Goal: Task Accomplishment & Management: Manage account settings

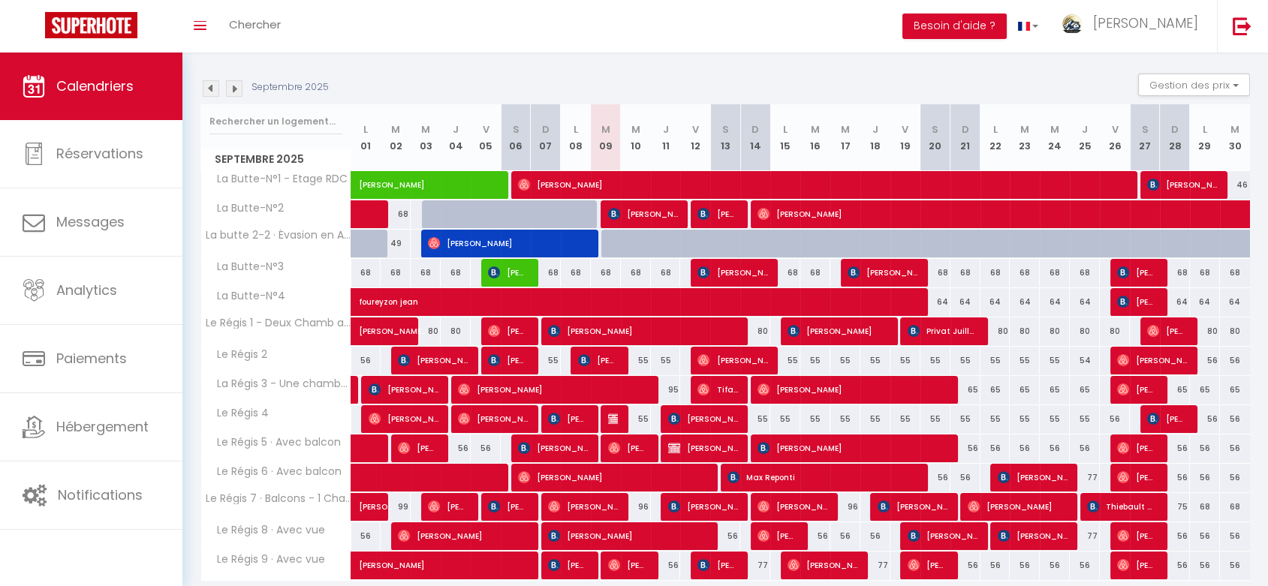
scroll to position [29, 0]
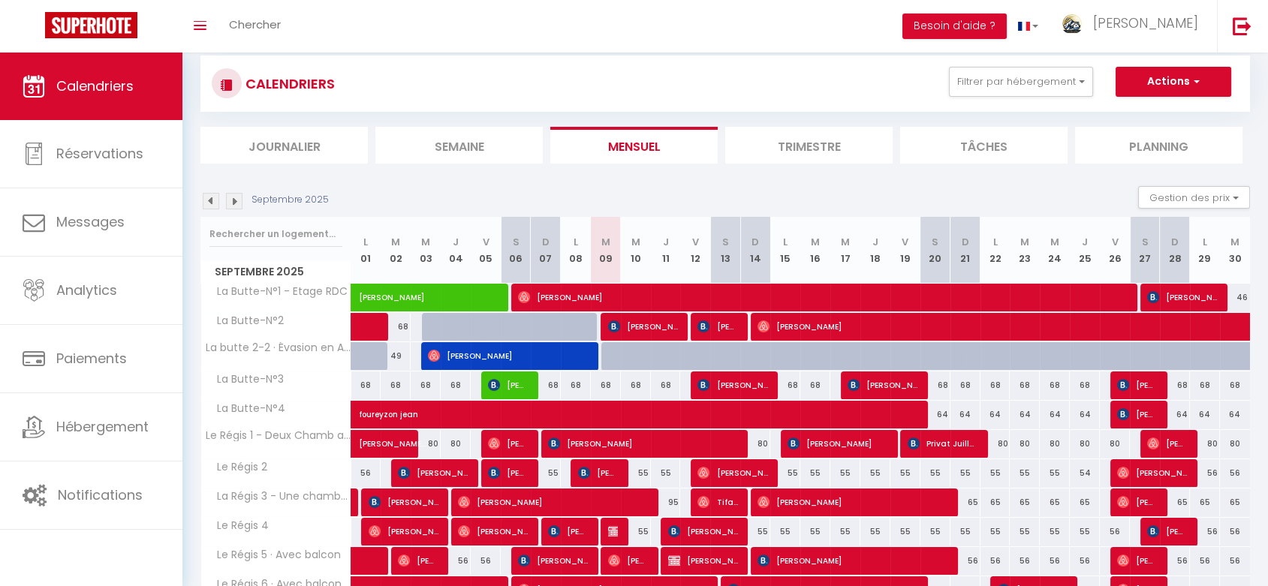
click at [234, 204] on img at bounding box center [234, 201] width 17 height 17
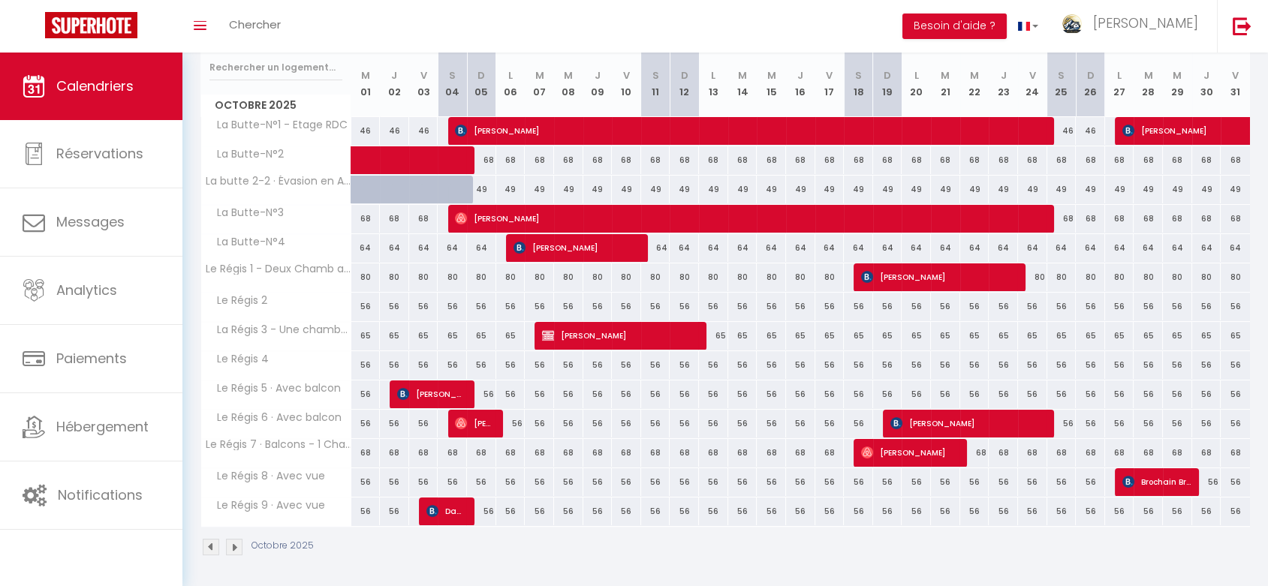
scroll to position [113, 0]
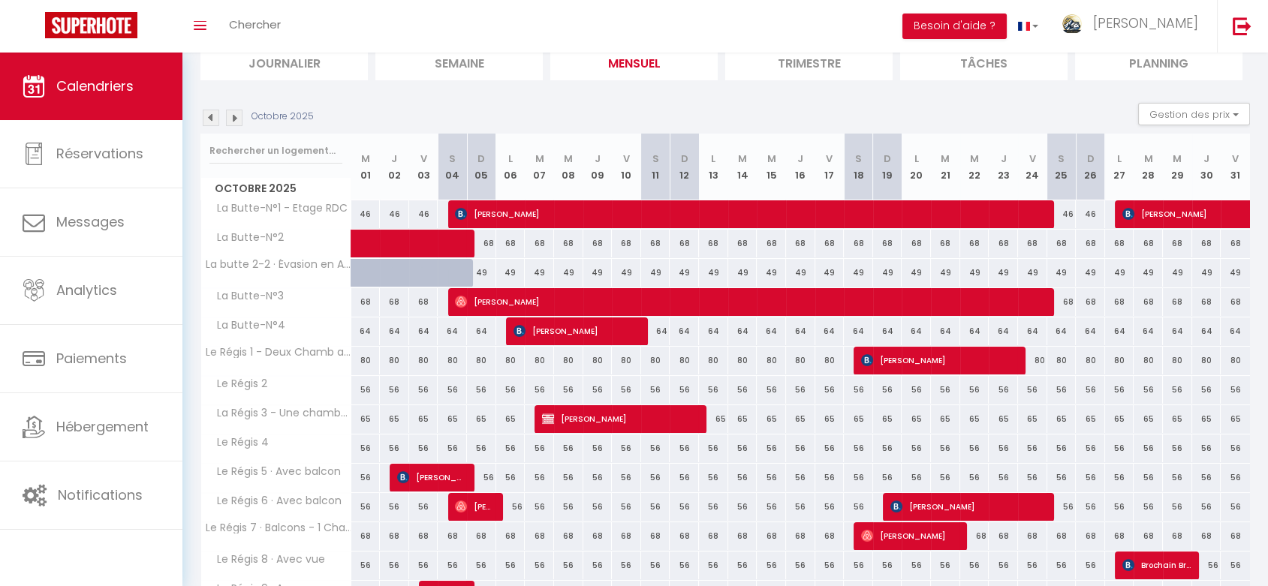
click at [233, 118] on img at bounding box center [234, 118] width 17 height 17
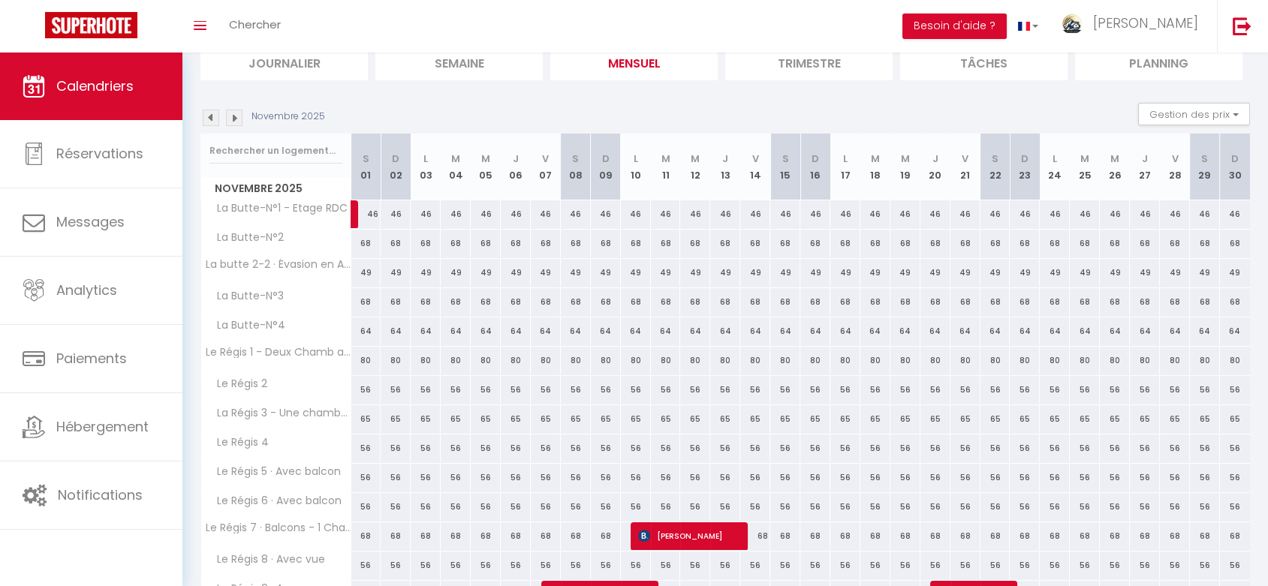
click at [233, 118] on img at bounding box center [234, 118] width 17 height 17
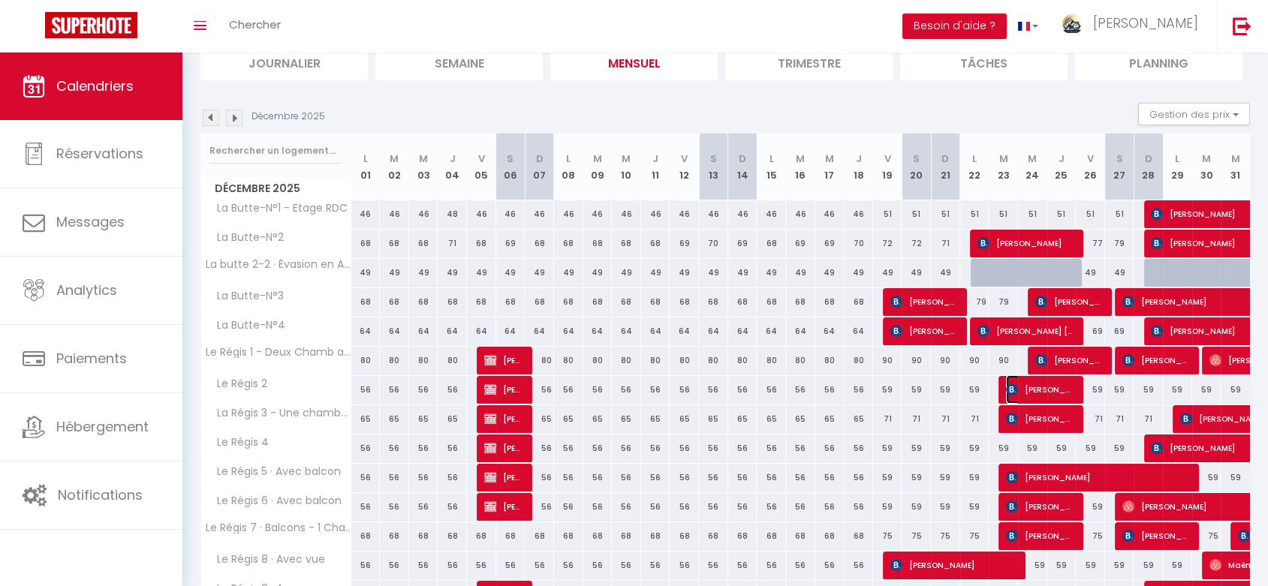
click at [1066, 388] on span "[PERSON_NAME]" at bounding box center [1040, 389] width 68 height 29
select select "OK"
select select "KO"
select select "0"
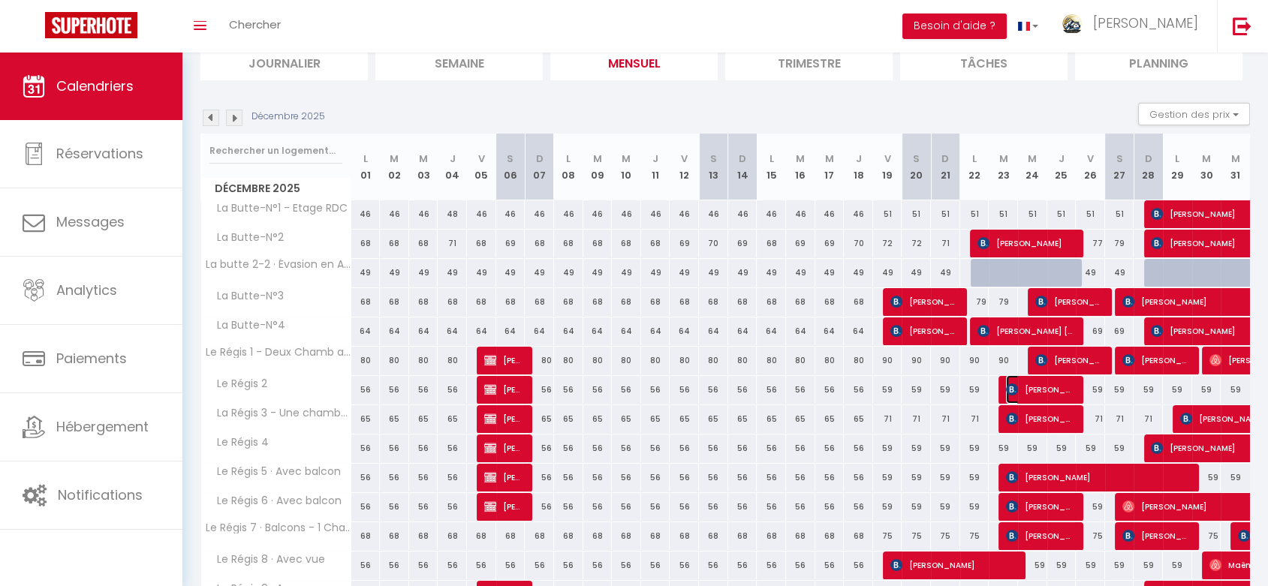
select select "1"
select select
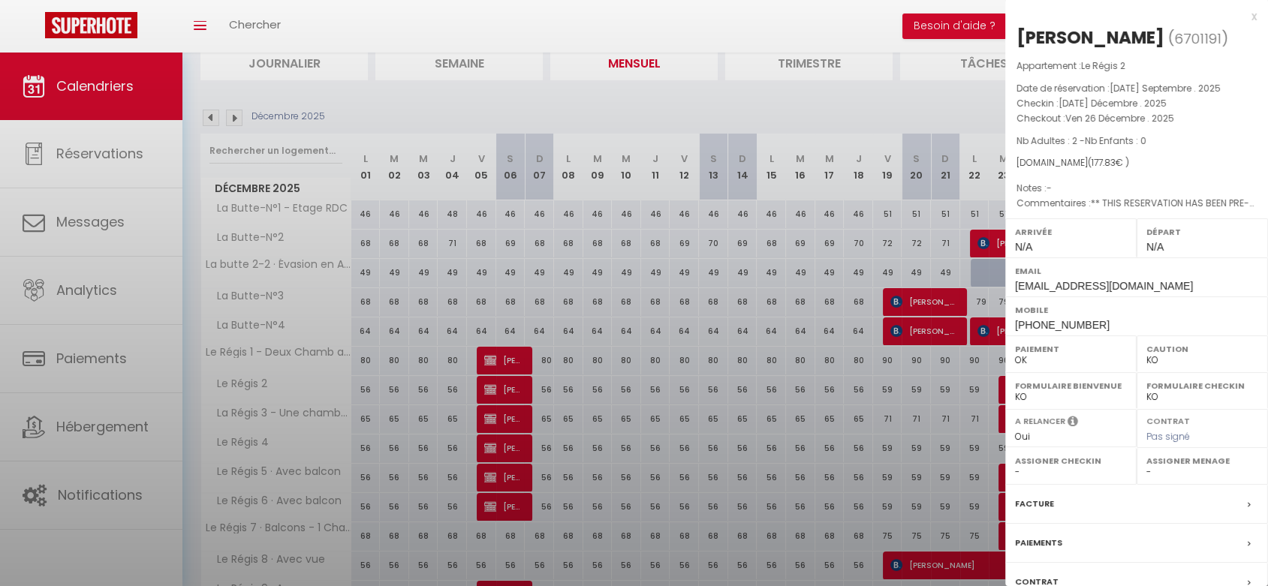
select select "46497"
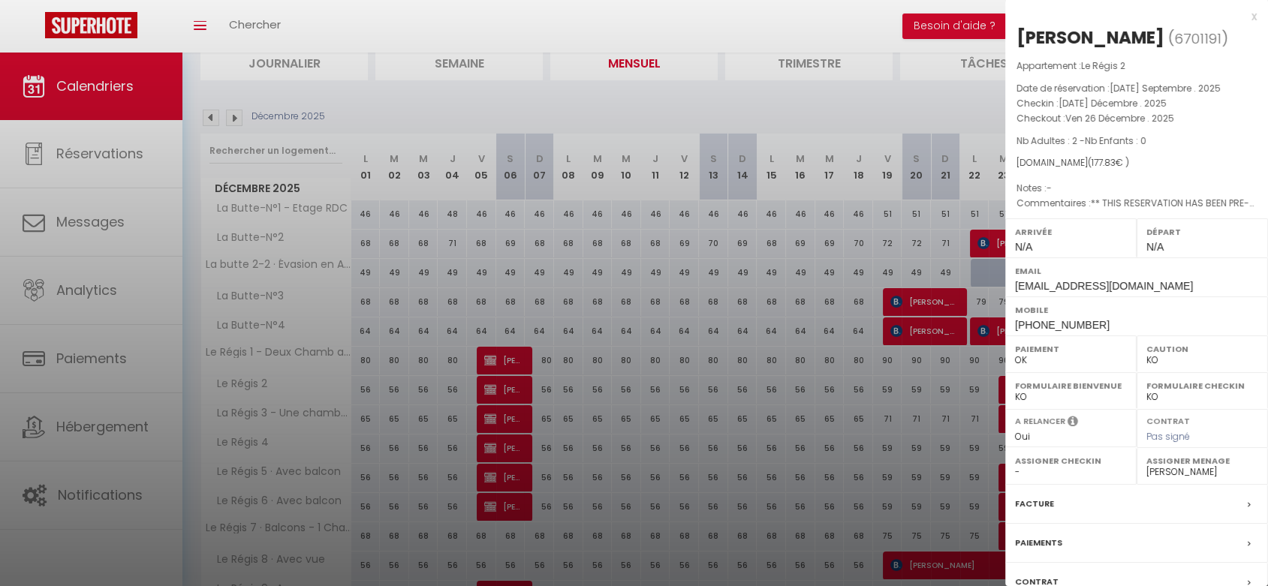
click at [927, 382] on div at bounding box center [634, 293] width 1268 height 586
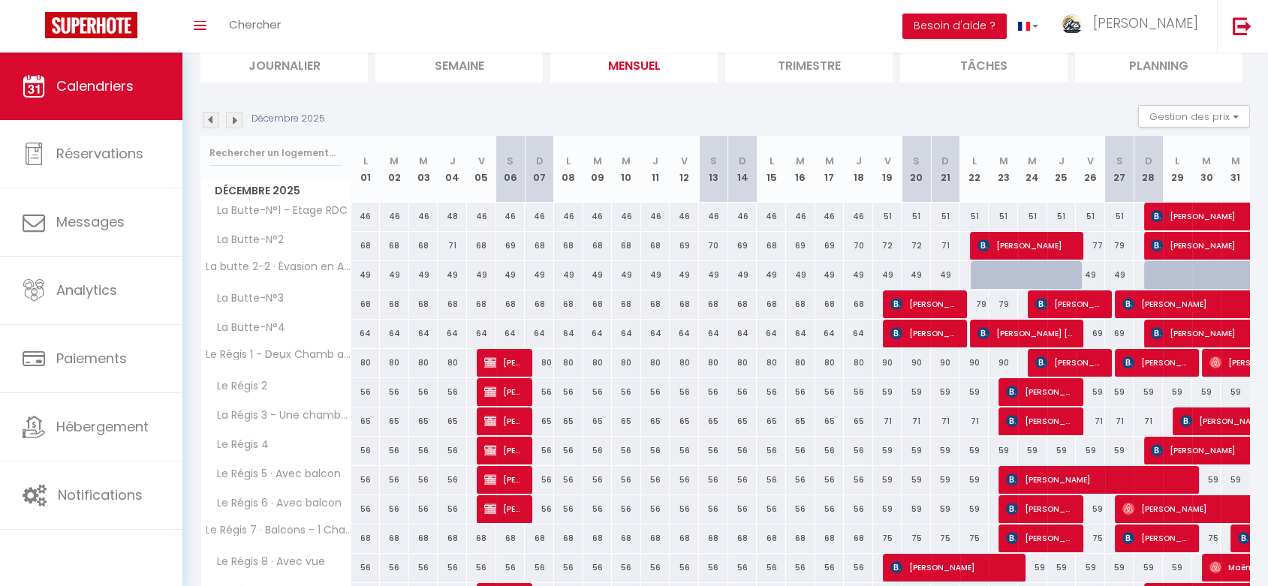
scroll to position [29, 0]
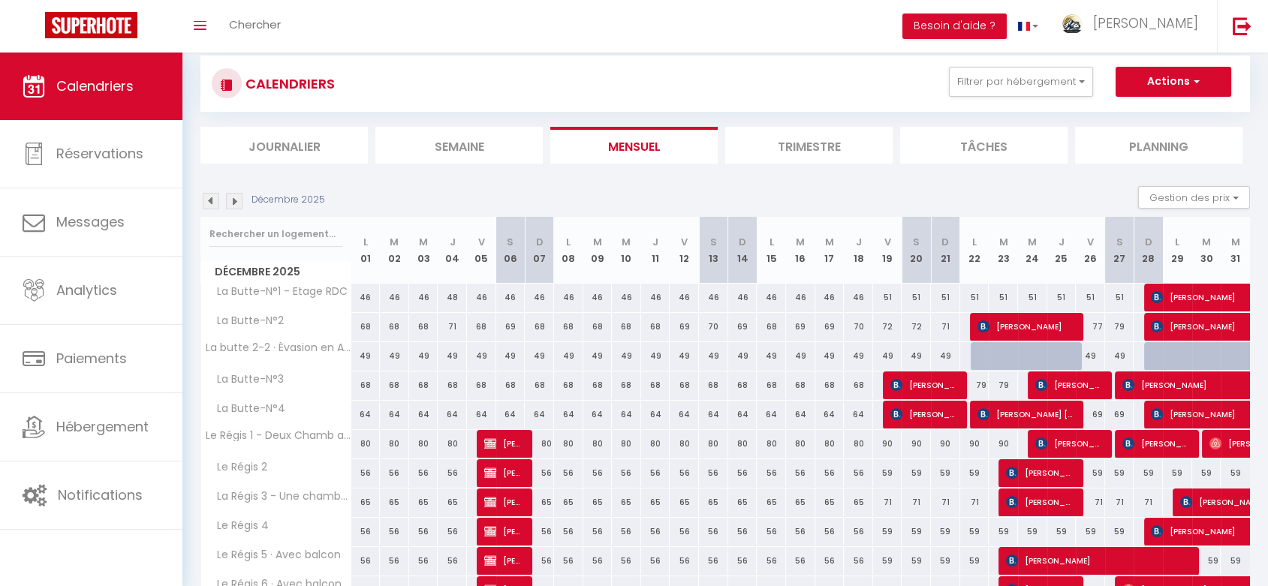
click at [216, 200] on img at bounding box center [211, 201] width 17 height 17
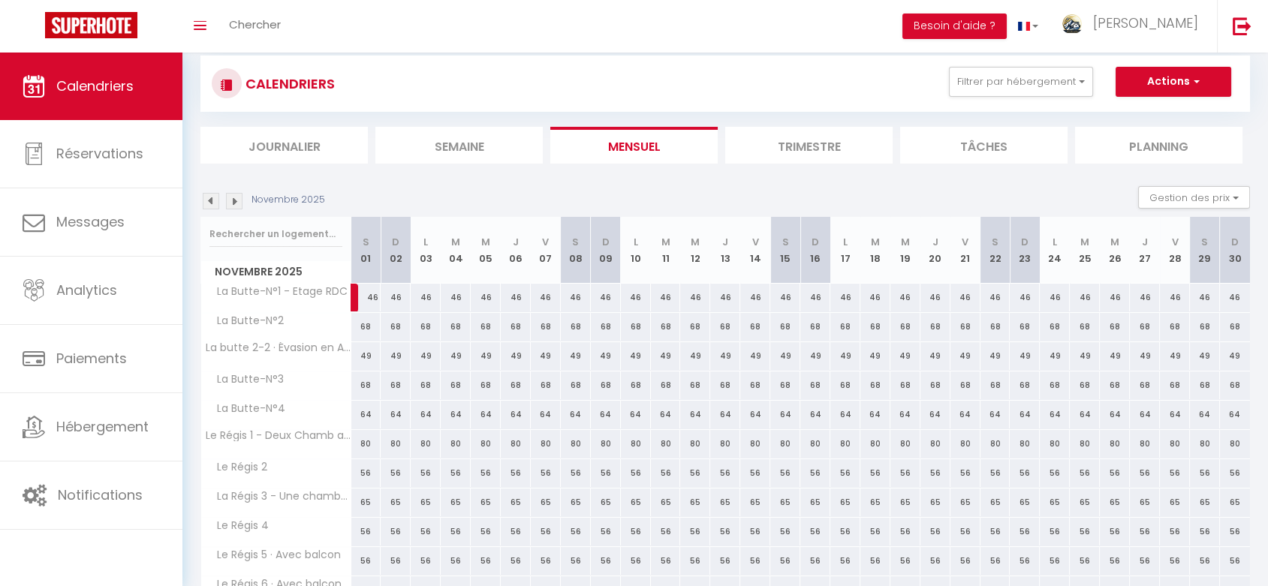
click at [216, 200] on img at bounding box center [211, 201] width 17 height 17
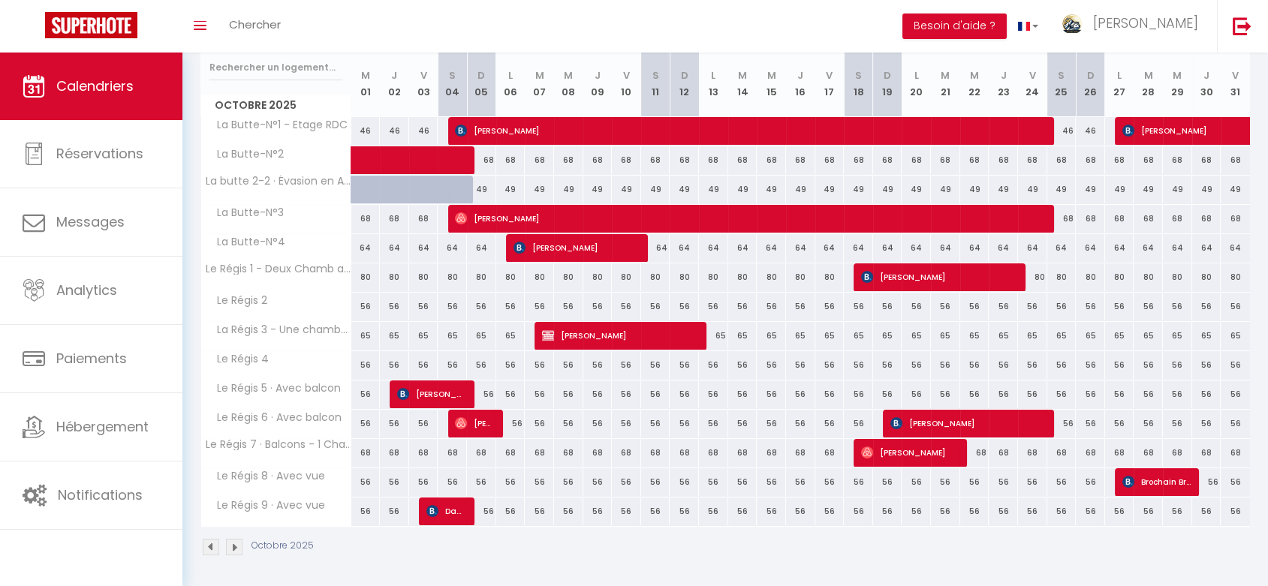
scroll to position [113, 0]
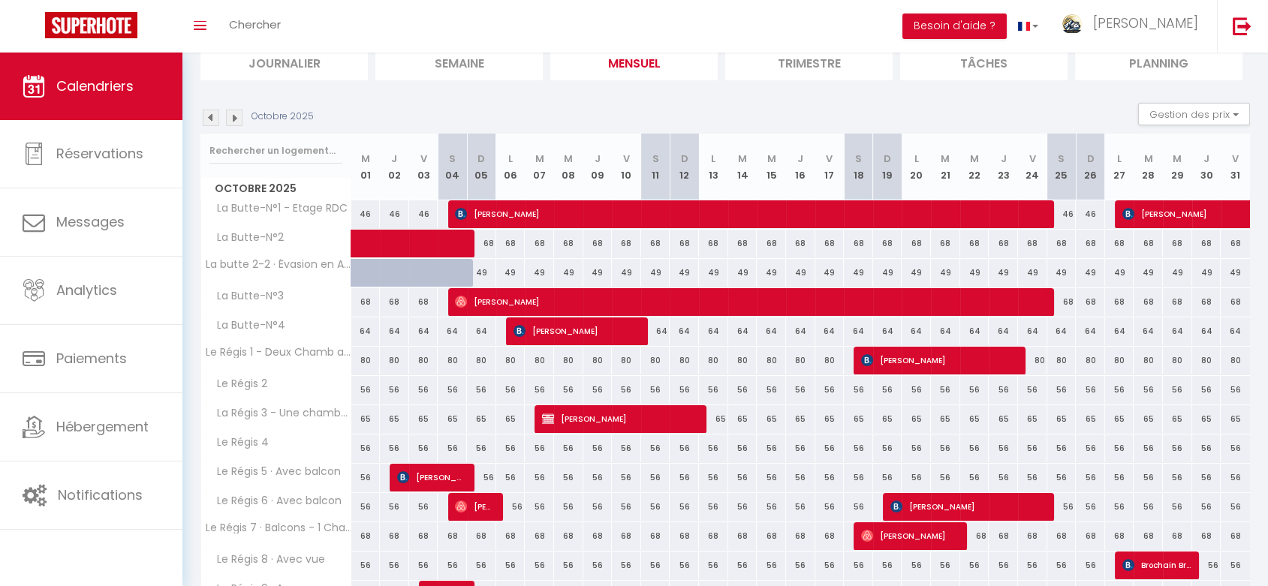
click at [214, 121] on img at bounding box center [211, 118] width 17 height 17
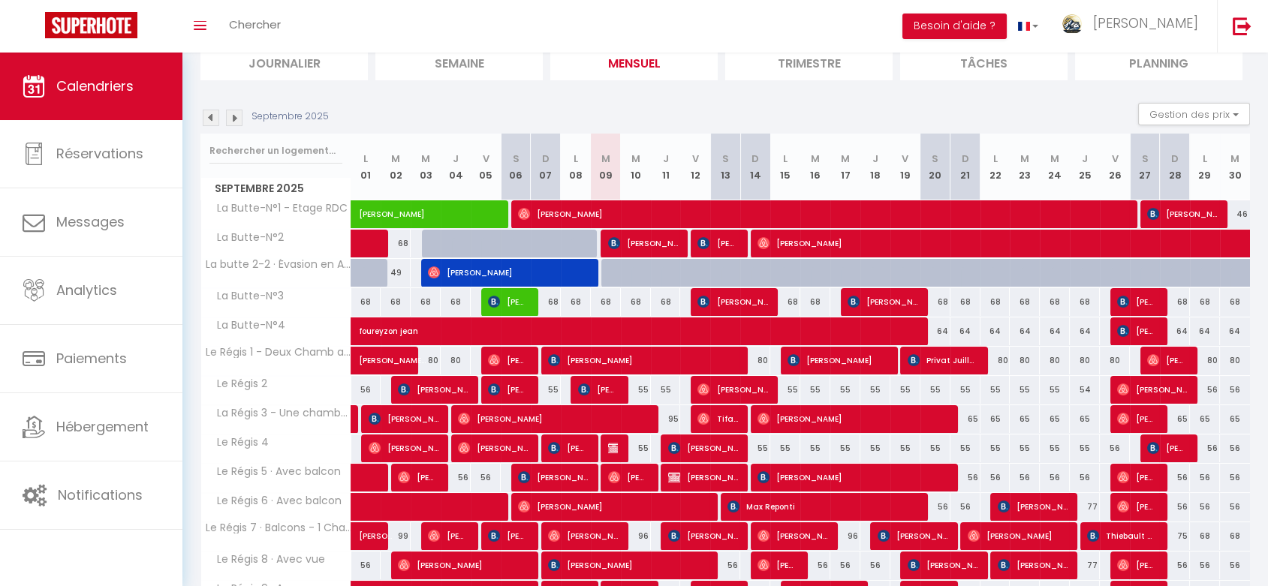
click at [236, 119] on img at bounding box center [234, 118] width 17 height 17
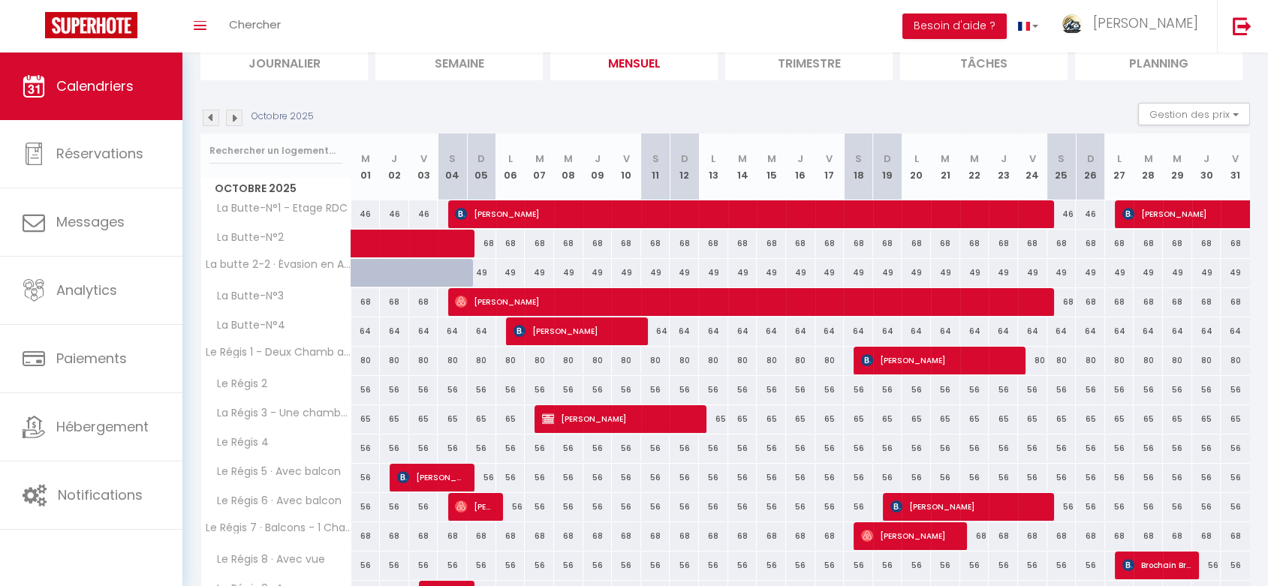
click at [236, 119] on img at bounding box center [234, 118] width 17 height 17
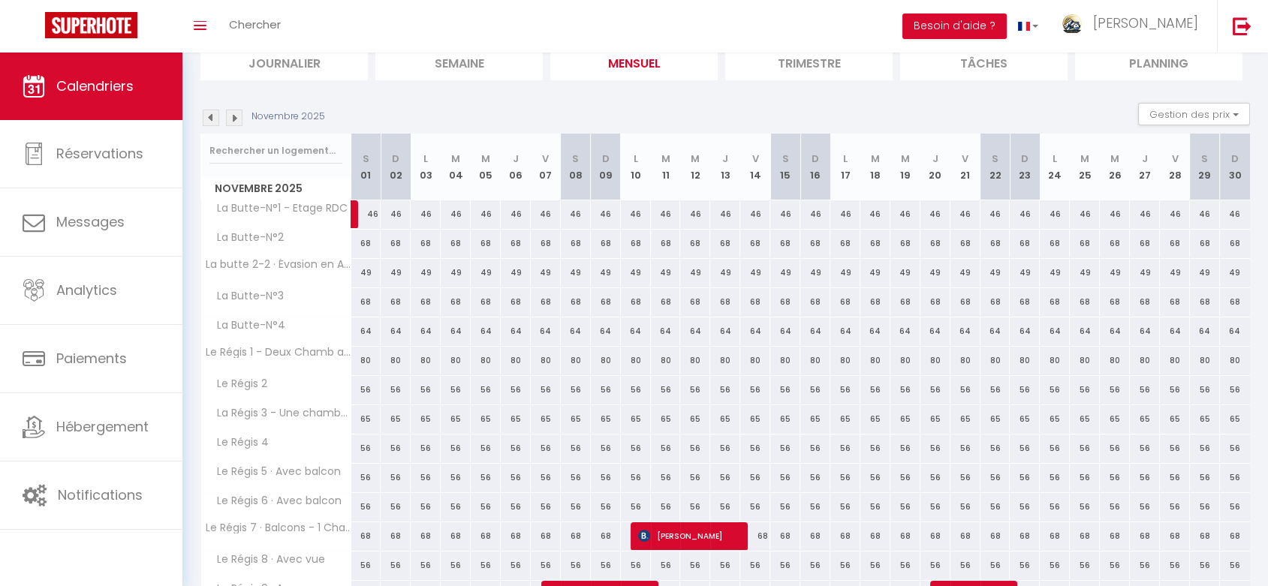
click at [236, 119] on img at bounding box center [234, 118] width 17 height 17
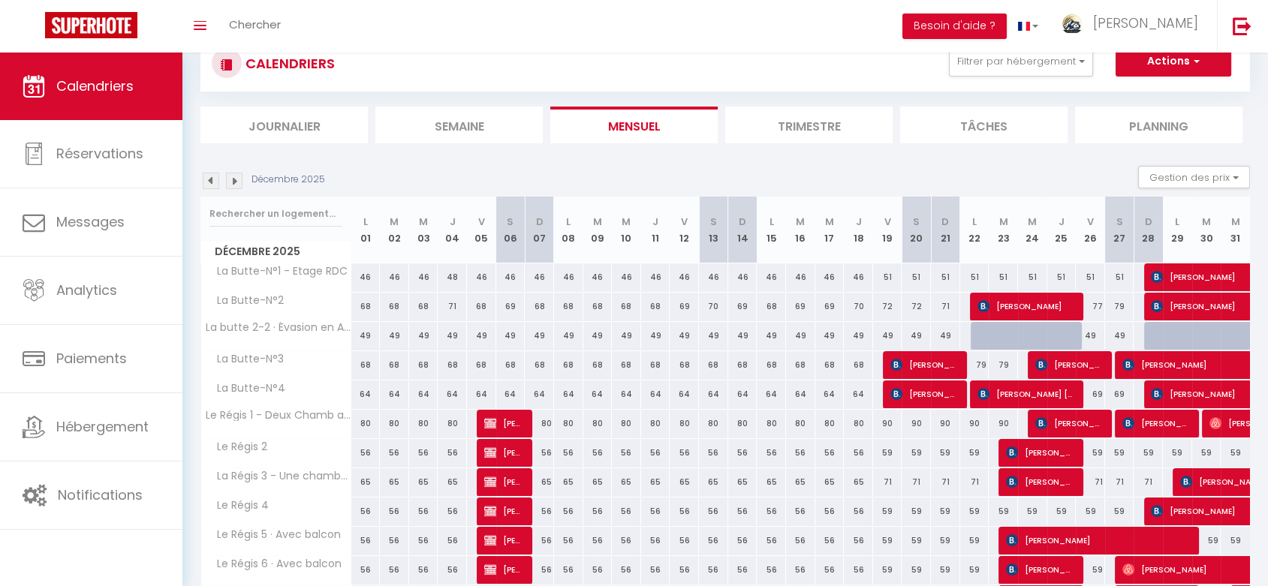
scroll to position [0, 0]
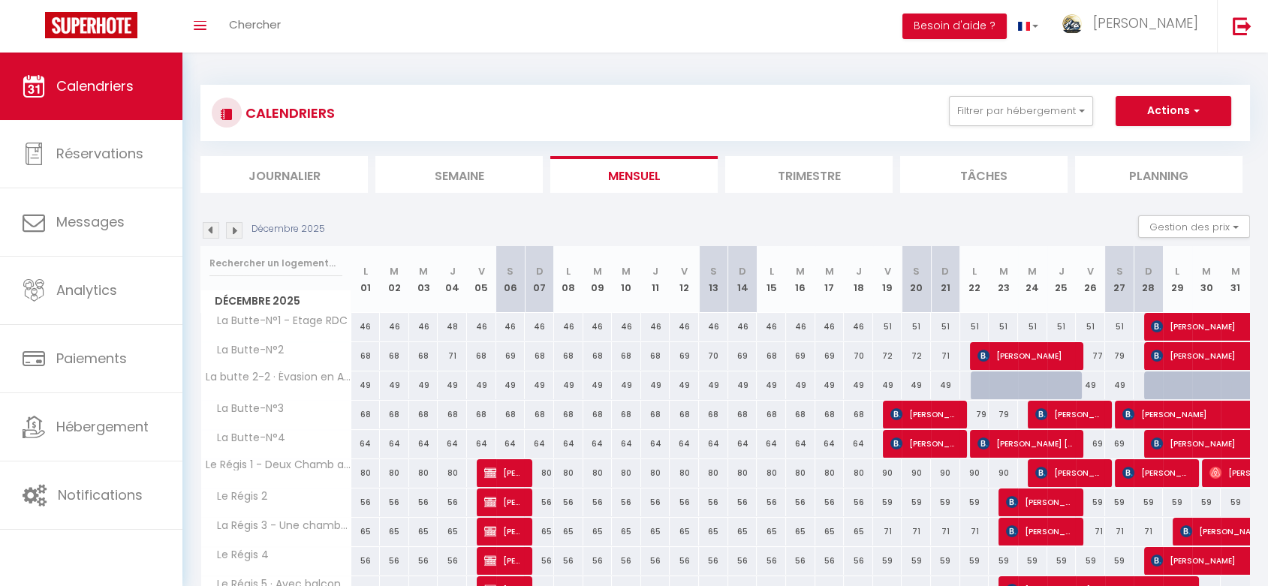
click at [210, 225] on img at bounding box center [211, 230] width 17 height 17
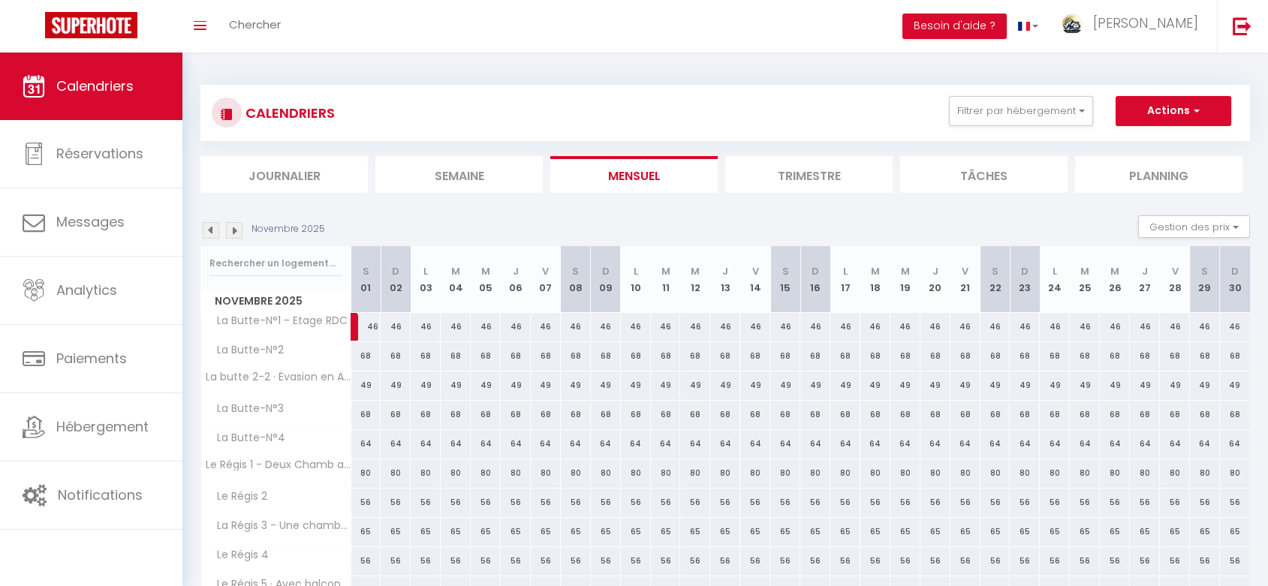
click at [213, 231] on img at bounding box center [211, 230] width 17 height 17
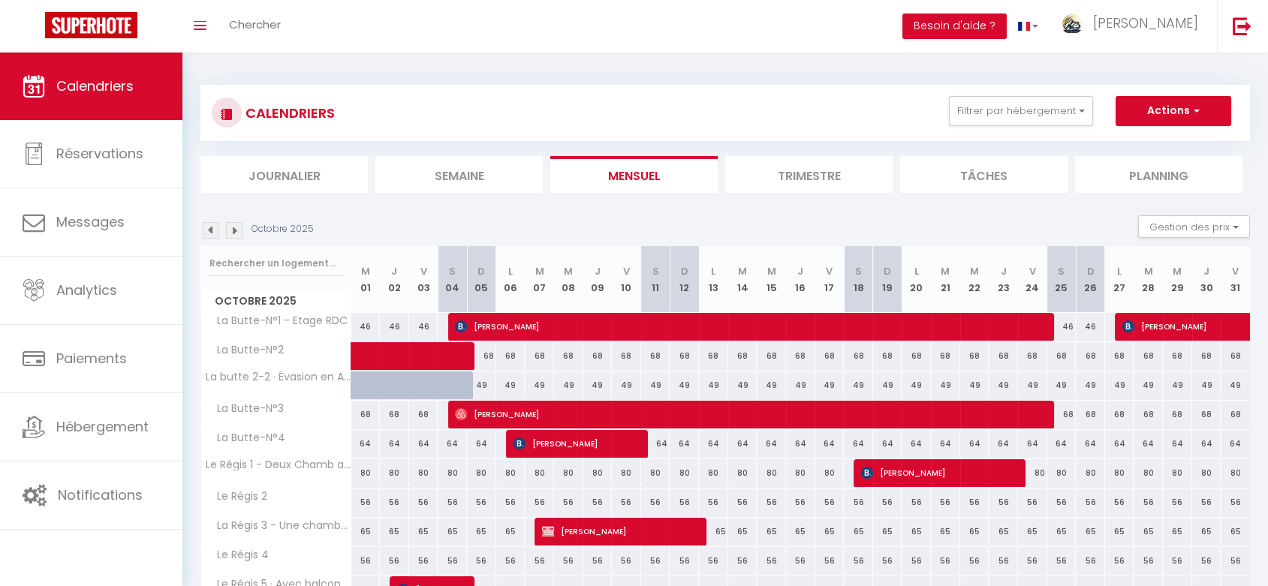
click at [213, 231] on img at bounding box center [211, 230] width 17 height 17
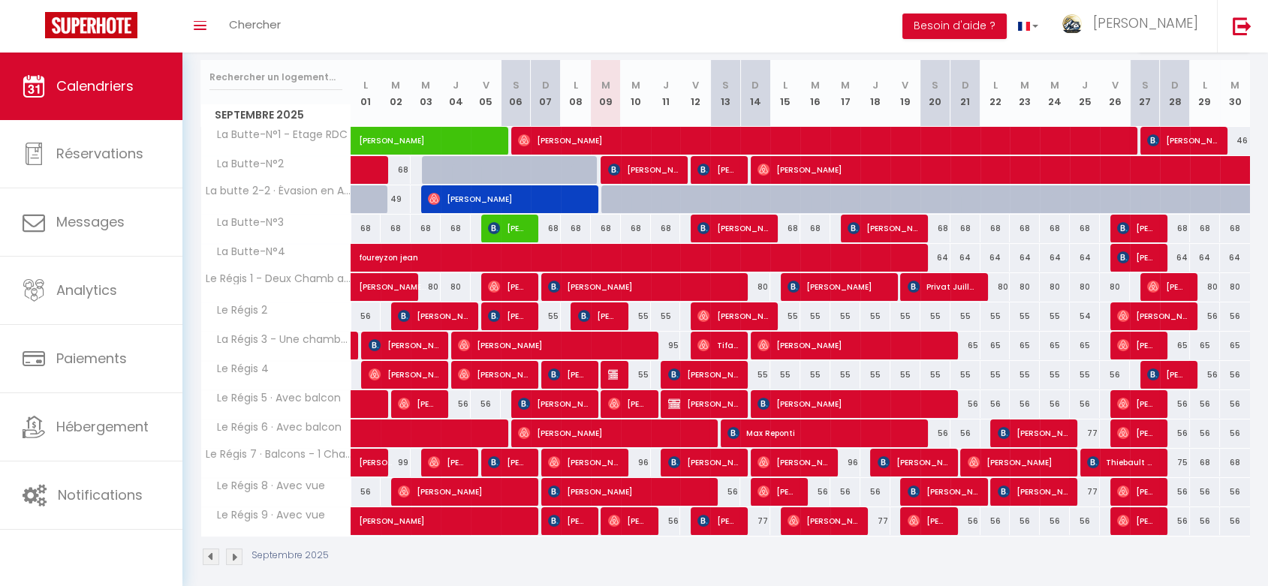
scroll to position [196, 0]
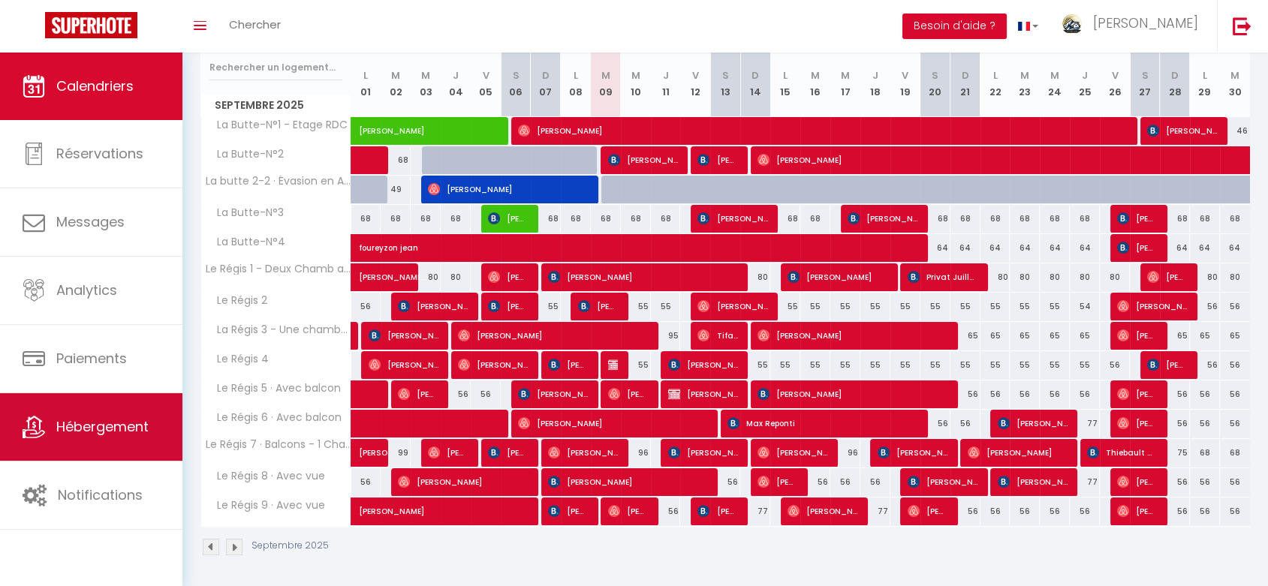
click at [71, 415] on link "Hébergement" at bounding box center [91, 427] width 182 height 68
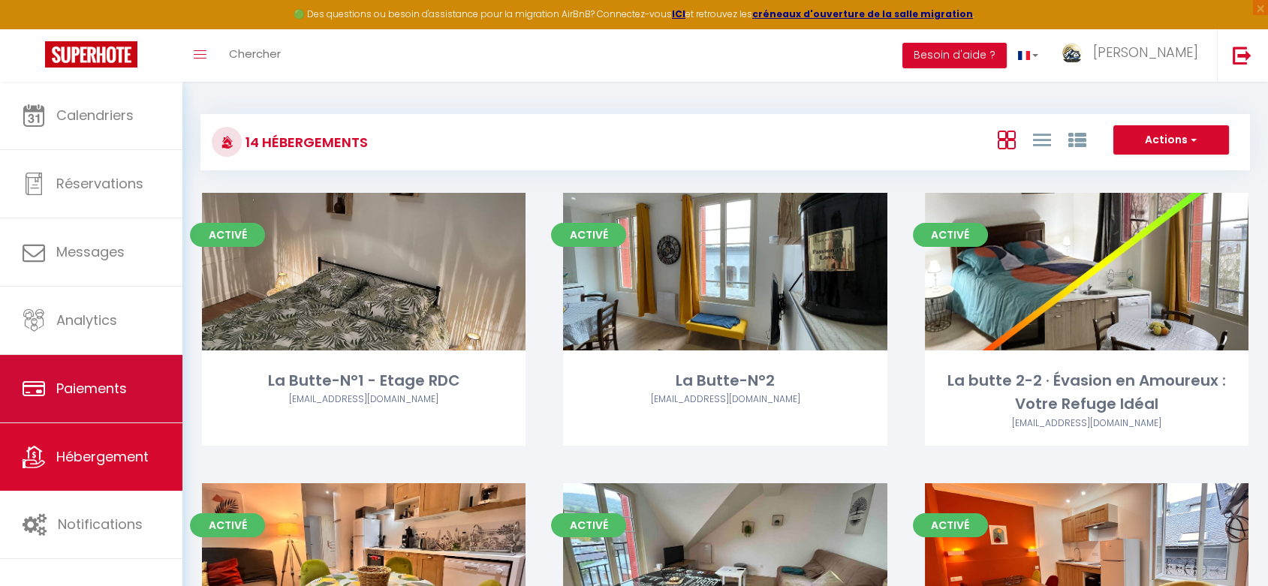
scroll to position [83, 0]
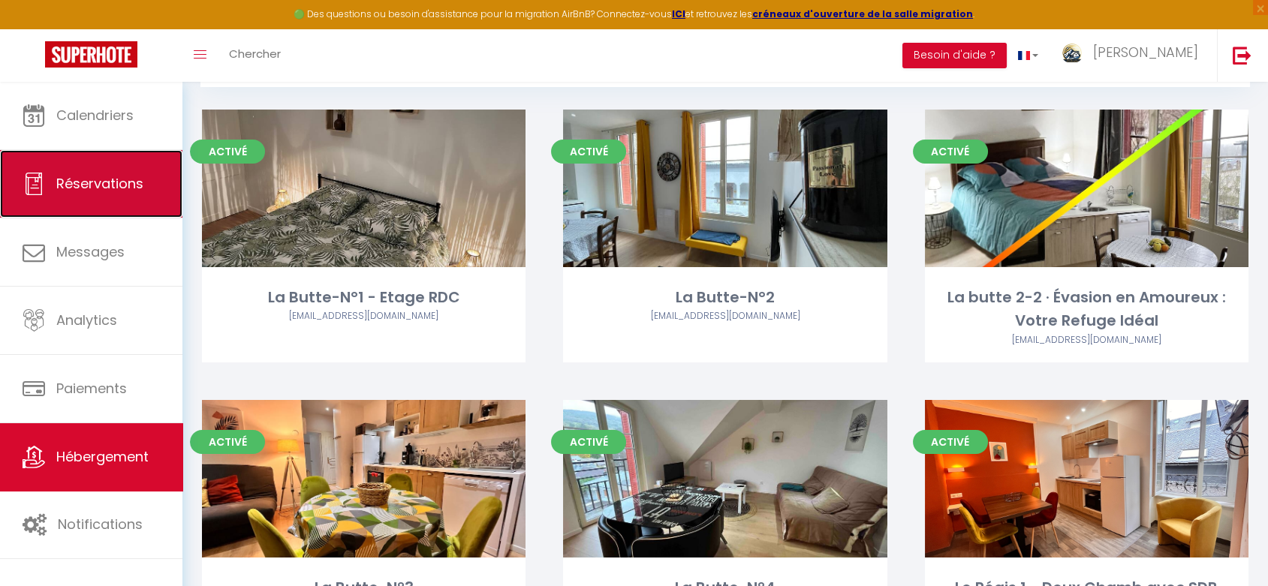
click at [86, 200] on link "Réservations" at bounding box center [91, 184] width 182 height 68
select select "not_cancelled"
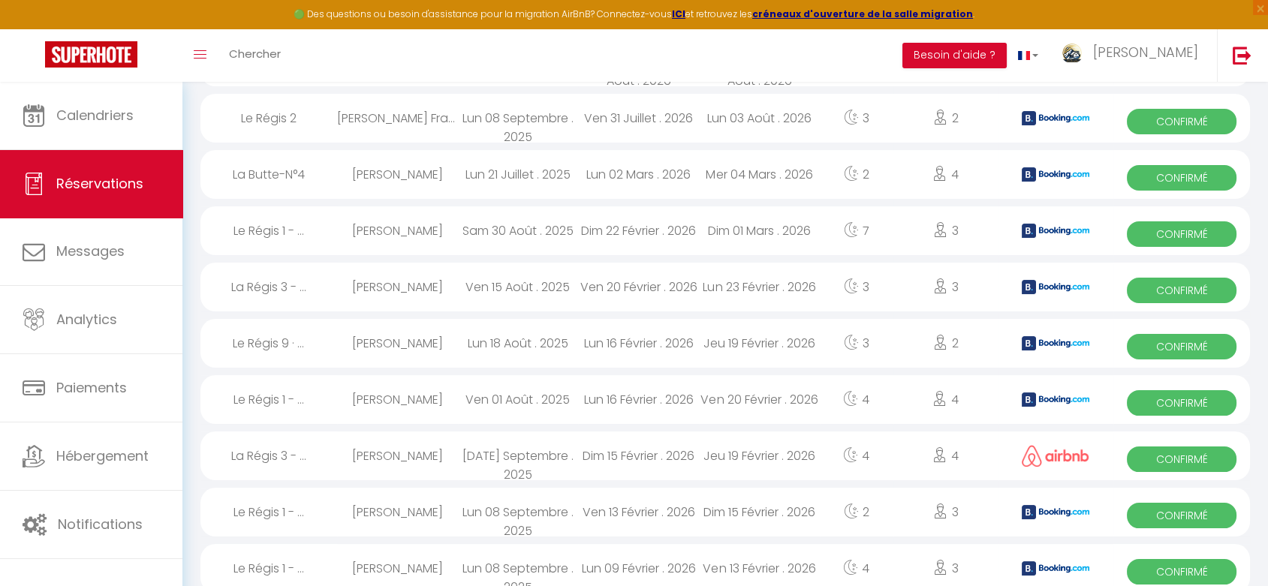
scroll to position [991, 0]
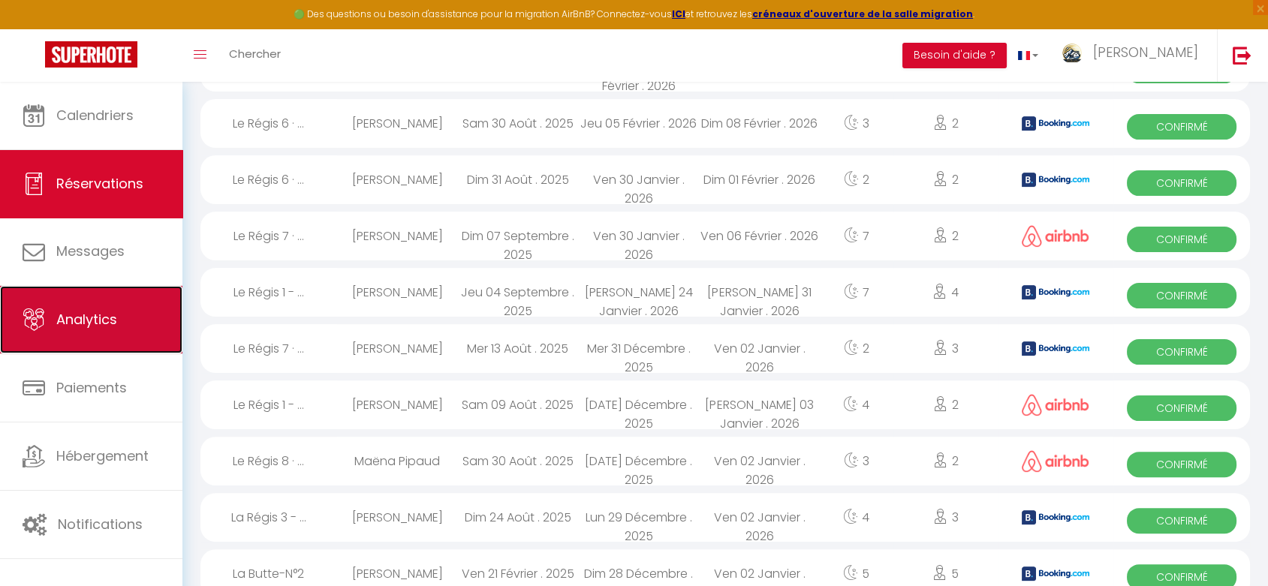
click at [92, 327] on span "Analytics" at bounding box center [86, 319] width 61 height 19
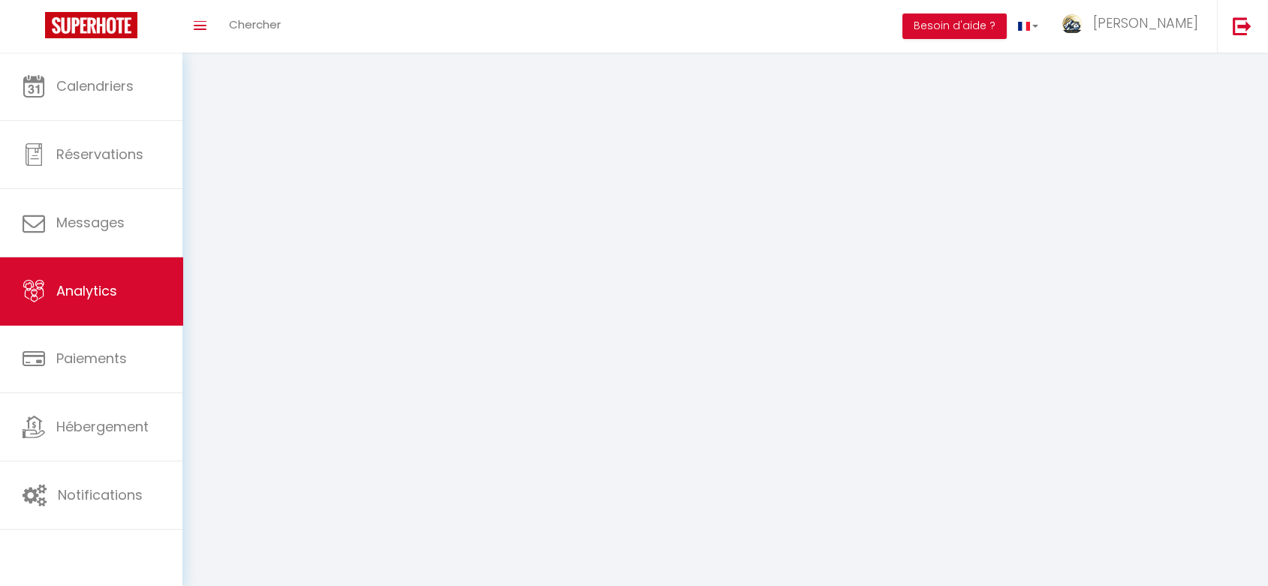
select select "2025"
select select "9"
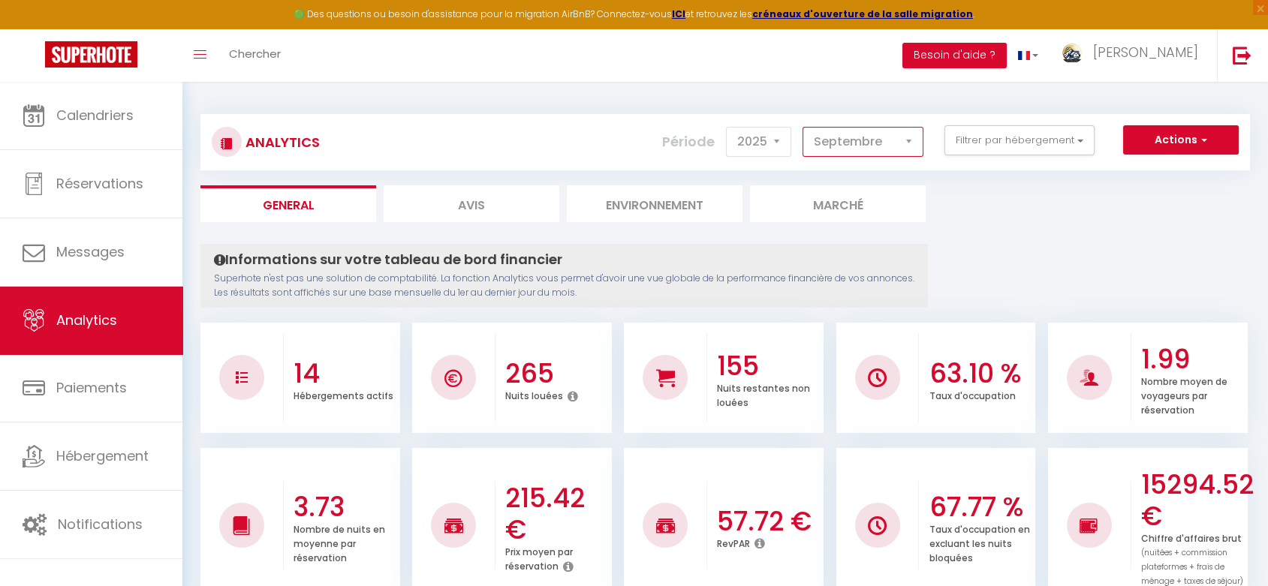
click at [874, 147] on select "[PERSON_NAME] Mars [PERSON_NAME] Juin Juillet Août Septembre Octobre Novembre D…" at bounding box center [863, 142] width 121 height 30
click at [978, 137] on button "Filtrer par hébergement" at bounding box center [1020, 140] width 150 height 30
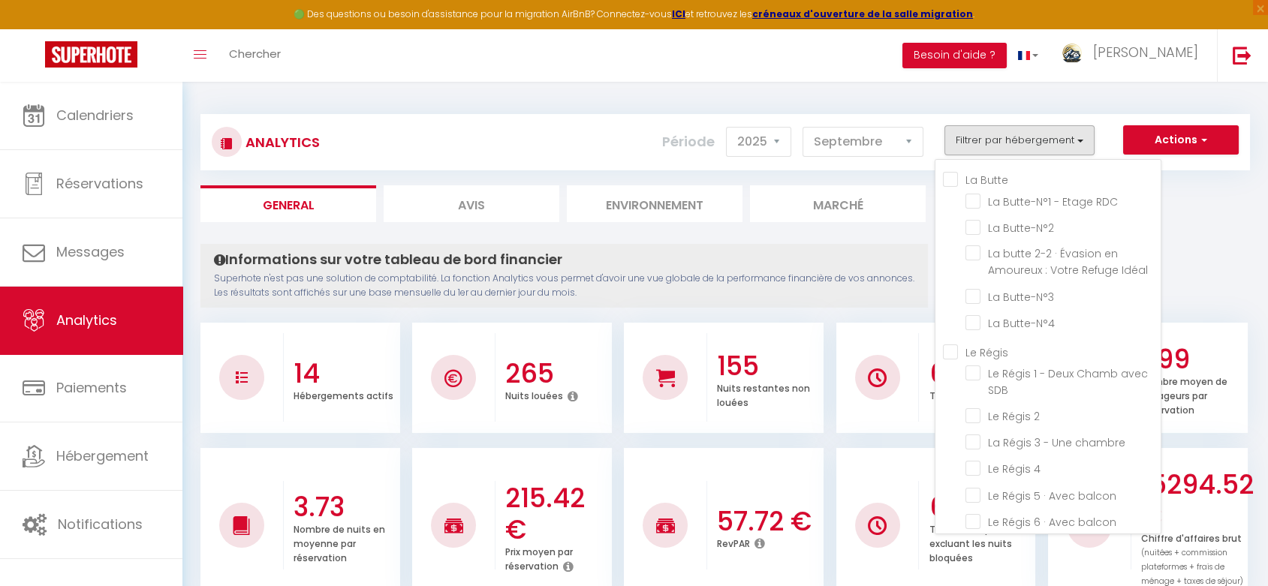
click at [953, 353] on Régis "Le Régis" at bounding box center [1052, 351] width 218 height 15
checkbox Régis "true"
checkbox RDC "false"
checkbox Butte-N°2 "false"
checkbox Idéal "false"
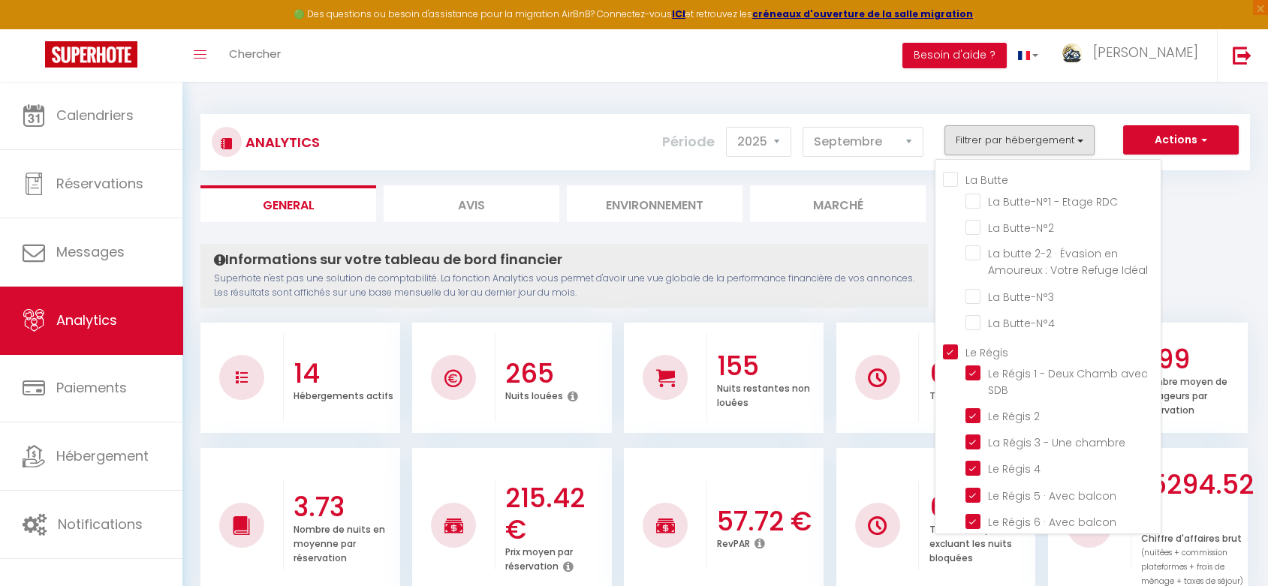
checkbox Butte-N°3 "false"
checkbox Butte-N°4 "false"
checkbox SDB "true"
checkbox 2 "true"
checkbox chambre "true"
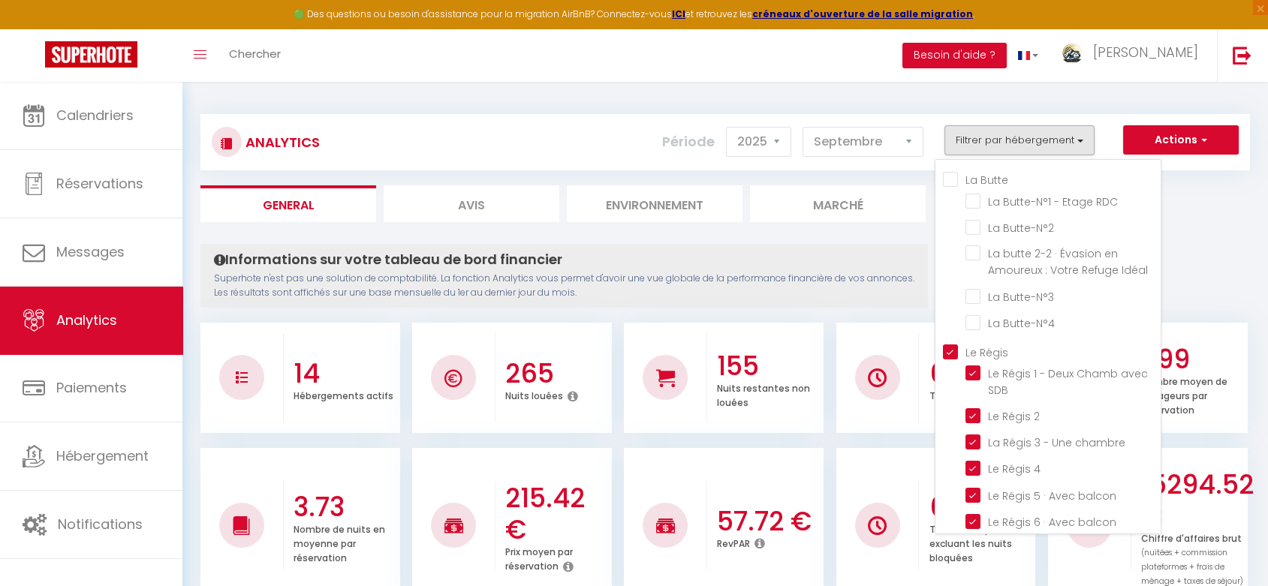
checkbox 4 "true"
checkbox balcon "true"
checkbox Chambre "true"
checkbox vue "true"
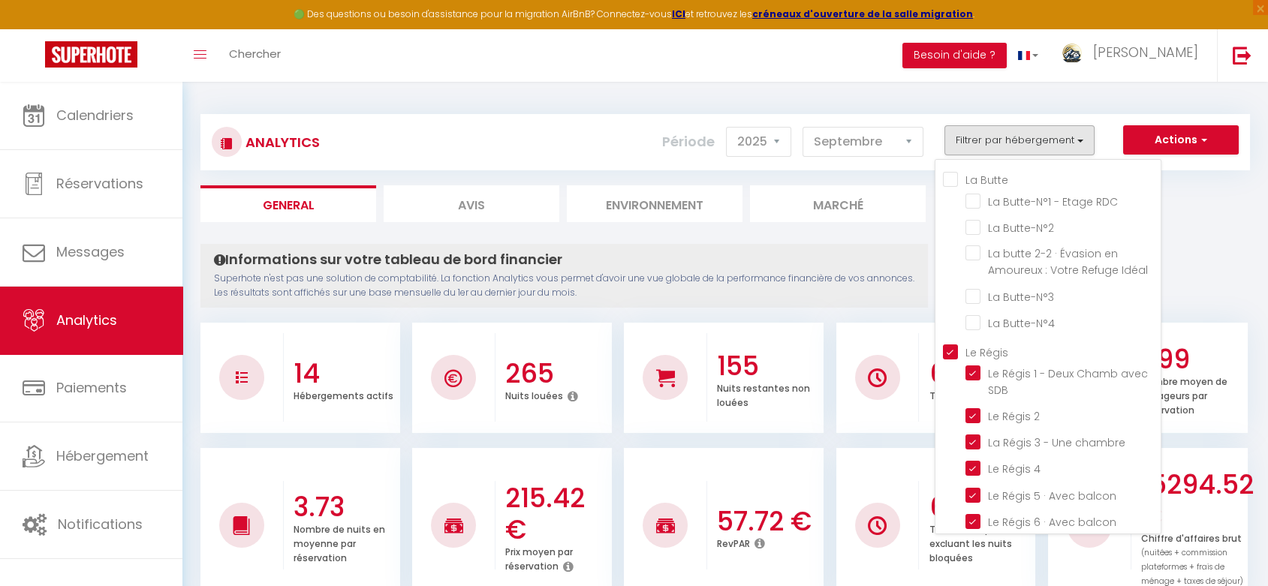
checkbox vue "true"
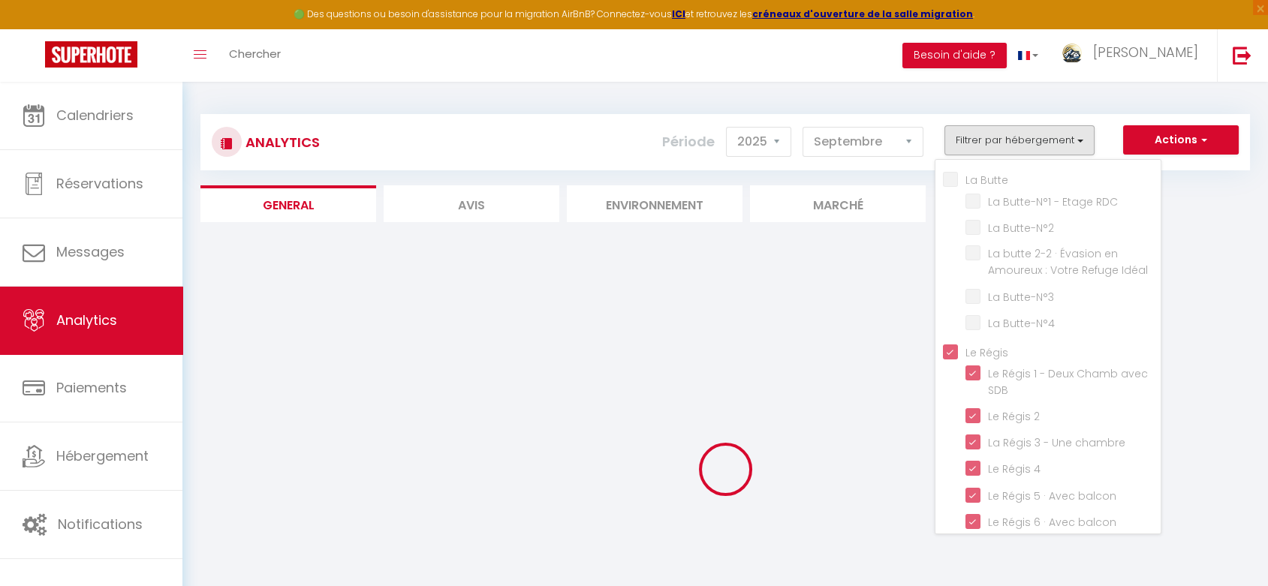
checkbox RDC "false"
checkbox Butte-N°2 "false"
checkbox Idéal "false"
checkbox Butte-N°3 "false"
checkbox Butte-N°4 "false"
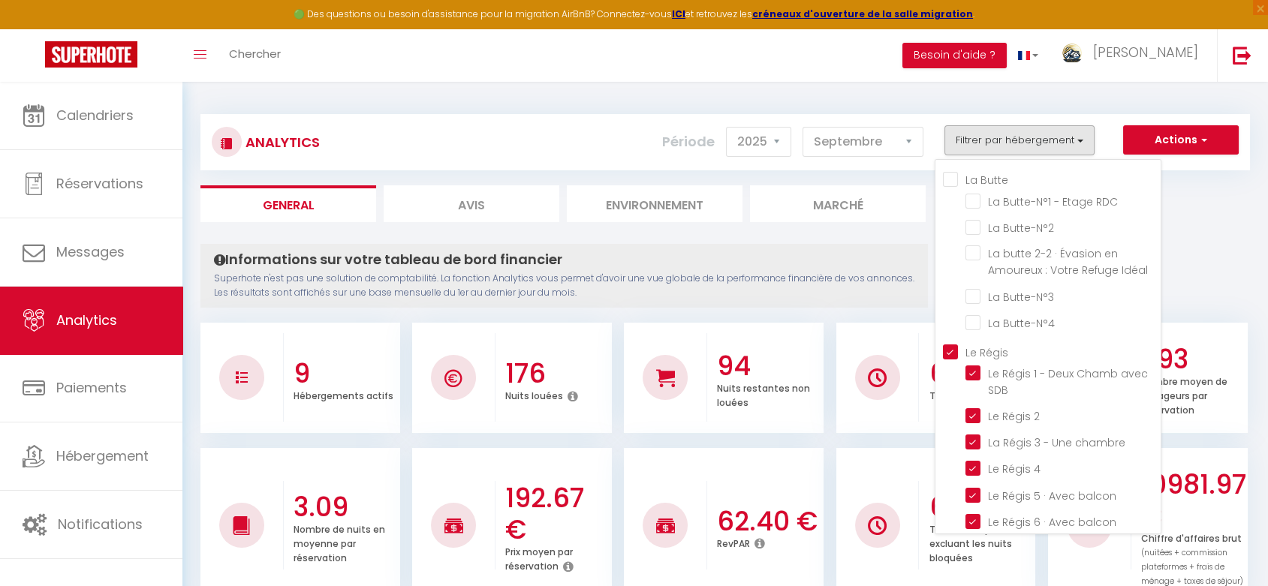
click at [870, 276] on p "Superhote n'est pas une solution de comptabilité. La fonction Analytics vous pe…" at bounding box center [564, 286] width 701 height 29
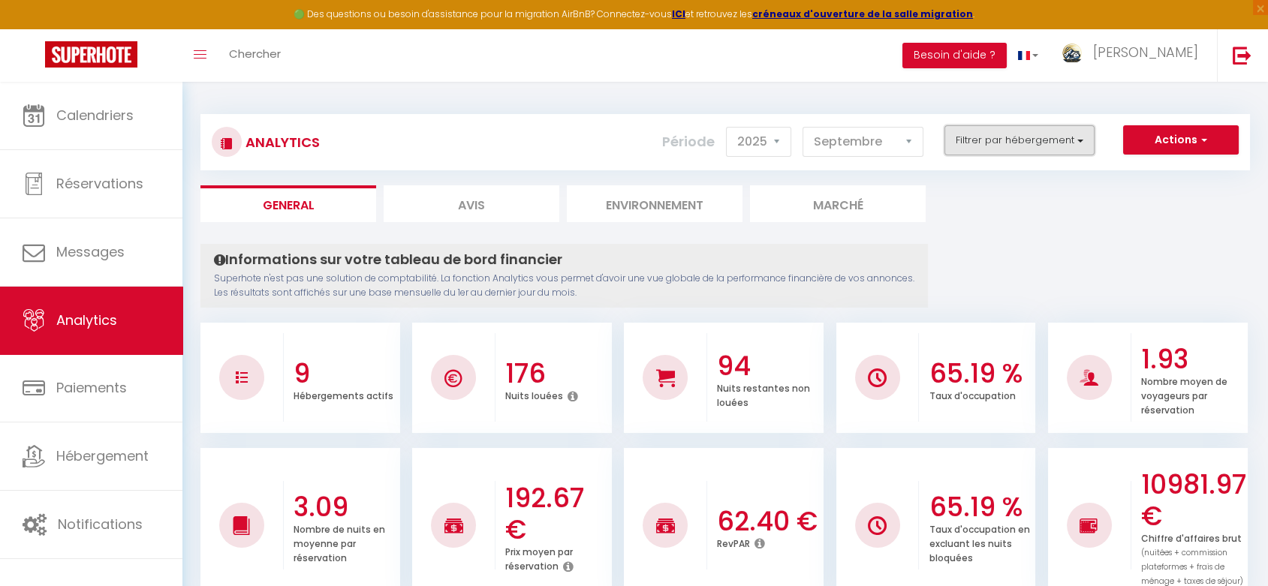
click at [965, 139] on button "Filtrer par hébergement" at bounding box center [1020, 140] width 150 height 30
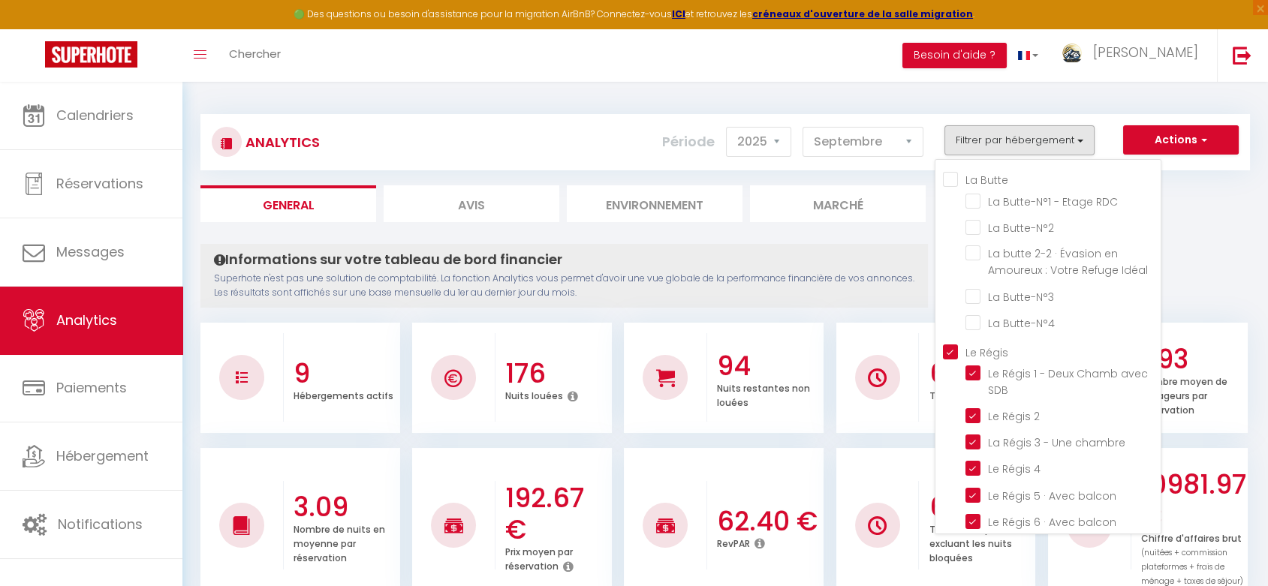
click at [888, 293] on p "Superhote n'est pas une solution de comptabilité. La fonction Analytics vous pe…" at bounding box center [564, 286] width 701 height 29
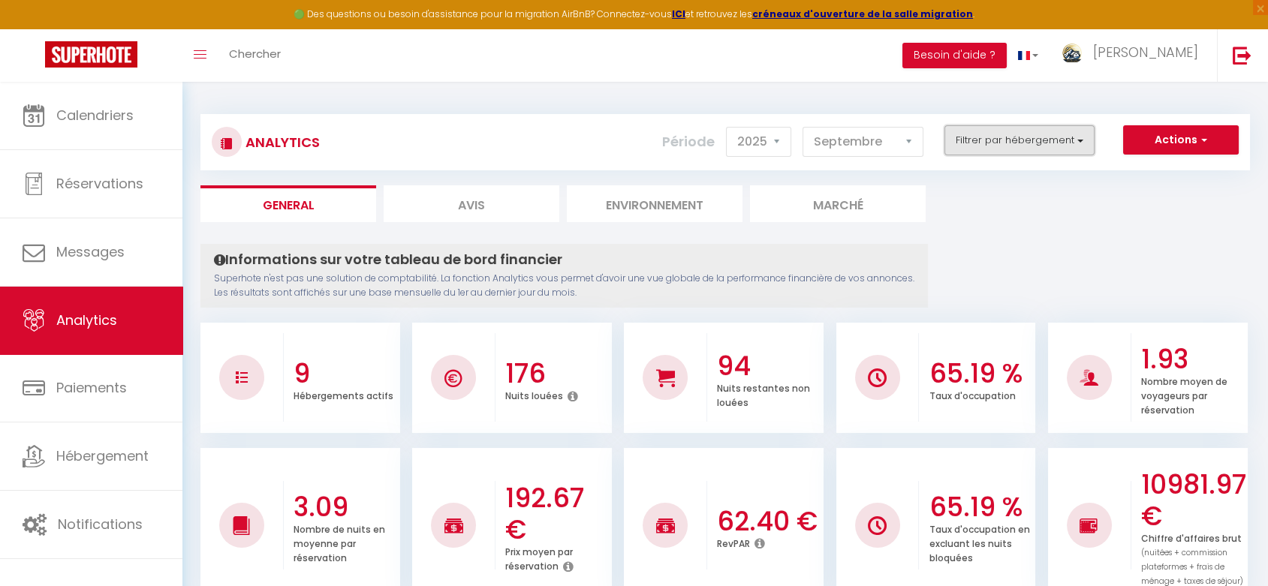
click at [1017, 140] on button "Filtrer par hébergement" at bounding box center [1020, 140] width 150 height 30
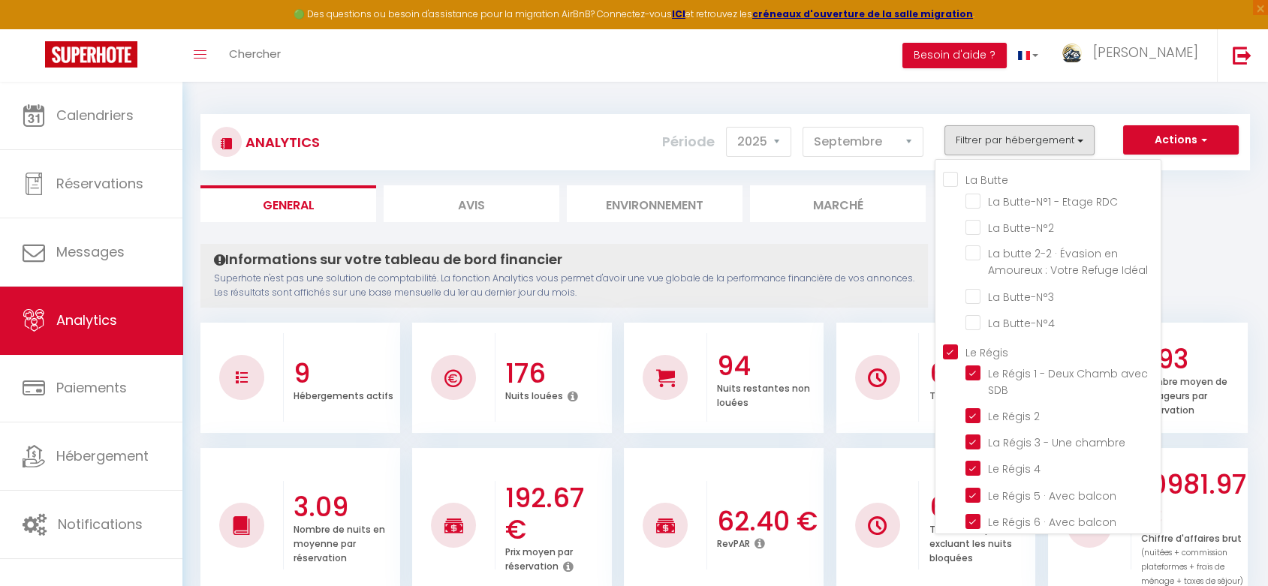
click at [843, 272] on p "Superhote n'est pas une solution de comptabilité. La fonction Analytics vous pe…" at bounding box center [564, 286] width 701 height 29
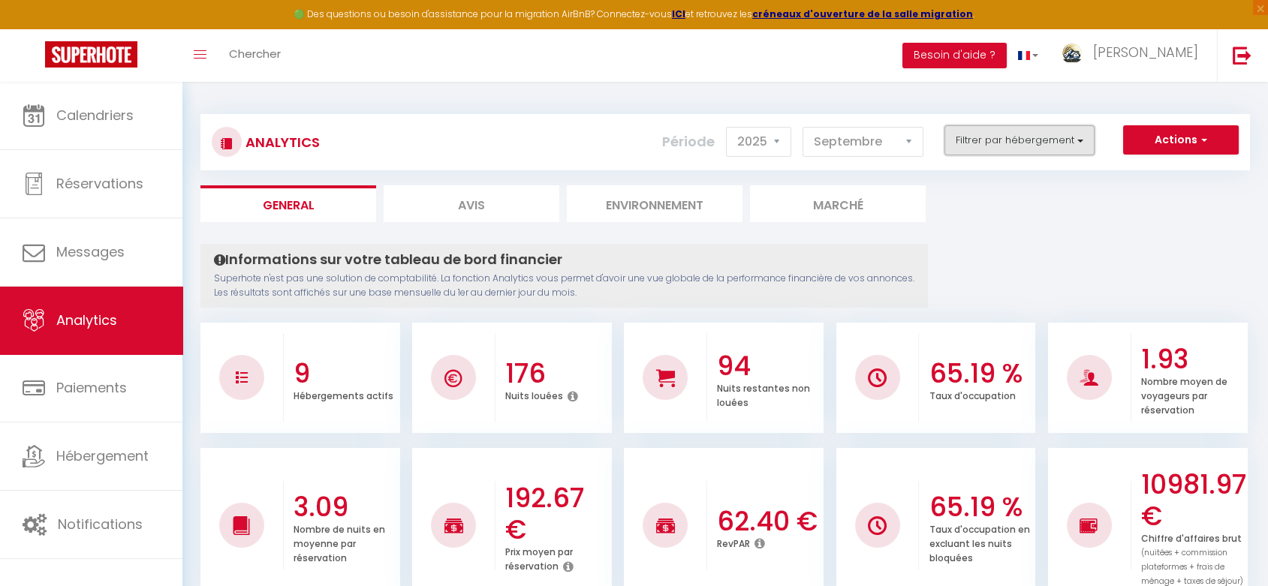
click at [970, 145] on button "Filtrer par hébergement" at bounding box center [1020, 140] width 150 height 30
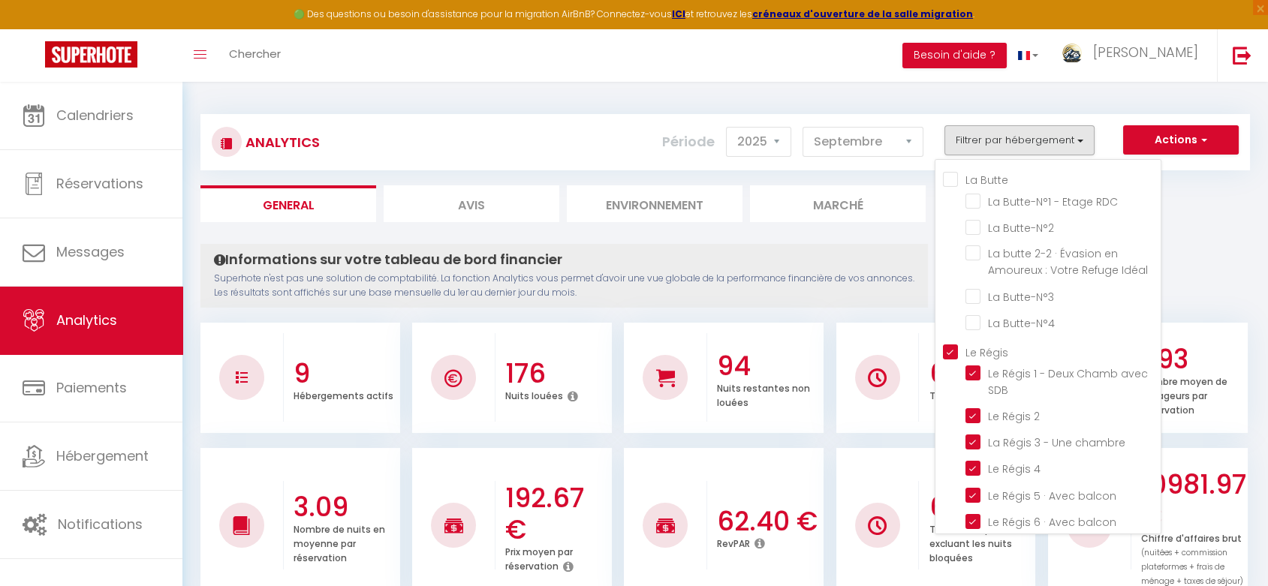
click at [953, 177] on Butte "La Butte" at bounding box center [1052, 178] width 218 height 15
checkbox Butte "true"
checkbox RDC "true"
checkbox Butte-N°2 "true"
checkbox Idéal "true"
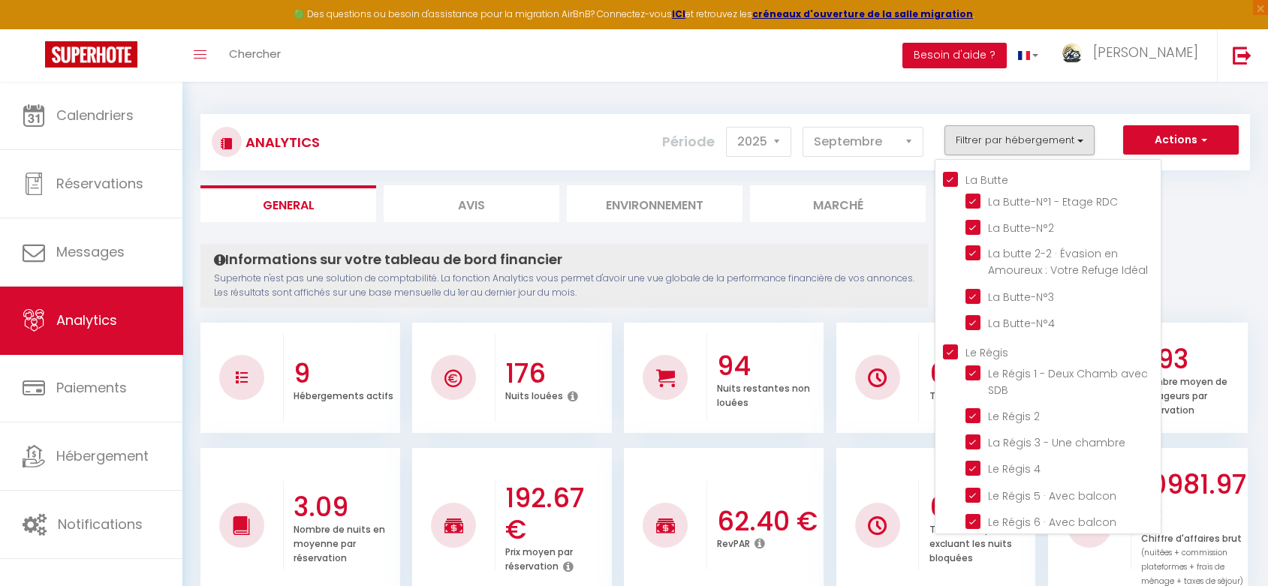
checkbox Butte-N°3 "true"
checkbox Butte-N°4 "true"
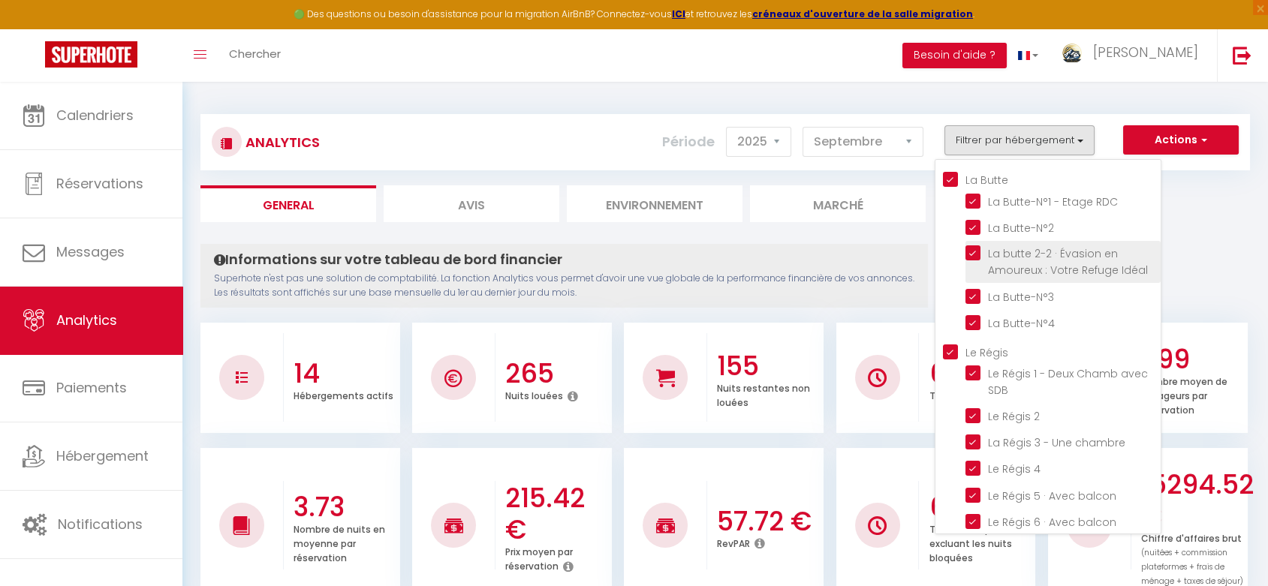
click at [974, 253] on Idéal "checkbox" at bounding box center [1063, 253] width 195 height 15
checkbox Idéal "false"
checkbox Butte "false"
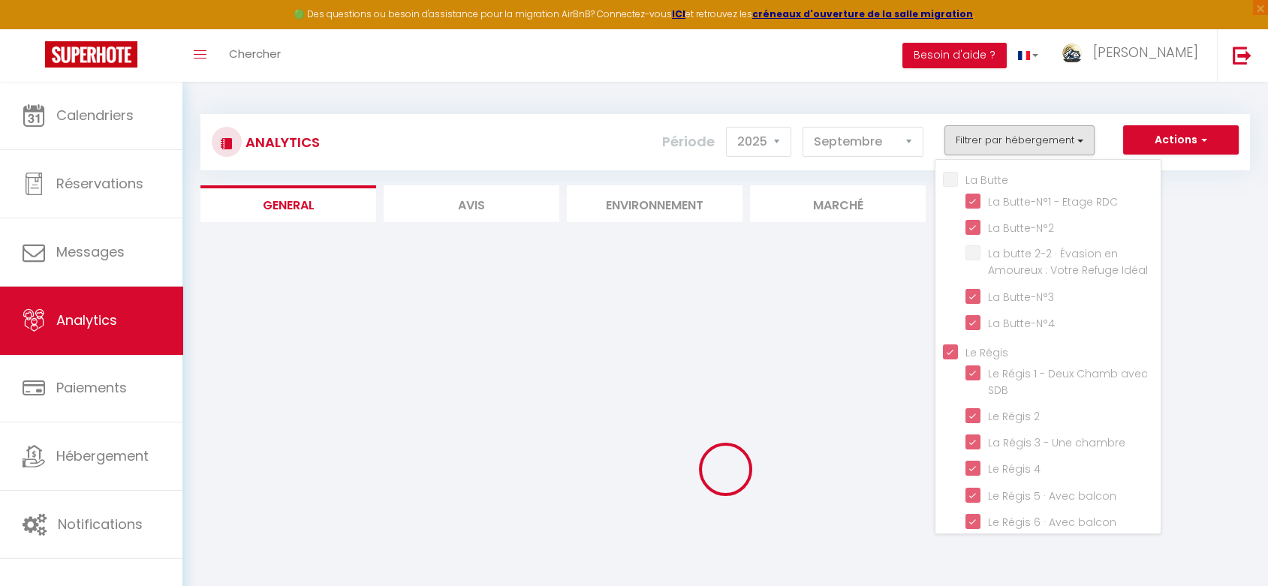
click at [888, 257] on div at bounding box center [725, 469] width 1050 height 451
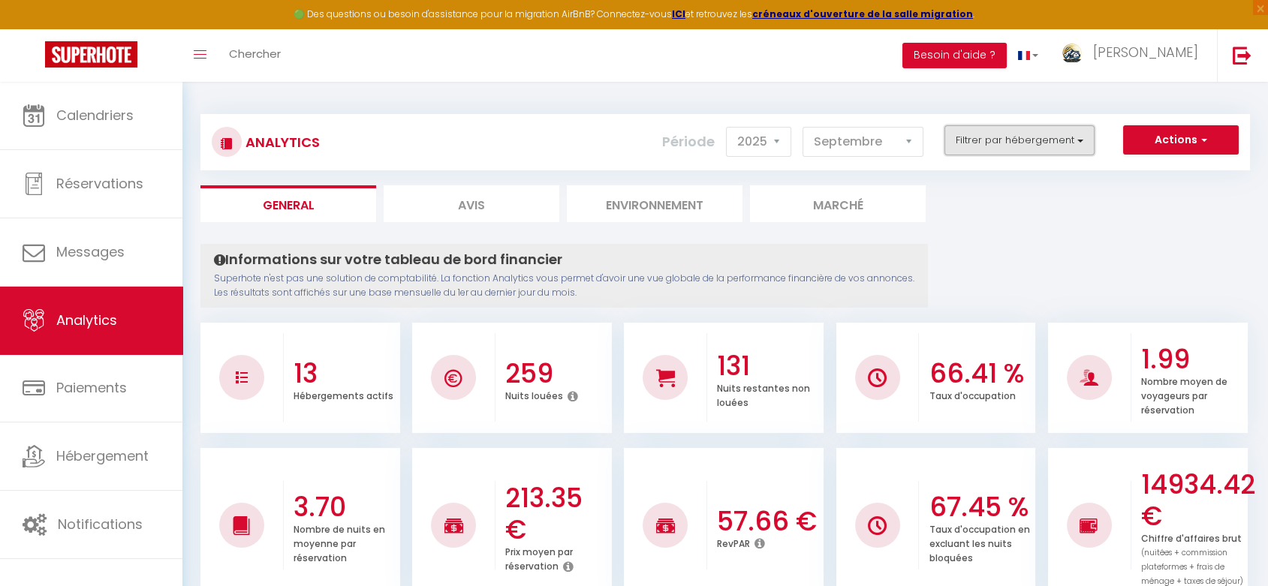
click at [1007, 141] on button "Filtrer par hébergement" at bounding box center [1020, 140] width 150 height 30
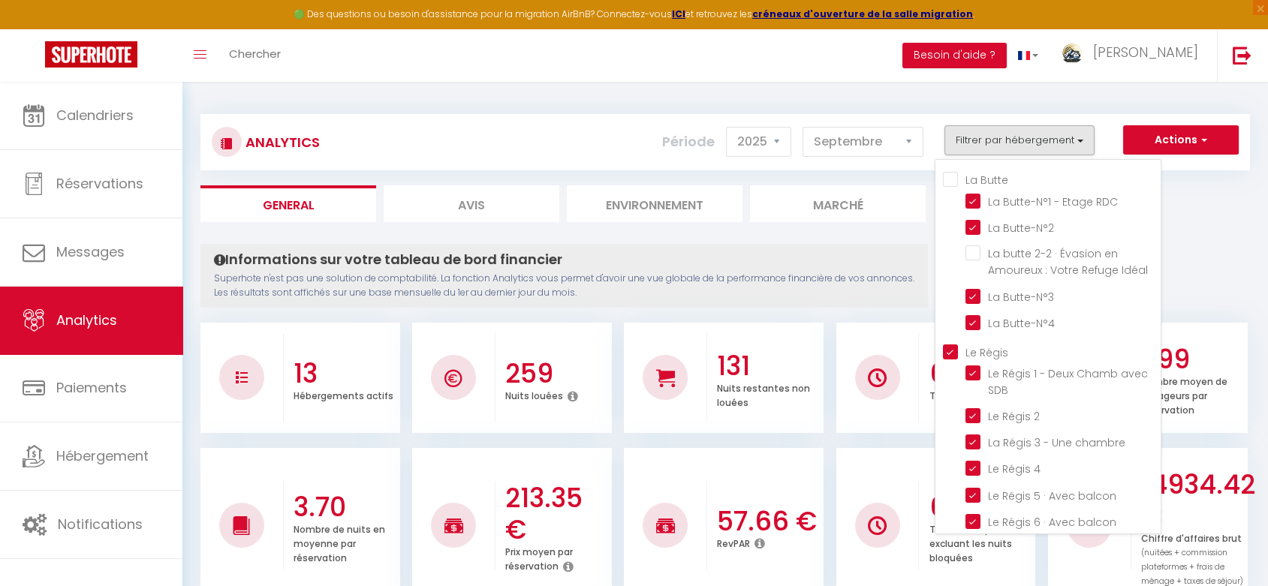
click at [954, 346] on Régis "Le Régis" at bounding box center [1052, 351] width 218 height 15
checkbox Régis "false"
checkbox SDB "false"
checkbox 2 "false"
checkbox chambre "false"
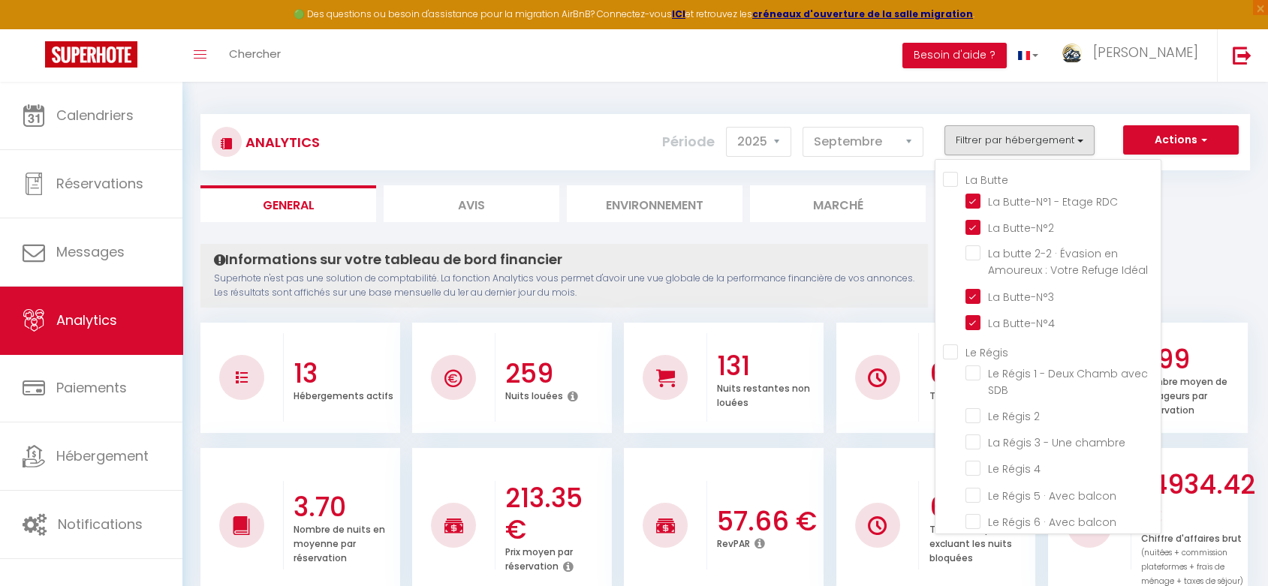
checkbox 4 "false"
checkbox balcon "false"
checkbox Chambre "false"
checkbox vue "false"
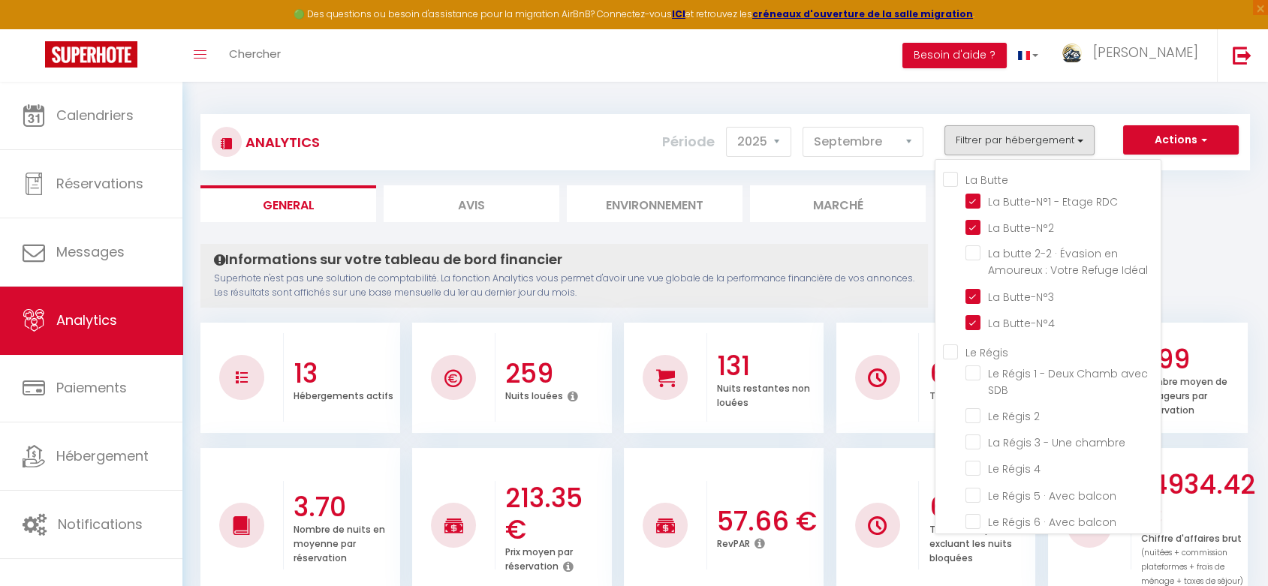
checkbox vue "false"
click at [876, 288] on p "Superhote n'est pas une solution de comptabilité. La fonction Analytics vous pe…" at bounding box center [564, 286] width 701 height 29
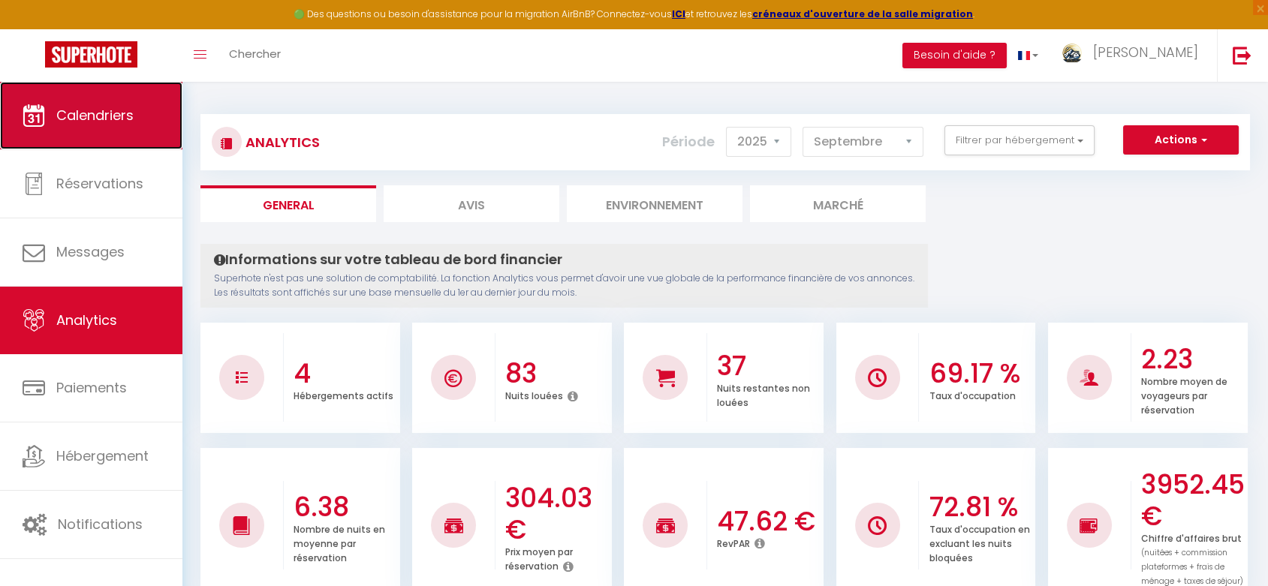
click at [104, 136] on link "Calendriers" at bounding box center [91, 116] width 182 height 68
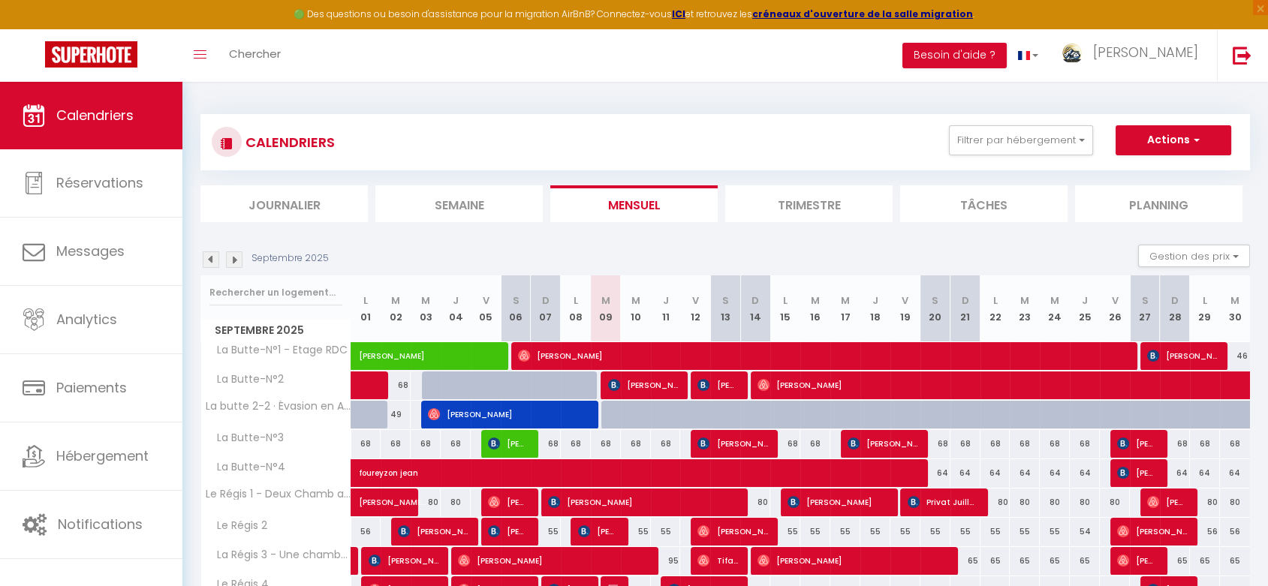
click at [232, 254] on img at bounding box center [234, 260] width 17 height 17
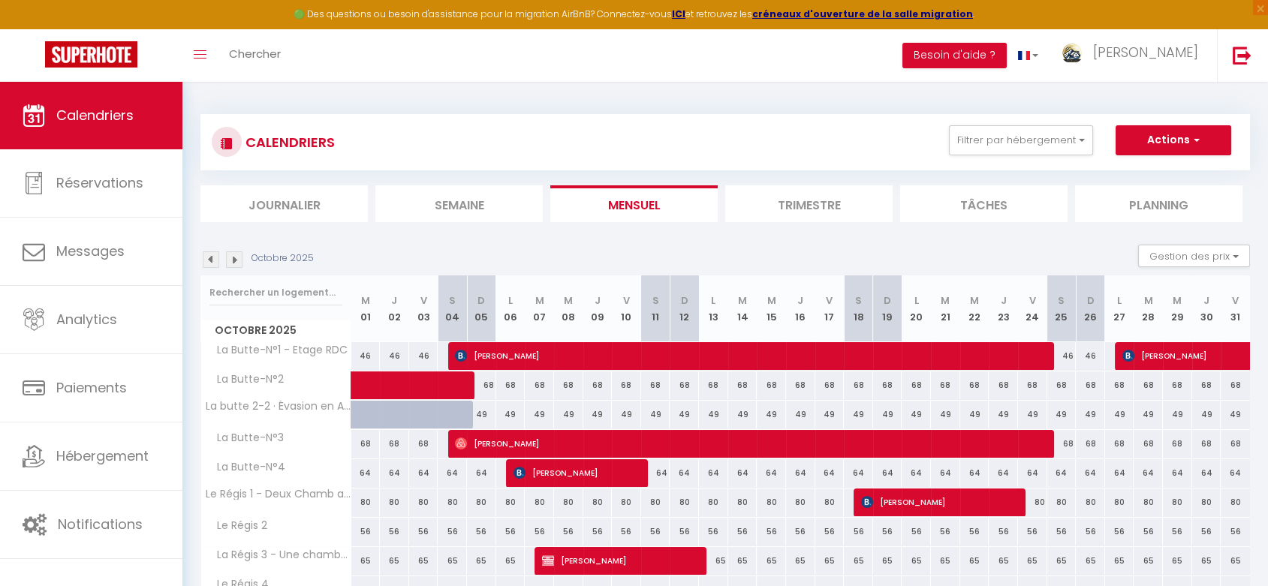
click at [232, 254] on img at bounding box center [234, 260] width 17 height 17
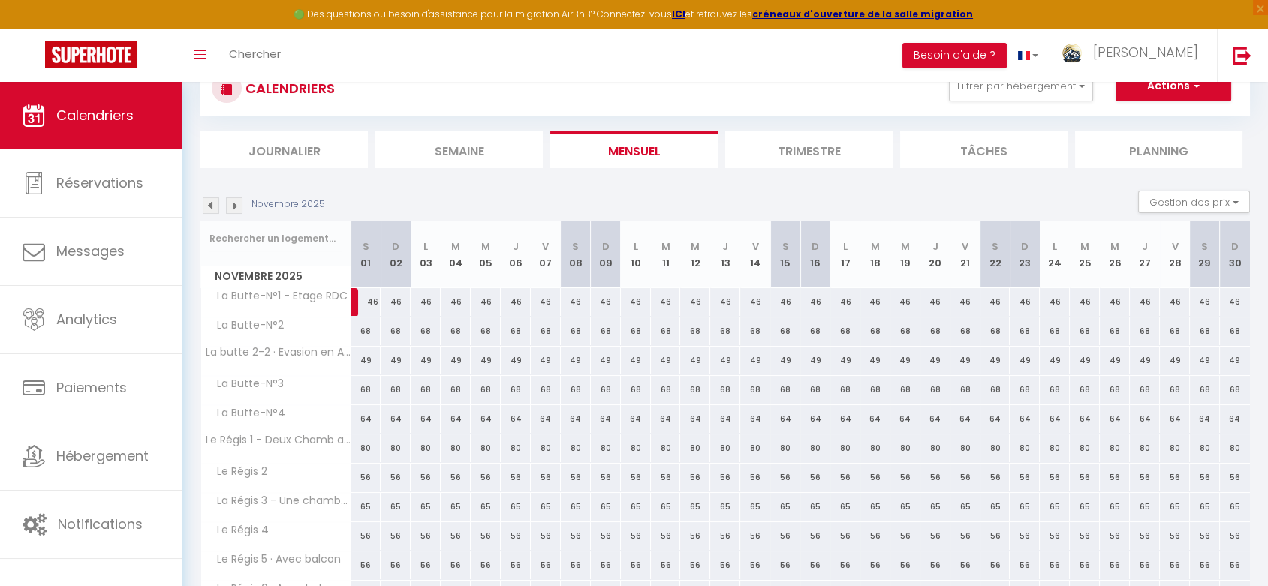
scroll to position [83, 0]
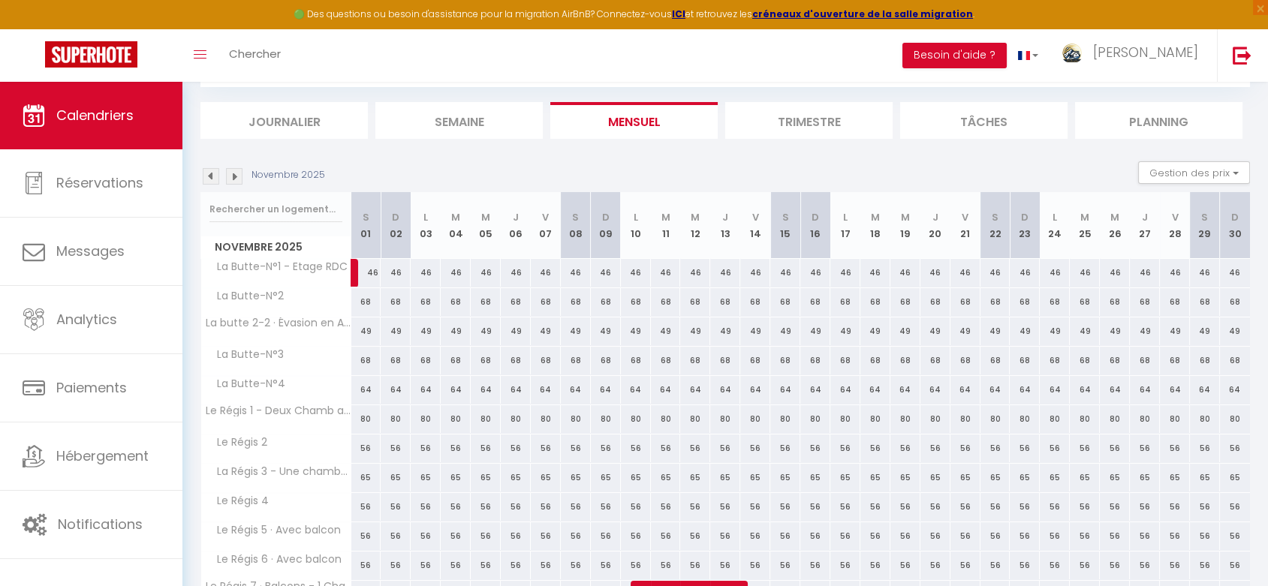
click at [234, 175] on img at bounding box center [234, 176] width 17 height 17
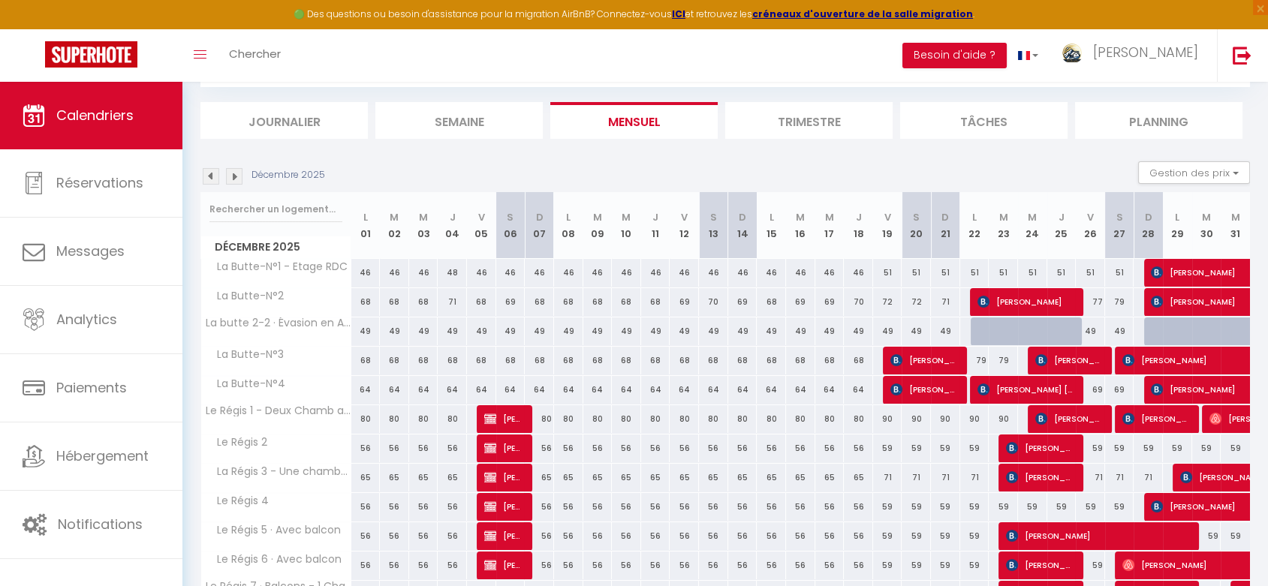
click at [234, 175] on img at bounding box center [234, 176] width 17 height 17
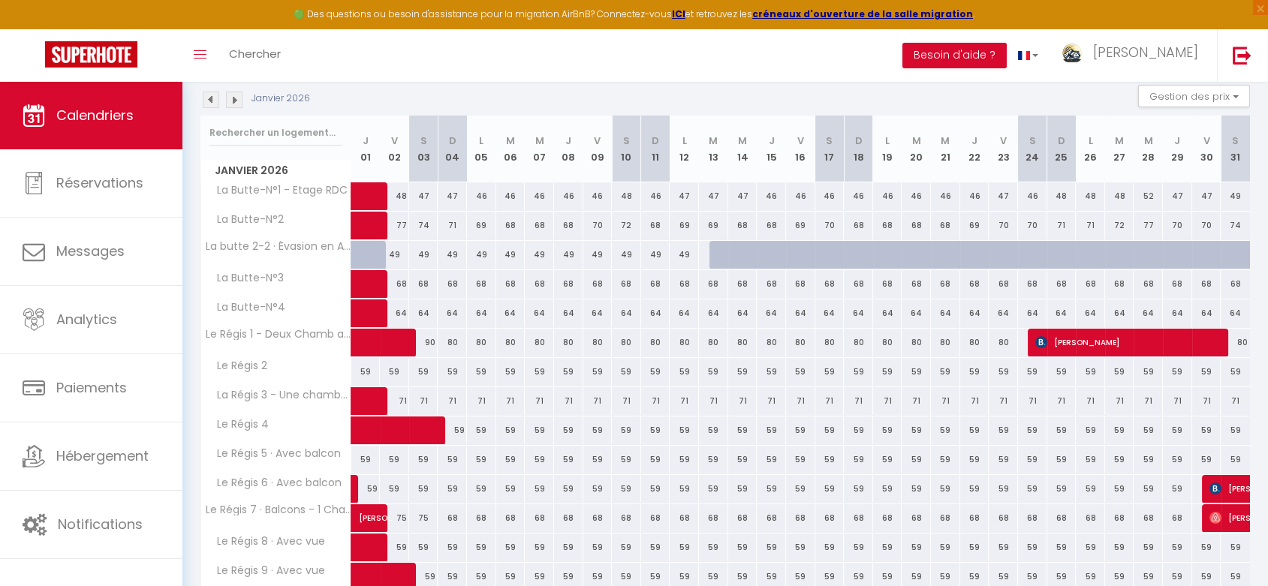
scroll to position [59, 0]
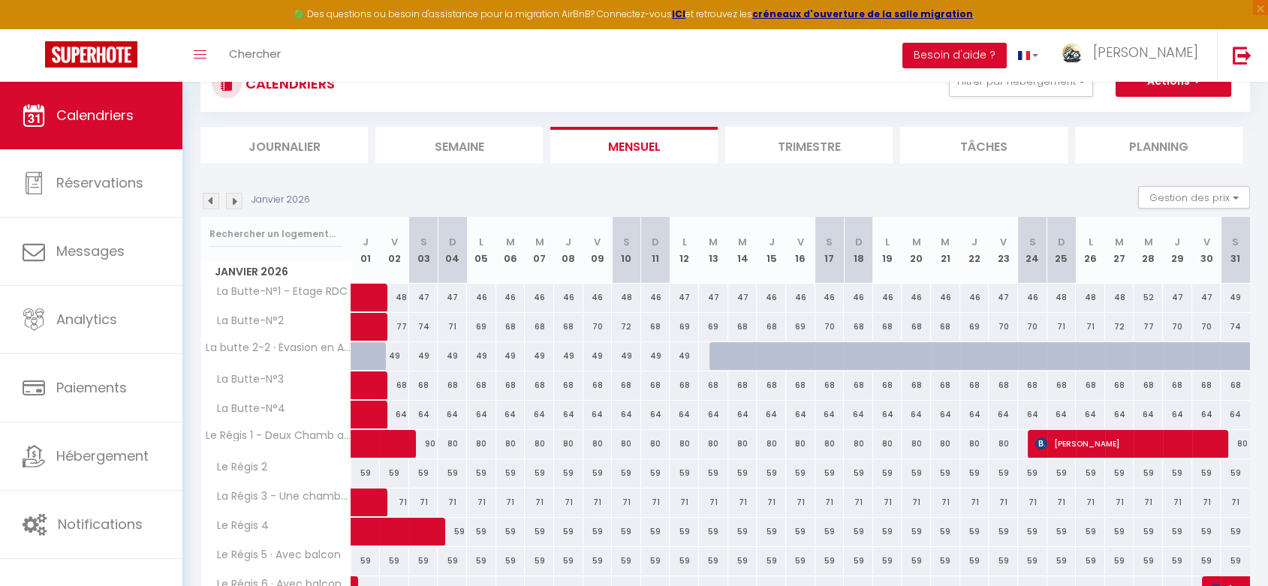
click at [234, 199] on img at bounding box center [234, 201] width 17 height 17
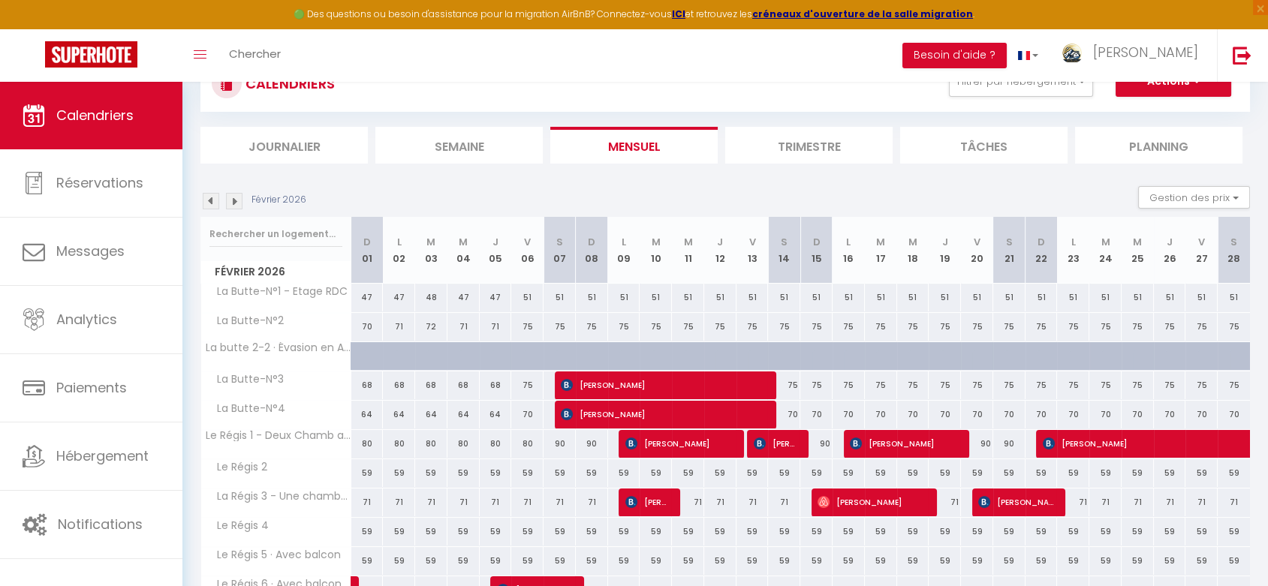
click at [234, 199] on img at bounding box center [234, 201] width 17 height 17
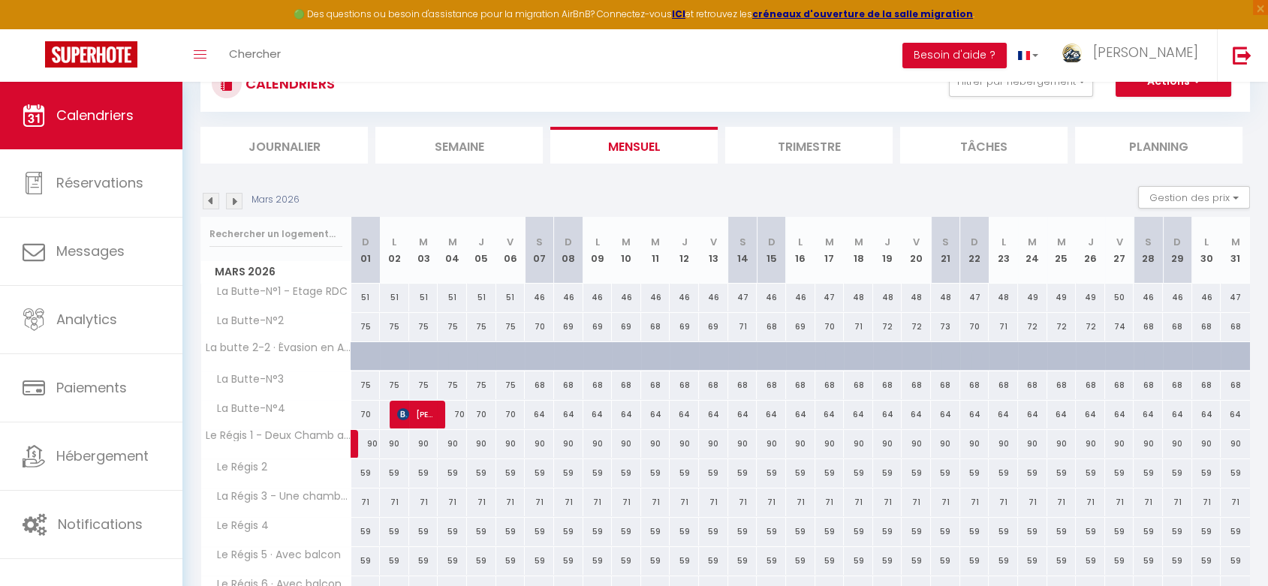
click at [209, 200] on img at bounding box center [211, 201] width 17 height 17
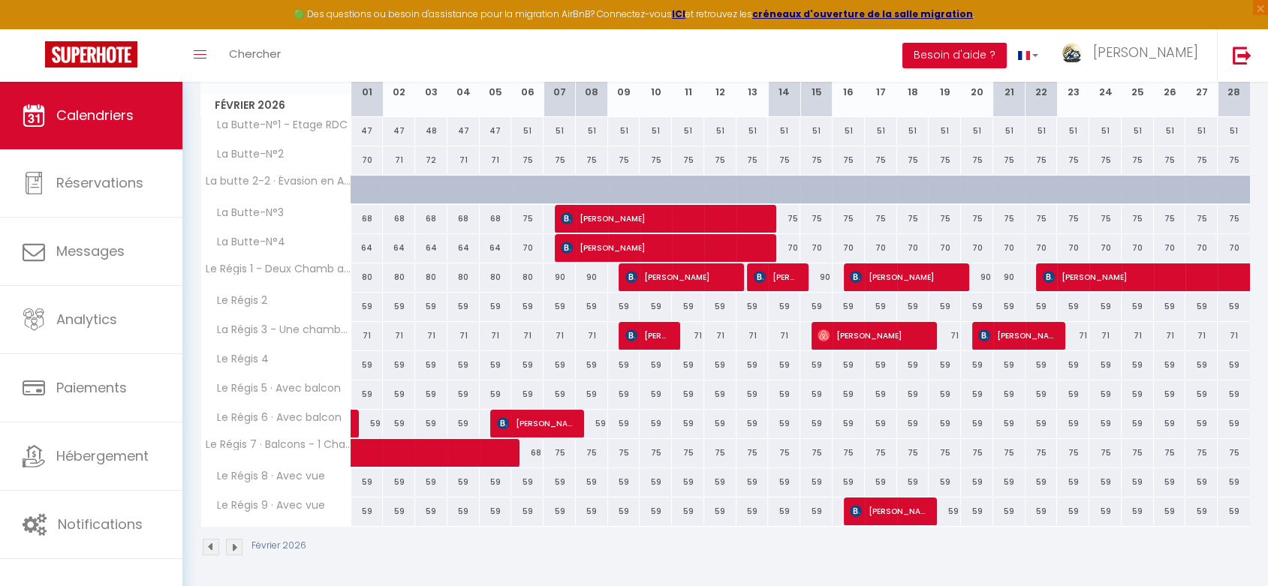
scroll to position [142, 0]
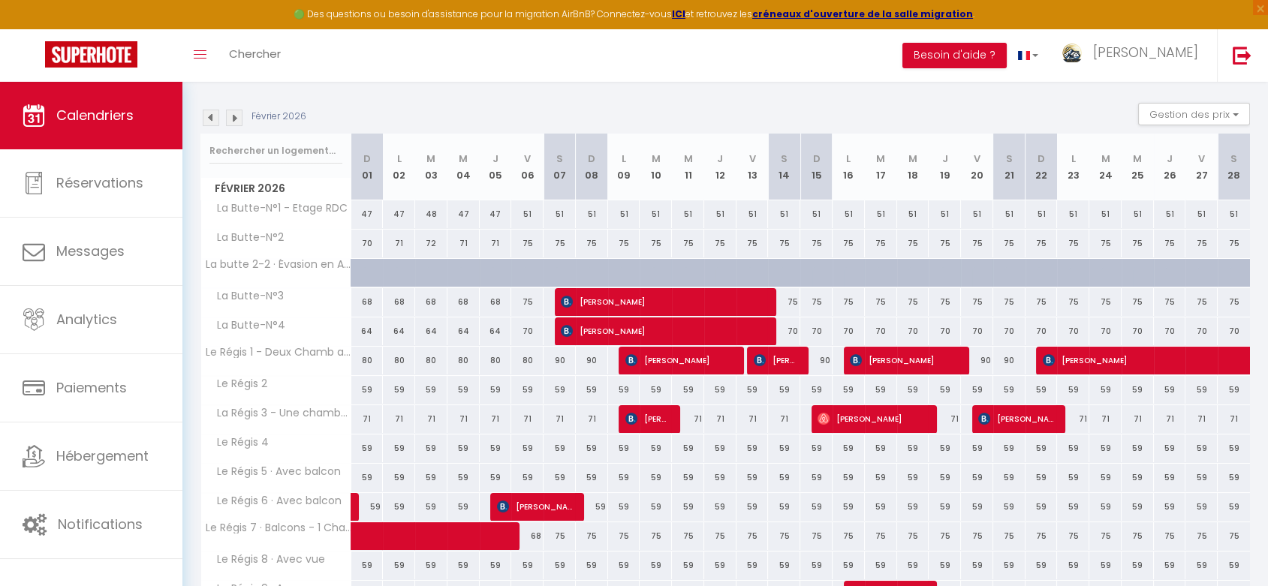
click at [210, 121] on img at bounding box center [211, 118] width 17 height 17
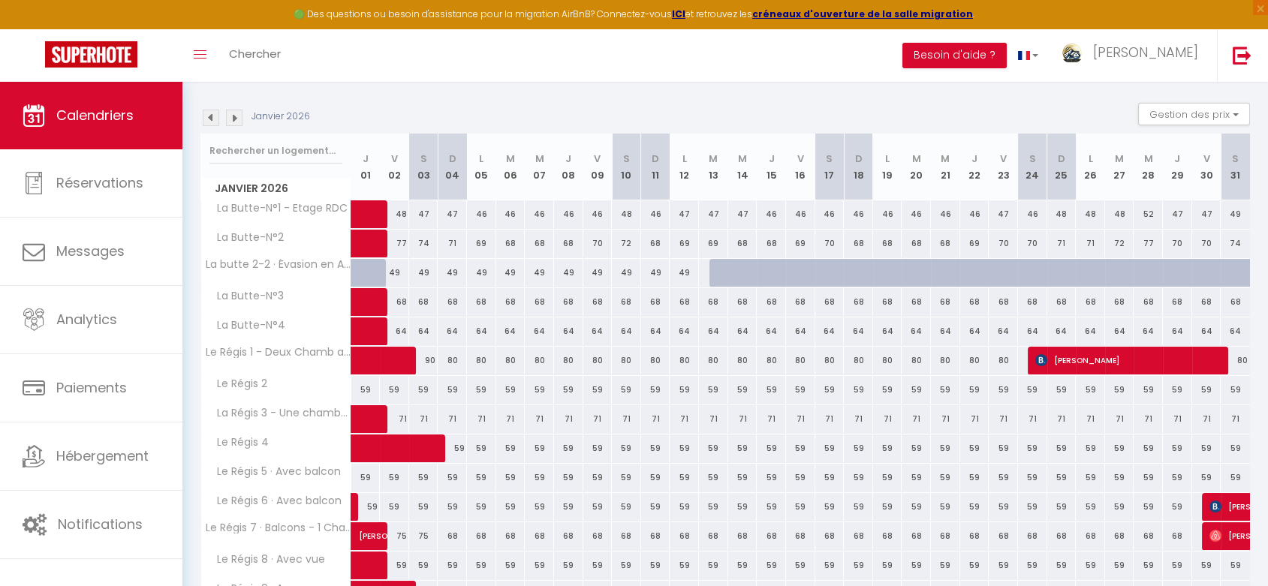
click at [208, 116] on img at bounding box center [211, 118] width 17 height 17
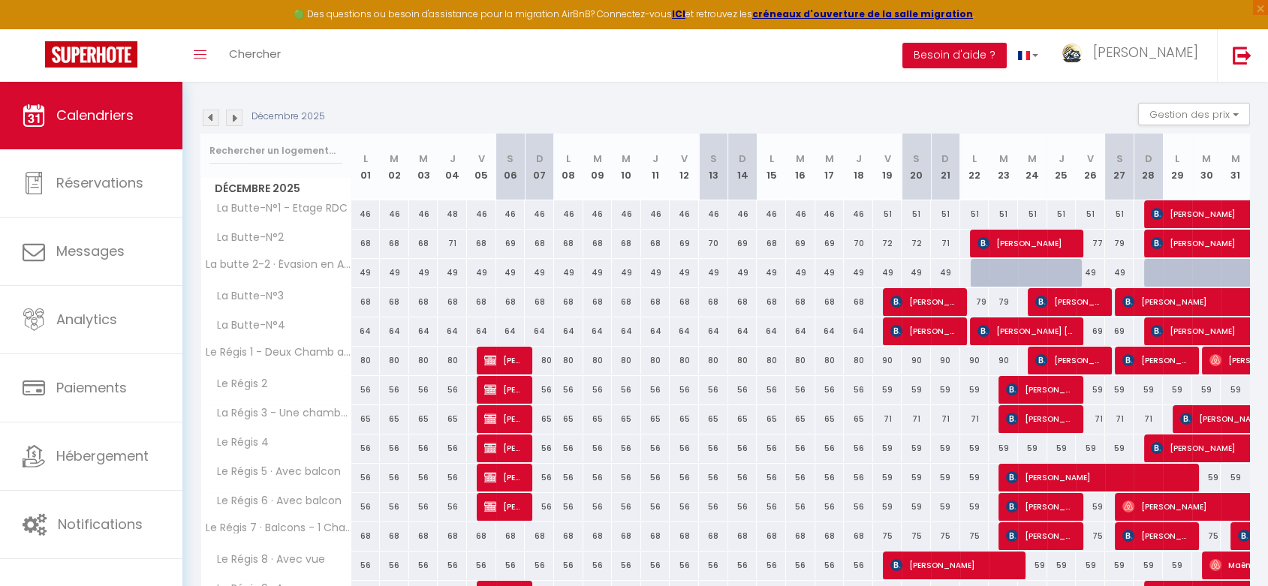
click at [228, 119] on img at bounding box center [234, 118] width 17 height 17
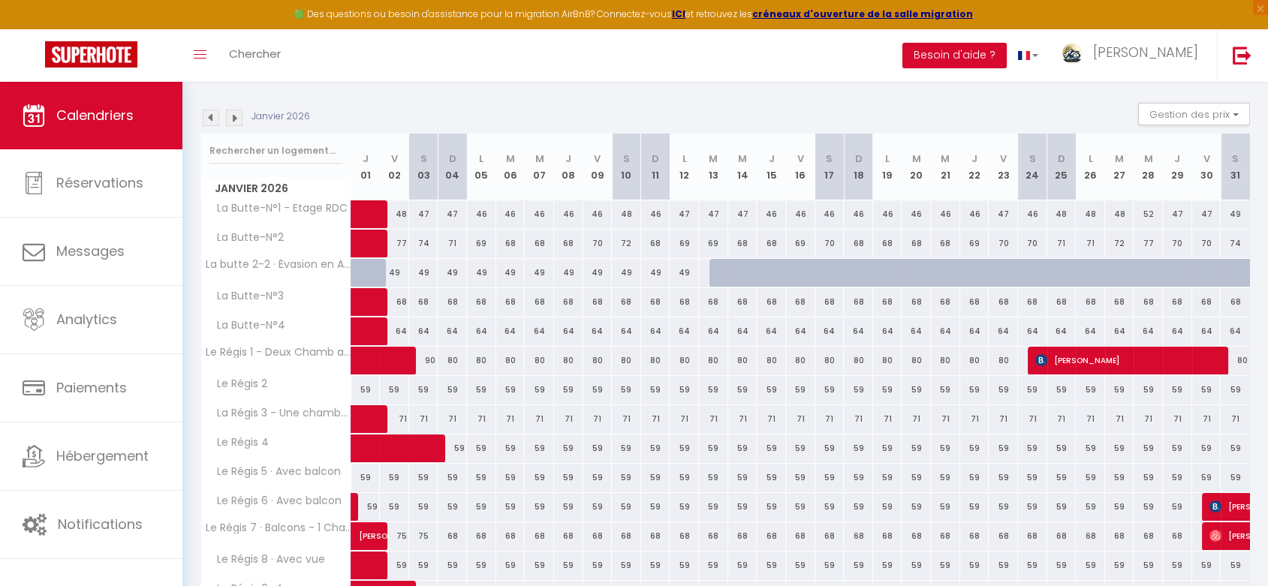
click at [452, 413] on div "71" at bounding box center [452, 419] width 29 height 28
type input "71"
type input "Dim 04 Janvier 2026"
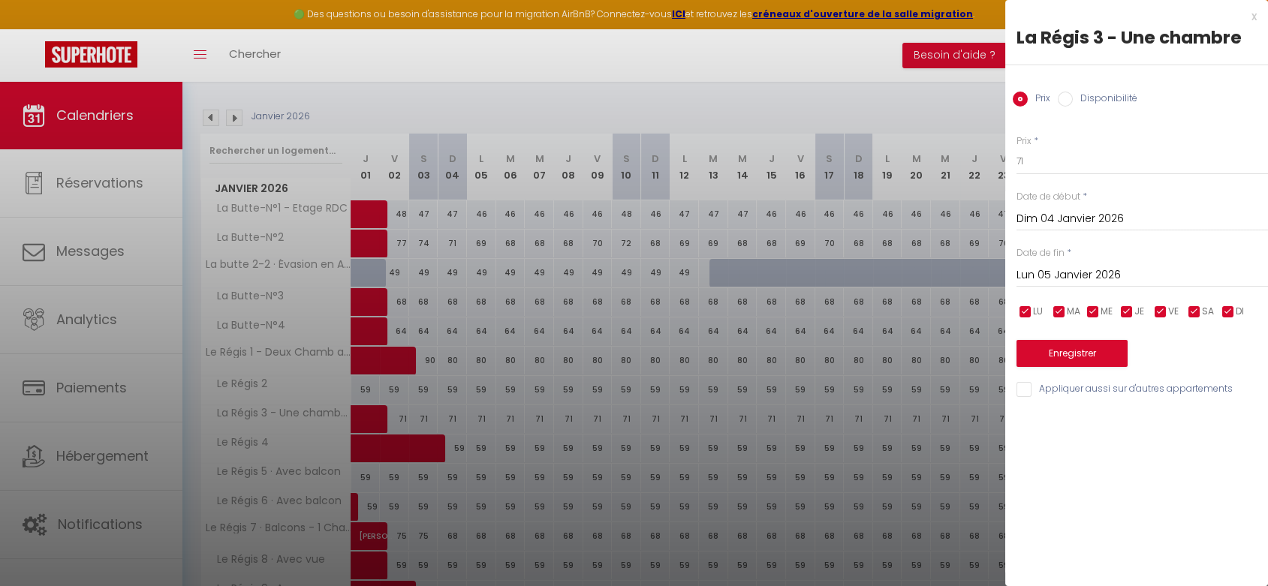
click at [1071, 270] on input "Lun 05 Janvier 2026" at bounding box center [1143, 276] width 252 height 20
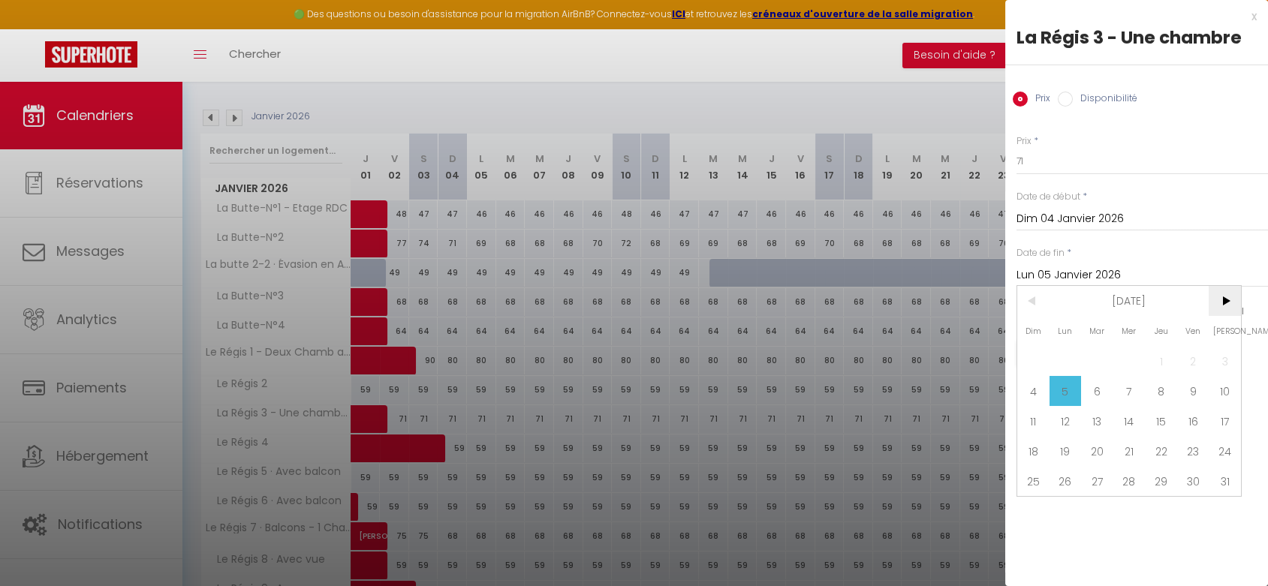
click at [1223, 303] on span ">" at bounding box center [1225, 301] width 32 height 30
click at [1167, 363] on span "5" at bounding box center [1161, 361] width 32 height 30
type input "Jeu 05 Février 2026"
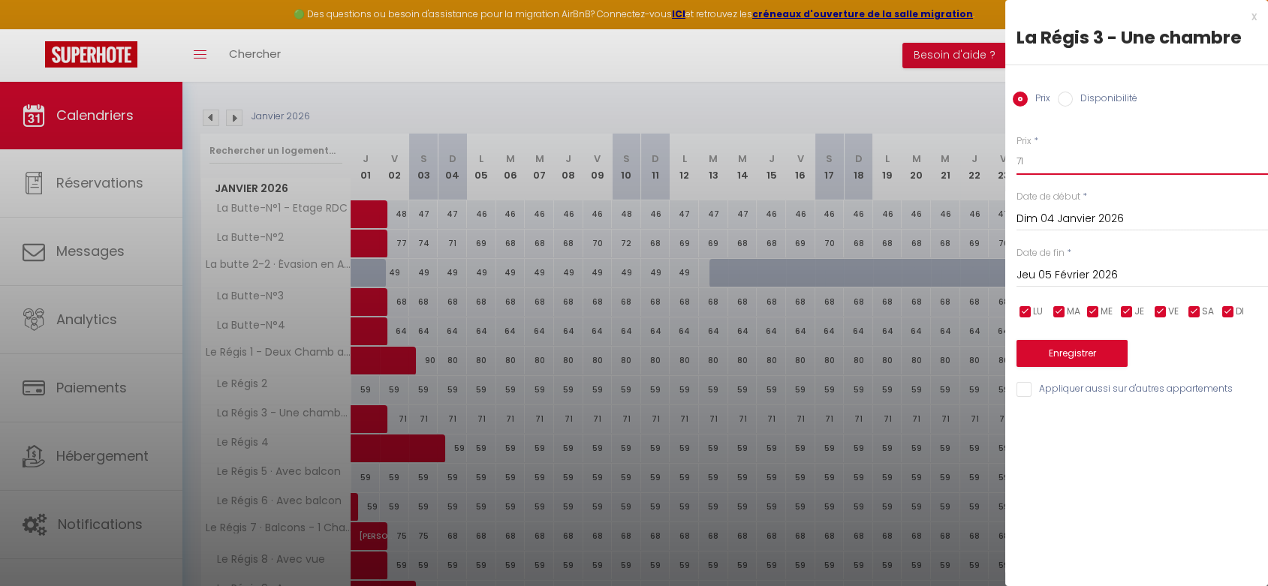
drag, startPoint x: 1042, startPoint y: 162, endPoint x: 984, endPoint y: 161, distance: 57.1
click at [984, 161] on body "🟢 Des questions ou besoin d'assistance pour la migration AirBnB? Connectez-vous…" at bounding box center [634, 306] width 1268 height 733
type input "65"
click at [1076, 360] on button "Enregistrer" at bounding box center [1072, 353] width 111 height 27
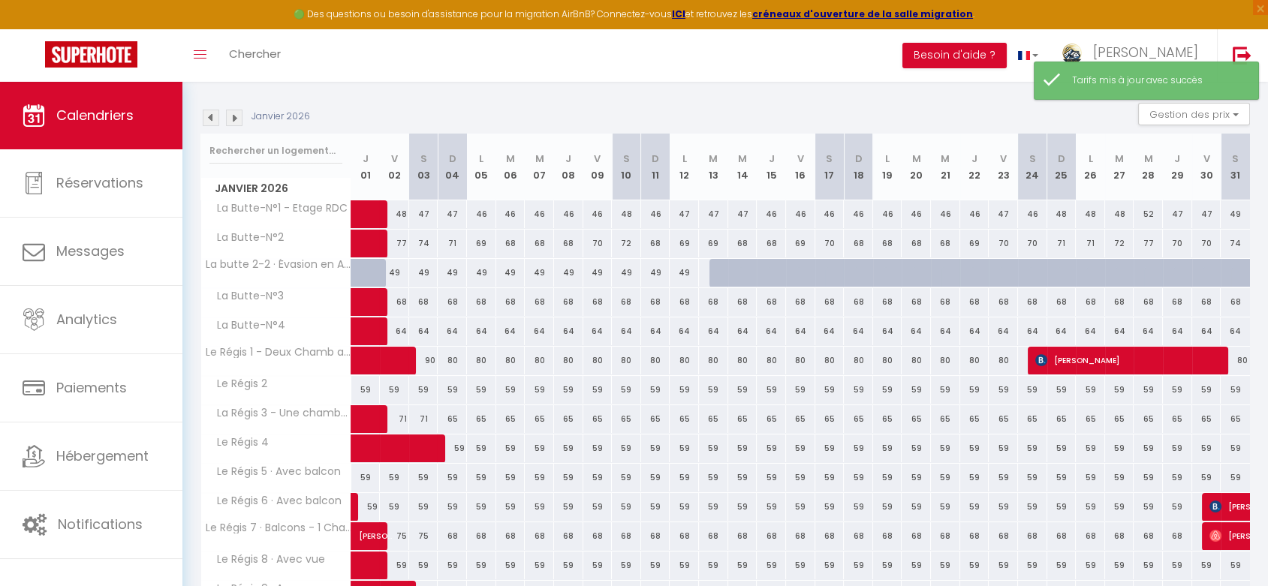
click at [234, 115] on img at bounding box center [234, 118] width 17 height 17
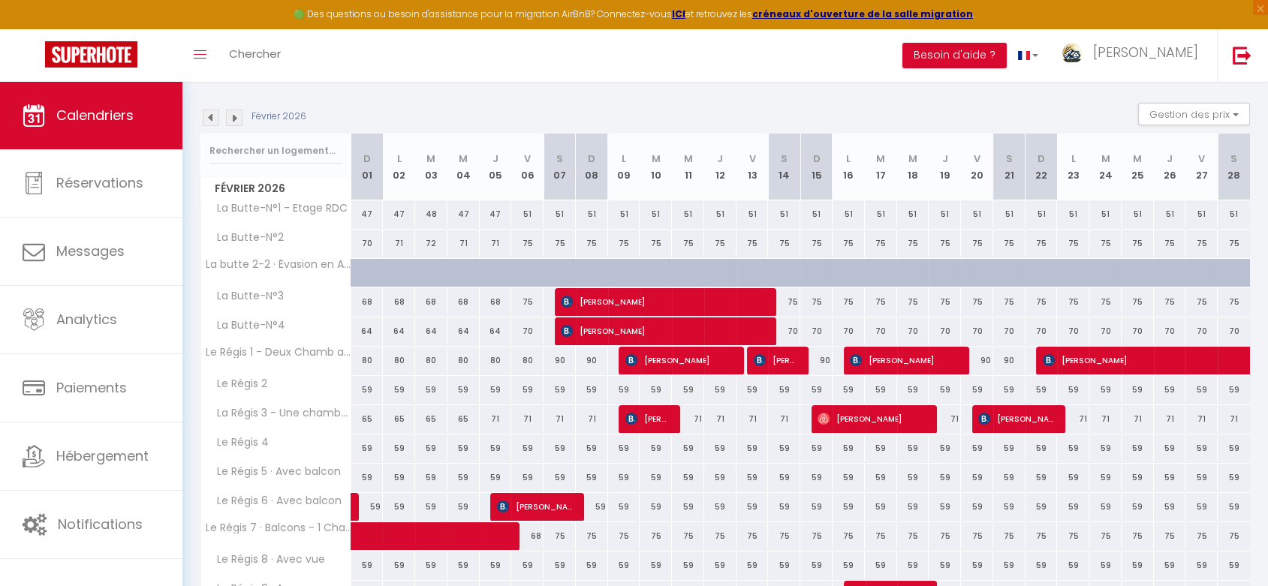
click at [493, 415] on div "71" at bounding box center [496, 419] width 32 height 28
type input "71"
type input "Jeu 05 Février 2026"
type input "Ven 06 Février 2026"
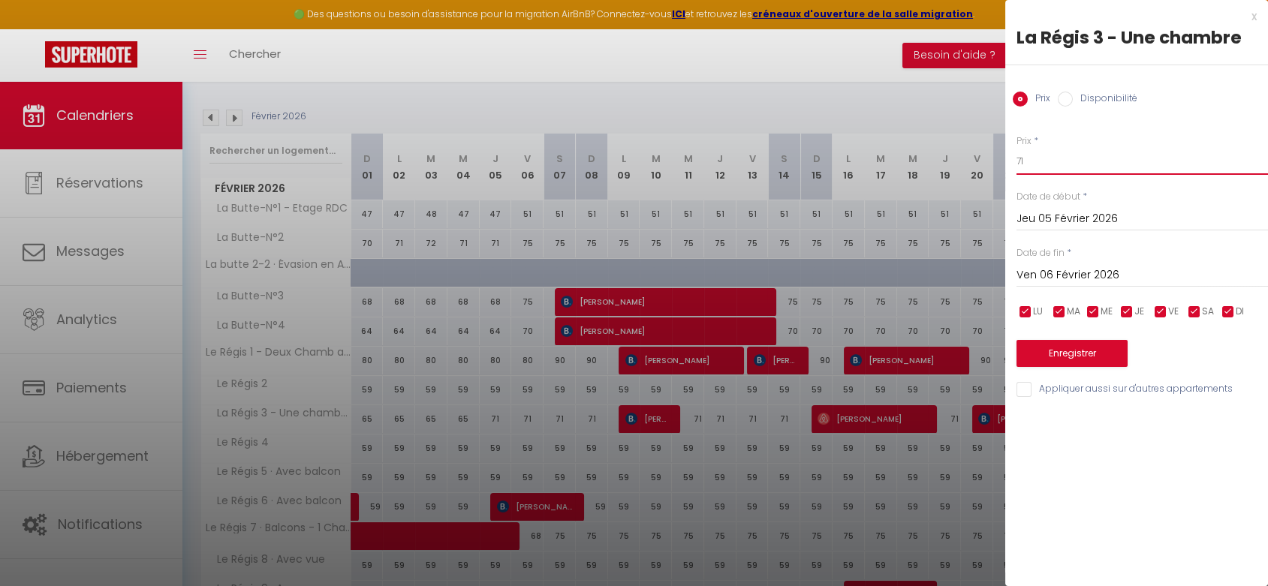
click at [969, 158] on body "🟢 Des questions ou besoin d'assistance pour la migration AirBnB? Connectez-vous…" at bounding box center [634, 306] width 1268 height 733
type input "65"
click at [1060, 354] on button "Enregistrer" at bounding box center [1072, 353] width 111 height 27
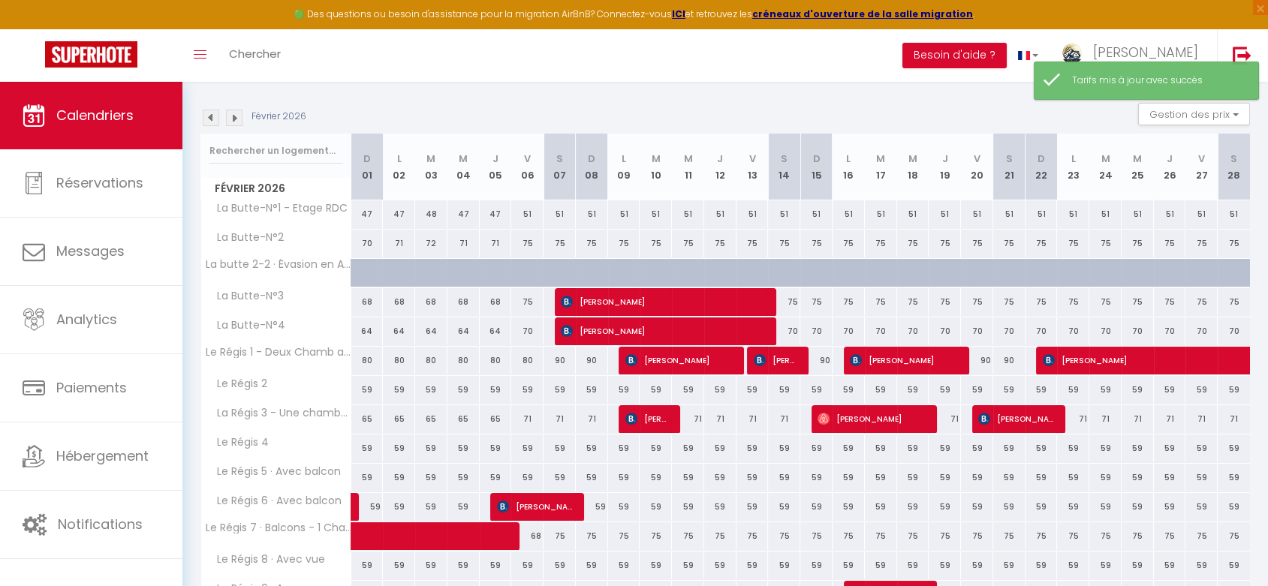
scroll to position [225, 0]
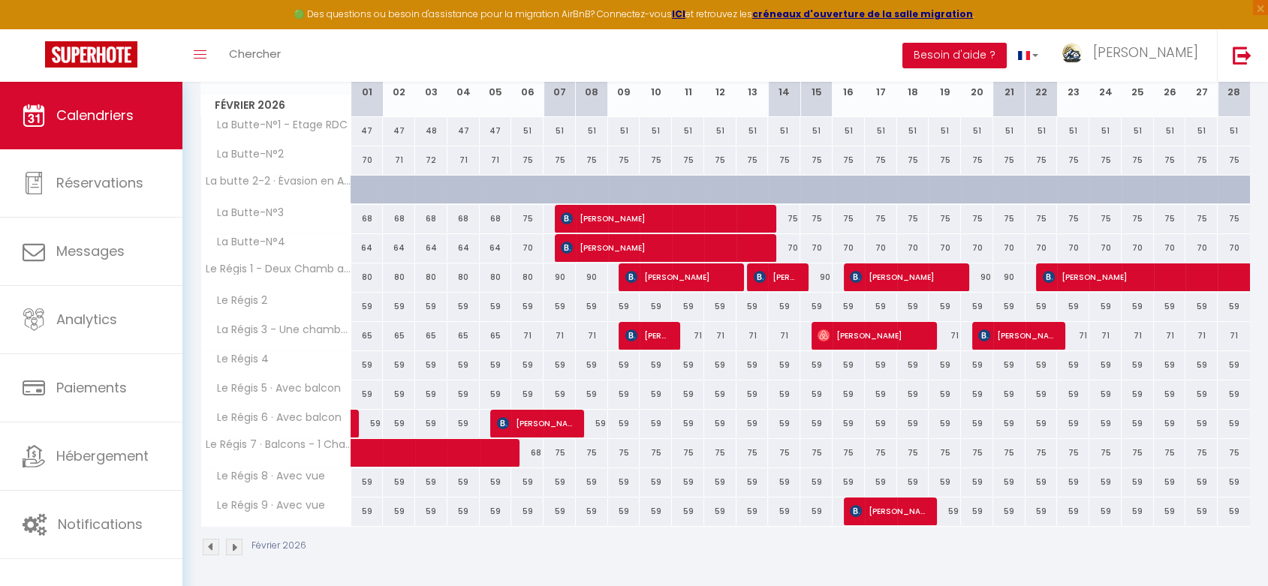
click at [527, 334] on div "71" at bounding box center [527, 336] width 32 height 28
type input "71"
type input "Ven 06 Février 2026"
type input "[PERSON_NAME] 07 Février 2026"
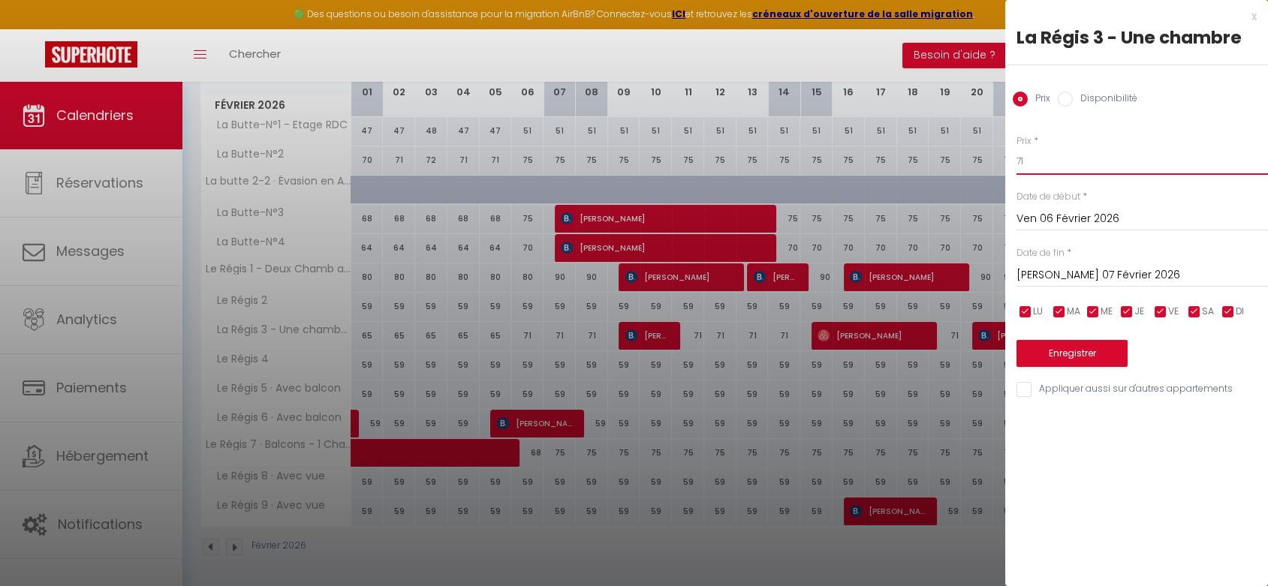
drag, startPoint x: 1006, startPoint y: 155, endPoint x: 983, endPoint y: 156, distance: 23.3
click at [983, 156] on body "🟢 Des questions ou besoin d'assistance pour la migration AirBnB? Connectez-vous…" at bounding box center [634, 223] width 1268 height 733
type input "65"
click at [1042, 353] on button "Enregistrer" at bounding box center [1072, 353] width 111 height 27
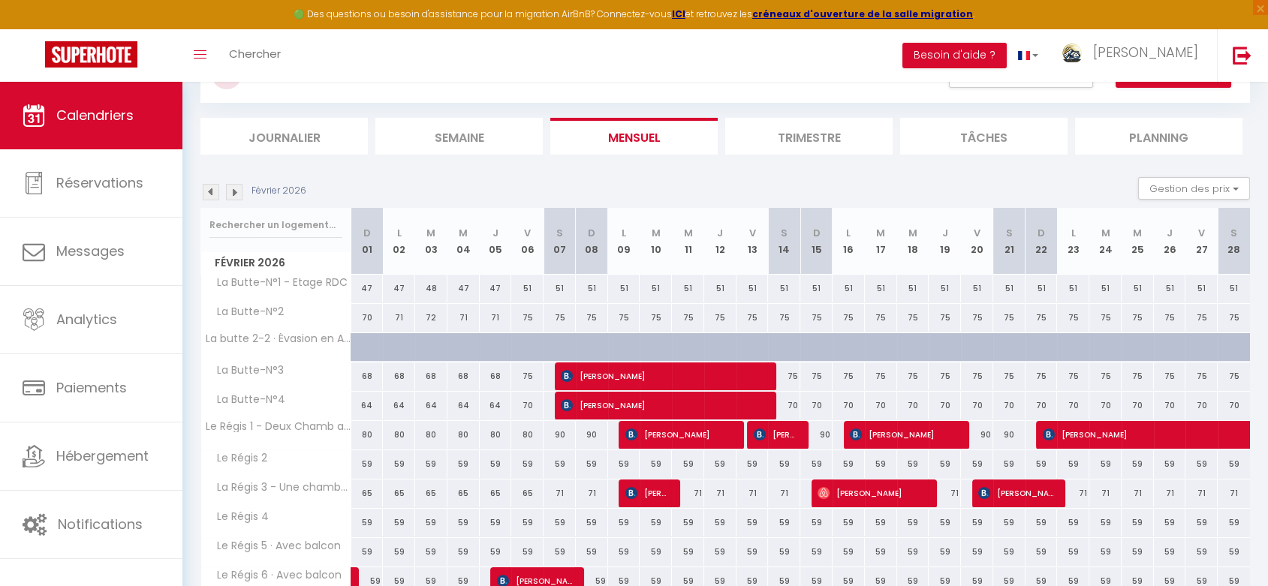
scroll to position [0, 0]
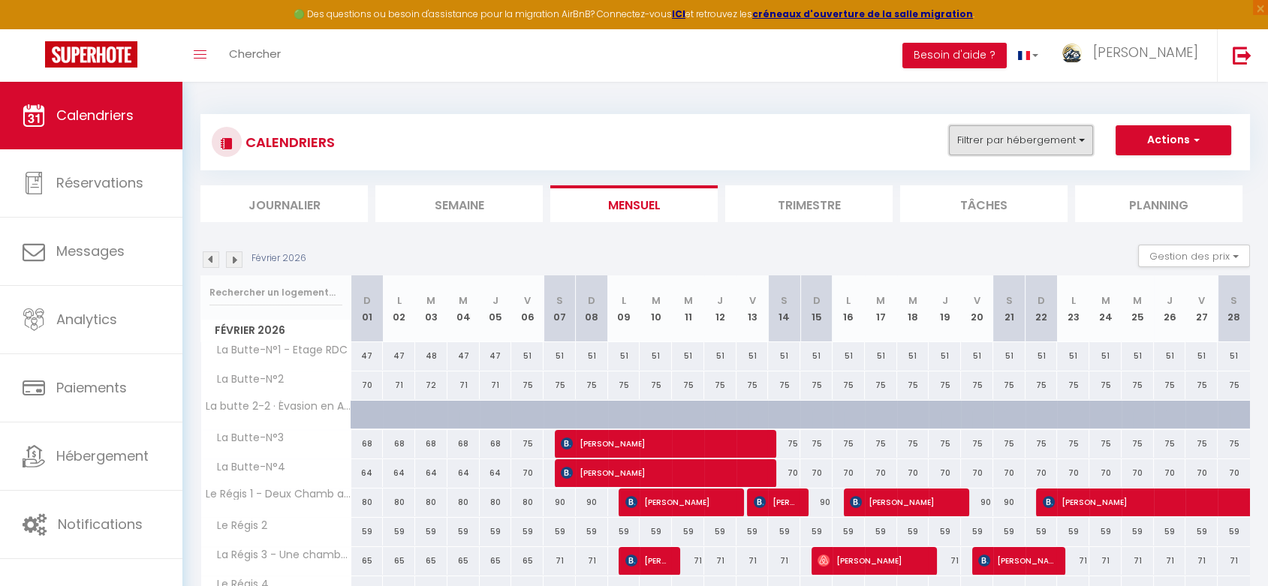
click at [1014, 132] on button "Filtrer par hébergement" at bounding box center [1021, 140] width 144 height 30
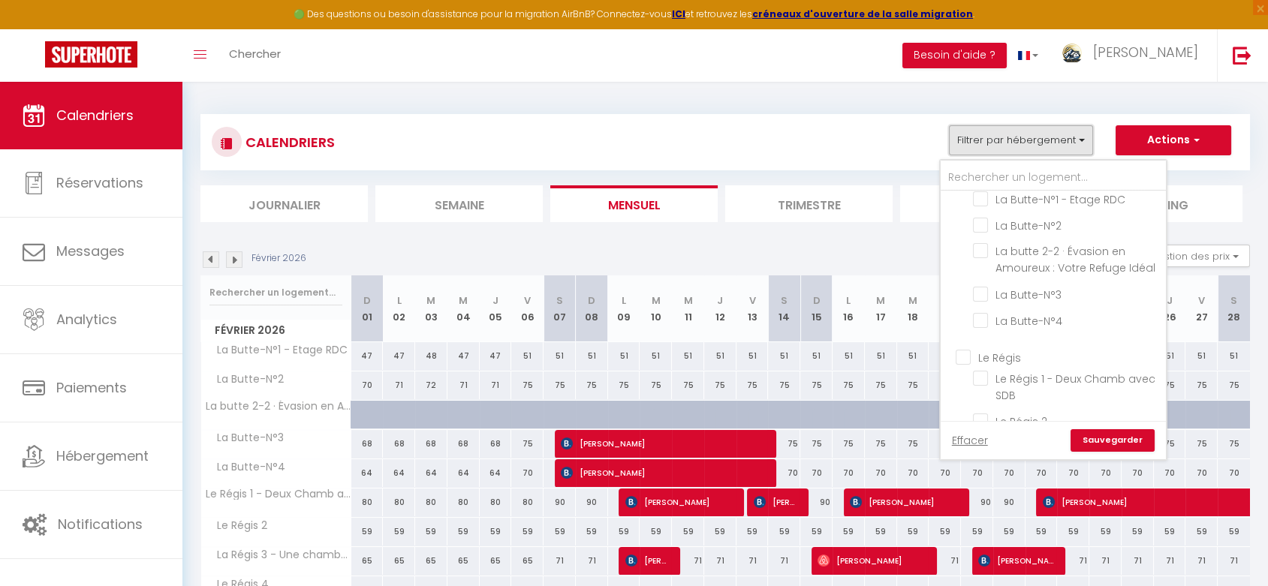
scroll to position [83, 0]
click at [962, 311] on input "Le Régis" at bounding box center [1068, 303] width 225 height 15
checkbox input "true"
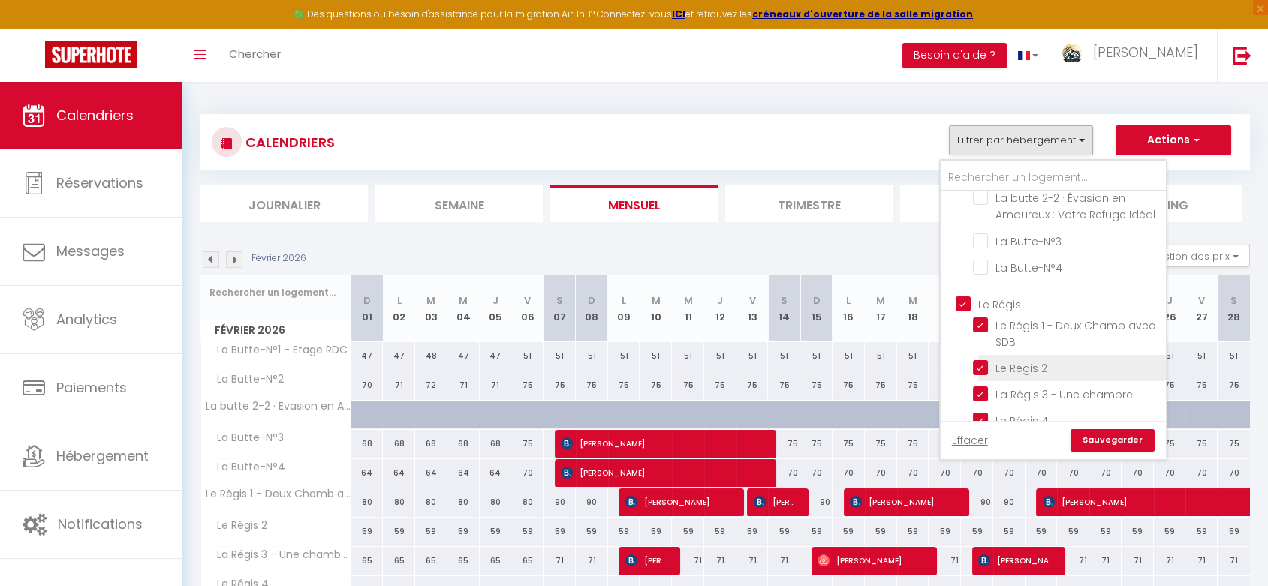
checkbox input "false"
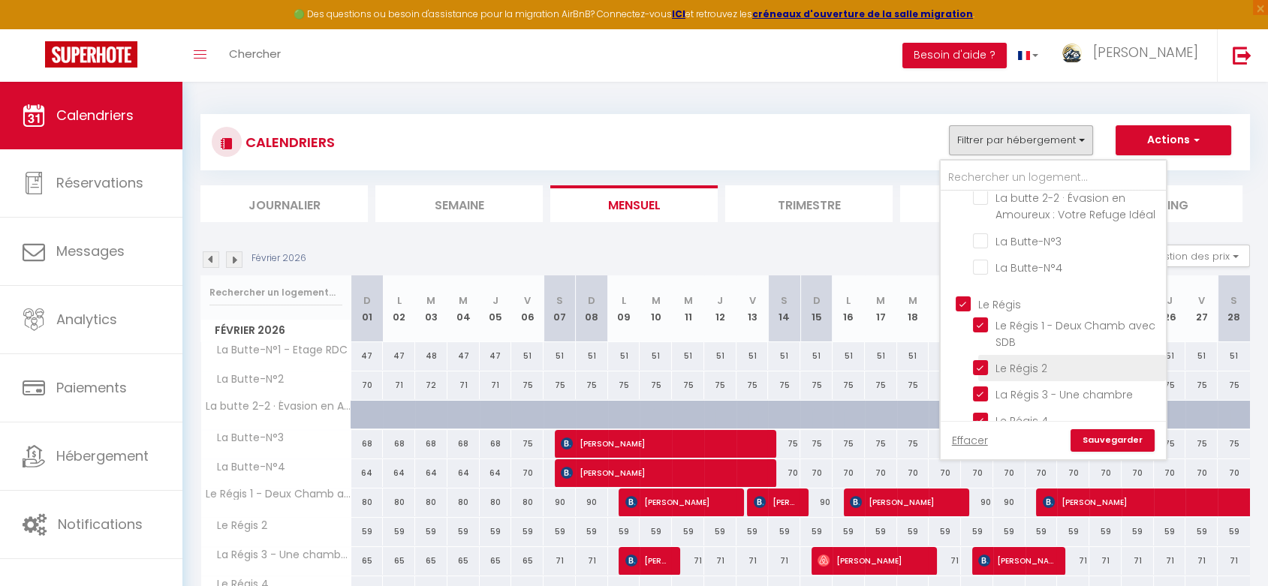
checkbox input "true"
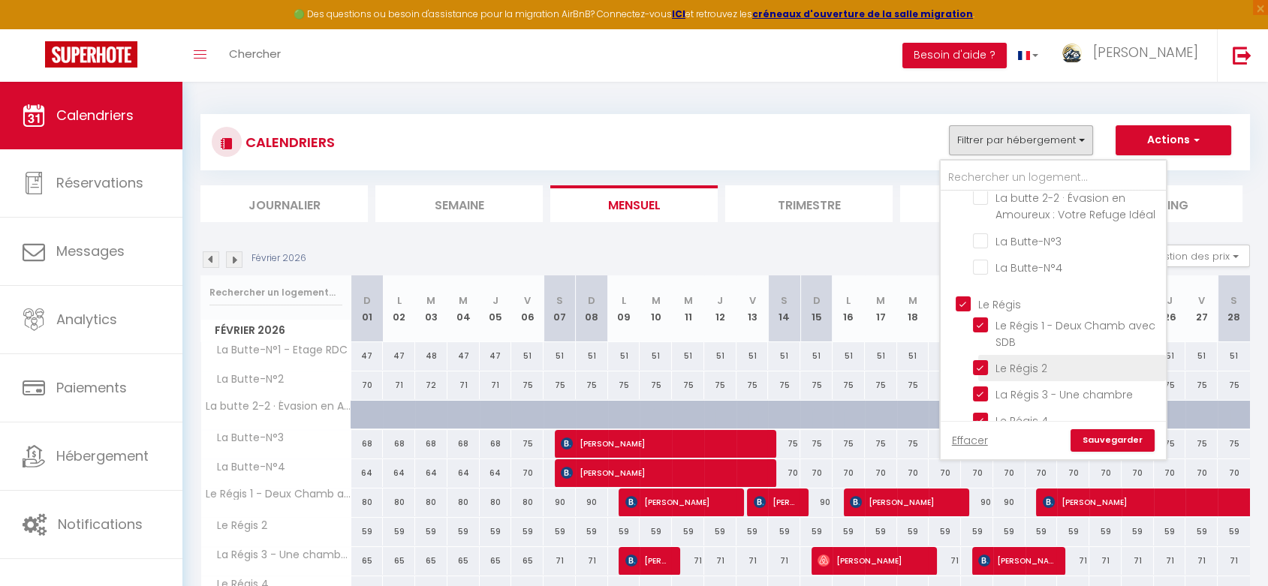
checkbox input "true"
click at [1102, 442] on link "Sauvegarder" at bounding box center [1113, 441] width 84 height 23
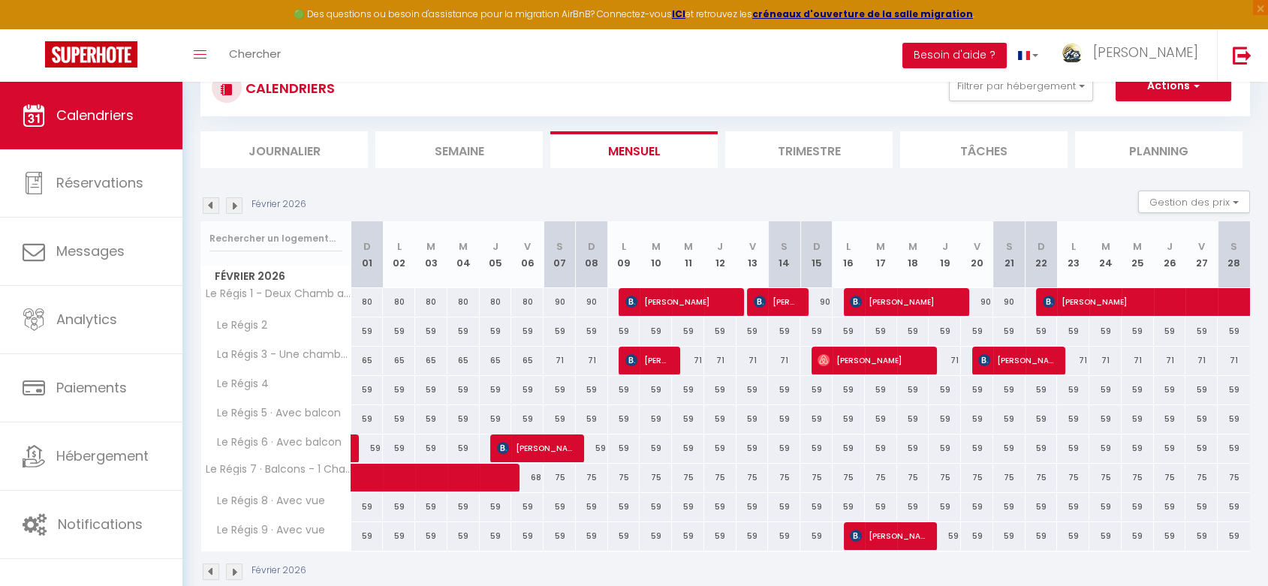
scroll to position [82, 0]
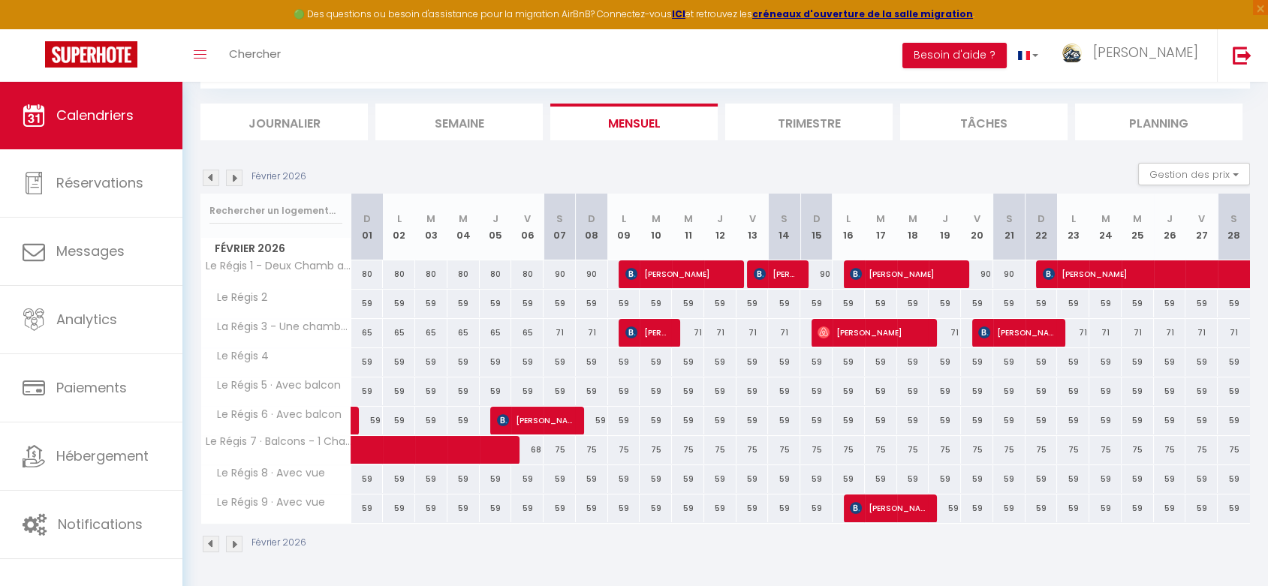
click at [212, 179] on img at bounding box center [211, 178] width 17 height 17
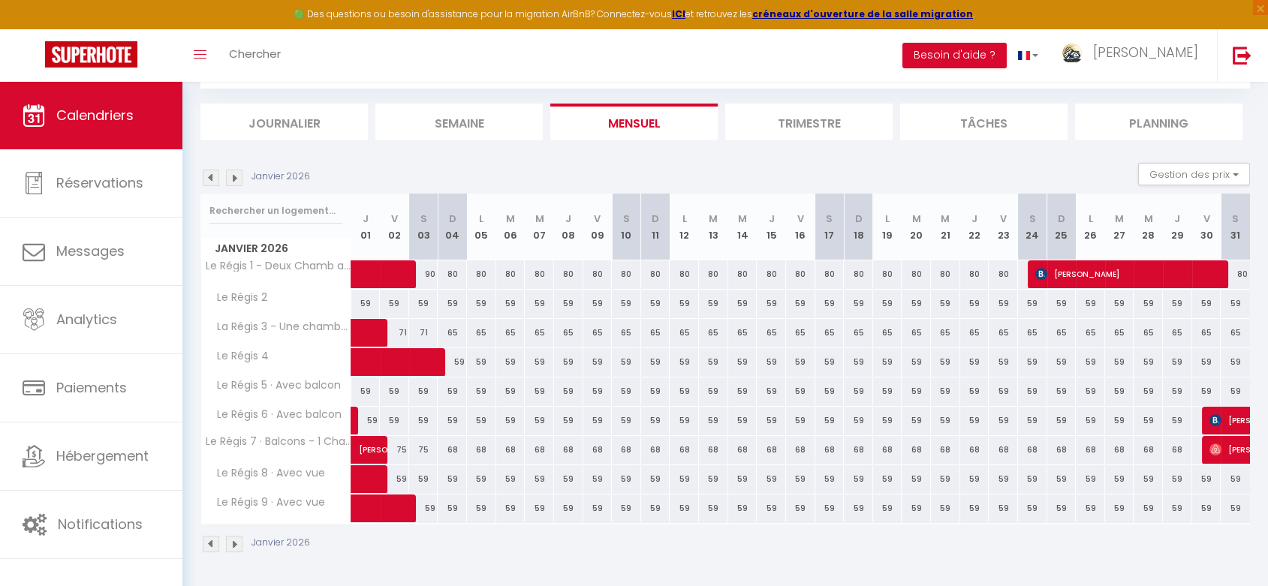
click at [212, 179] on img at bounding box center [211, 178] width 17 height 17
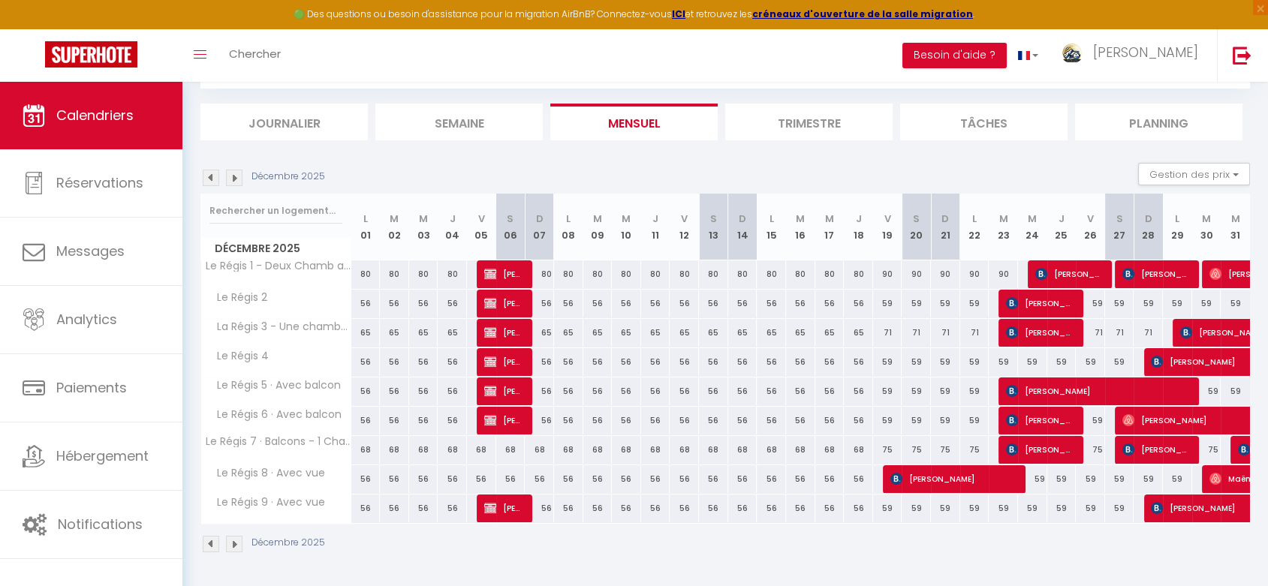
click at [237, 179] on img at bounding box center [234, 178] width 17 height 17
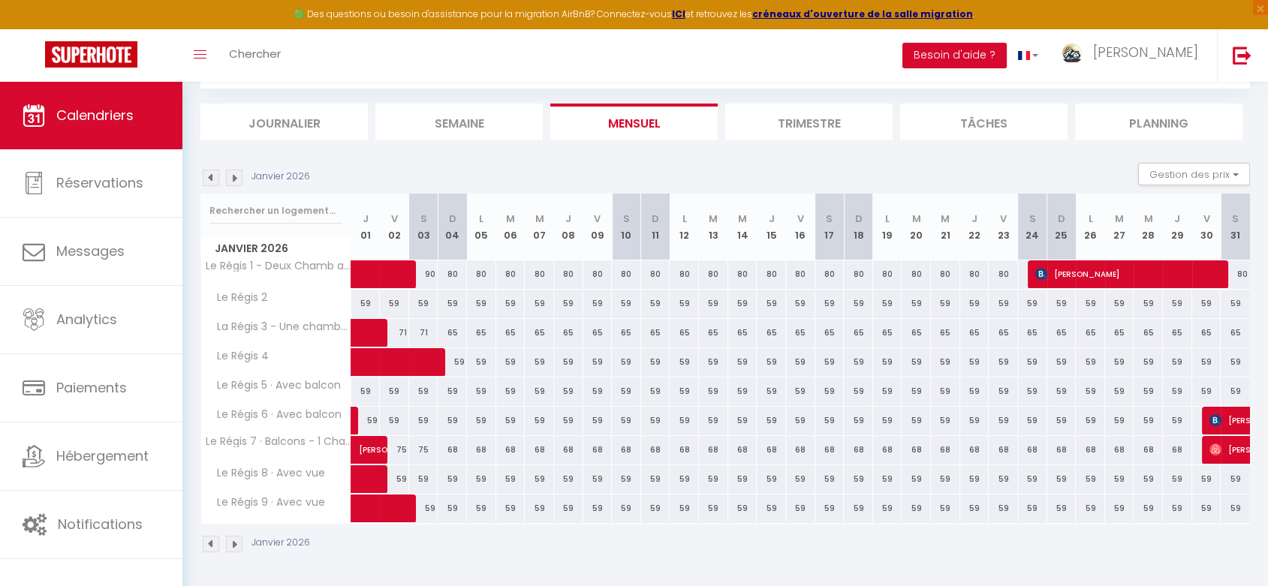
click at [213, 171] on img at bounding box center [211, 178] width 17 height 17
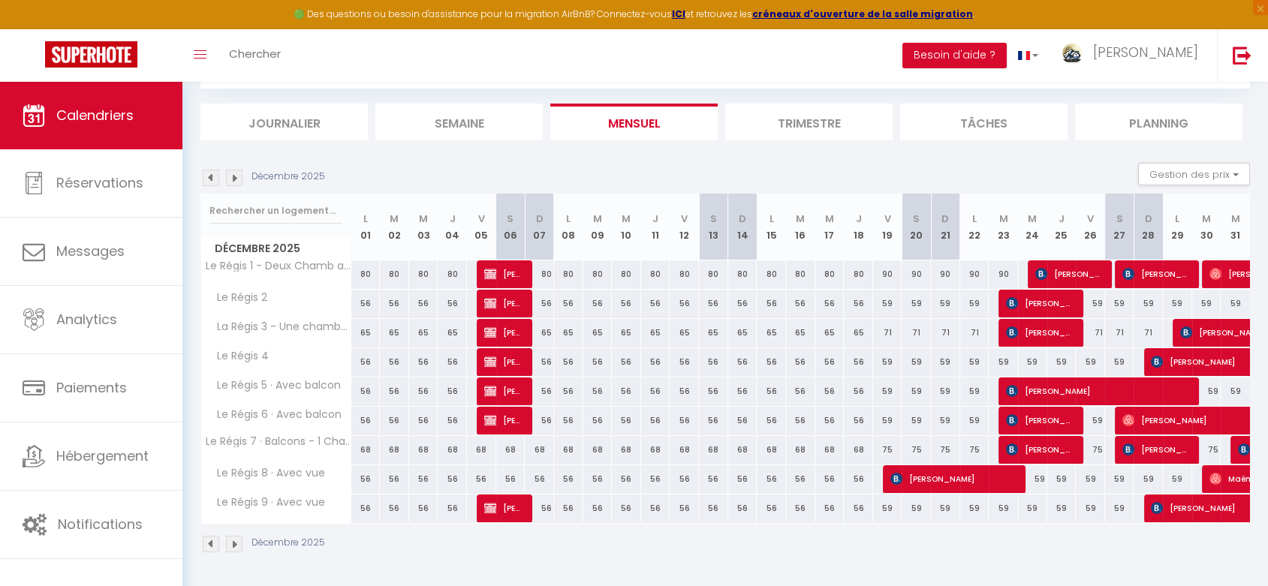
click at [214, 176] on img at bounding box center [211, 178] width 17 height 17
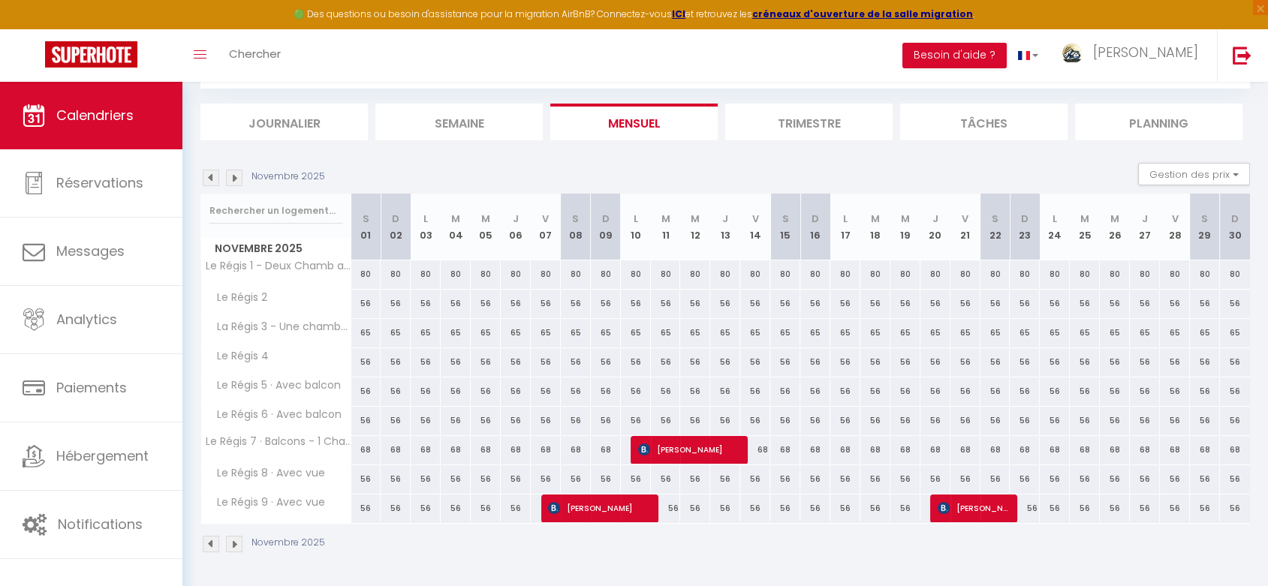
click at [233, 180] on img at bounding box center [234, 178] width 17 height 17
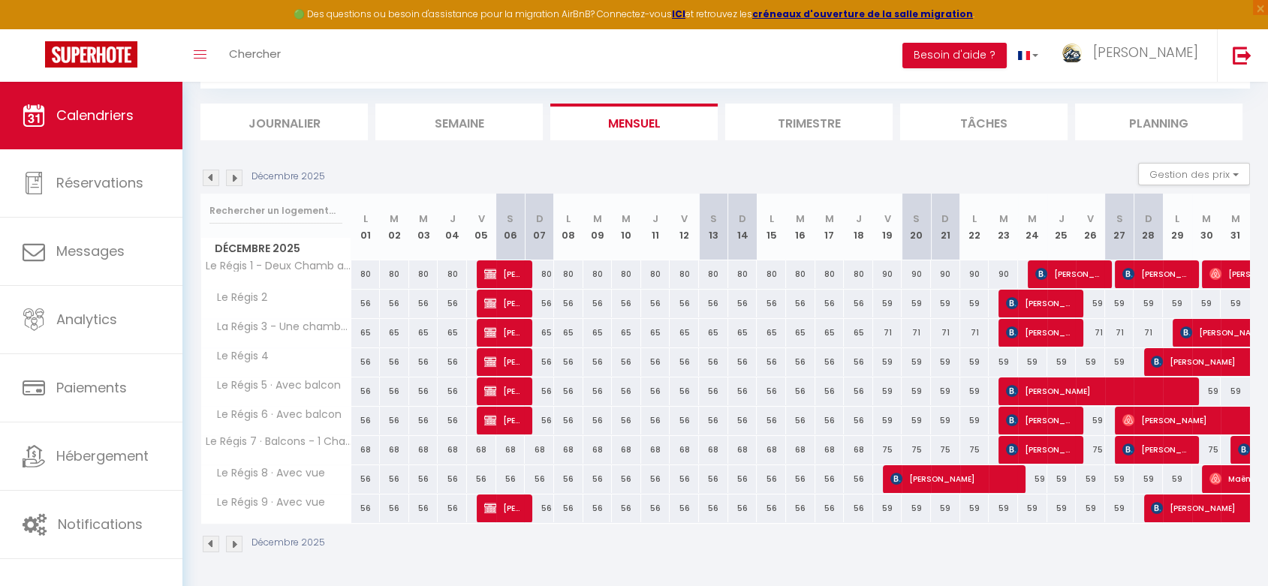
click at [213, 177] on img at bounding box center [211, 178] width 17 height 17
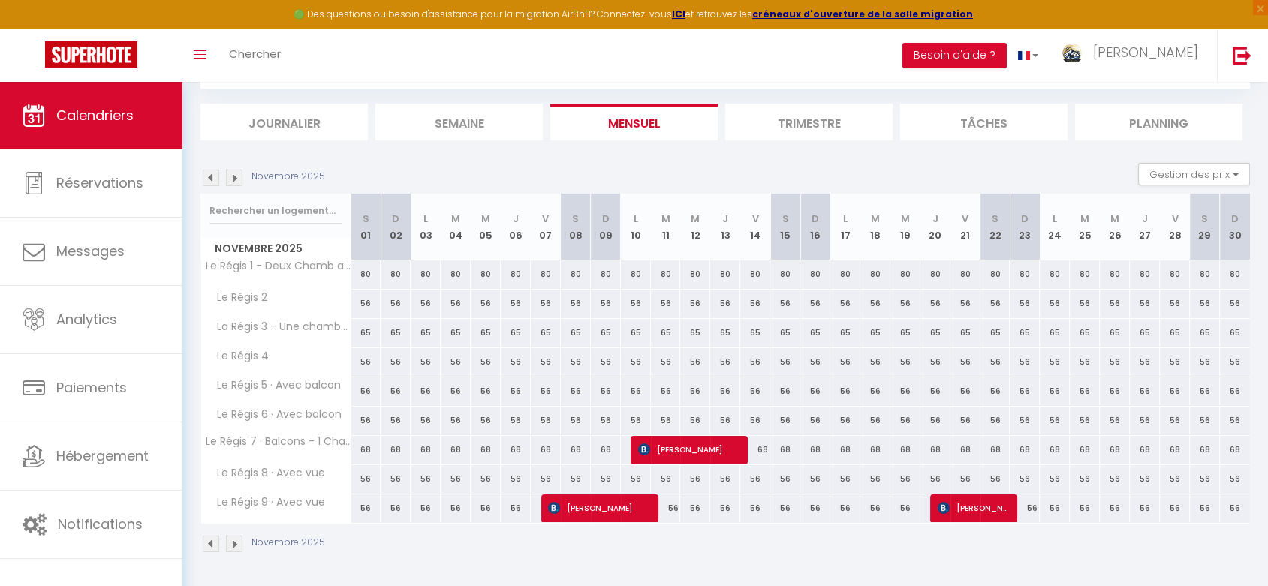
click at [213, 177] on img at bounding box center [211, 178] width 17 height 17
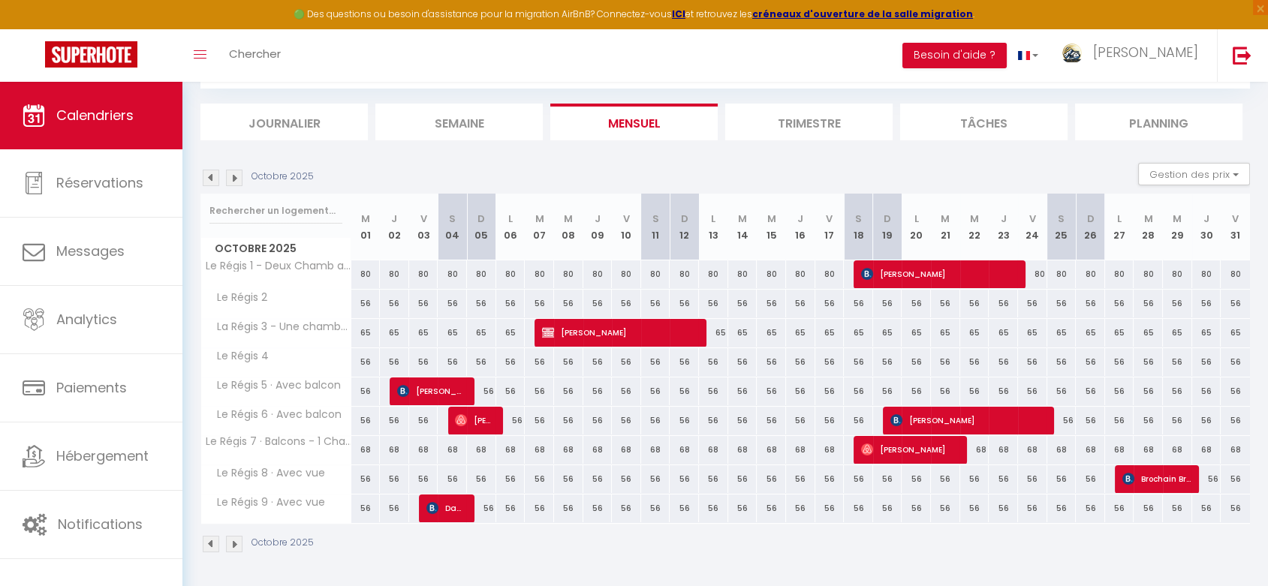
click at [231, 179] on img at bounding box center [234, 178] width 17 height 17
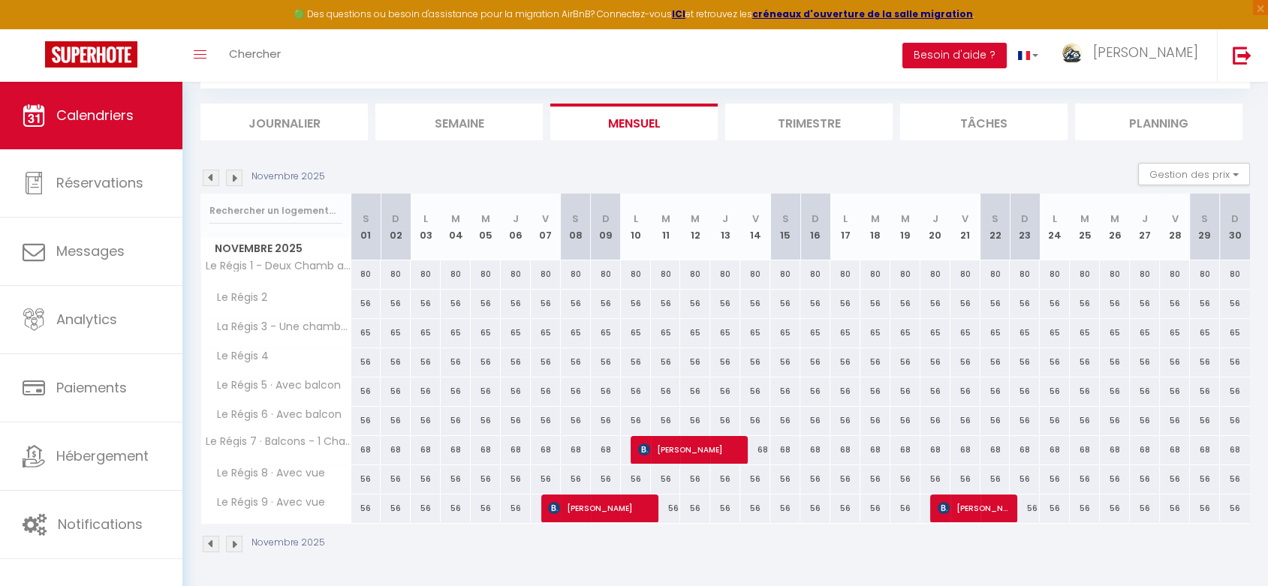
click at [231, 179] on img at bounding box center [234, 178] width 17 height 17
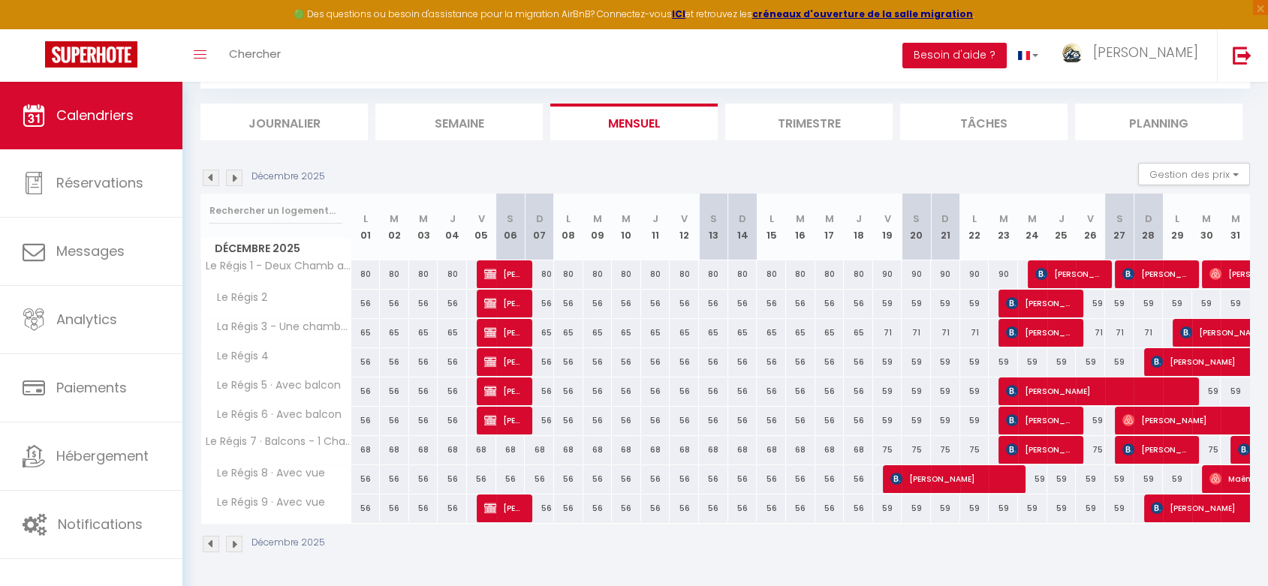
click at [231, 179] on img at bounding box center [234, 178] width 17 height 17
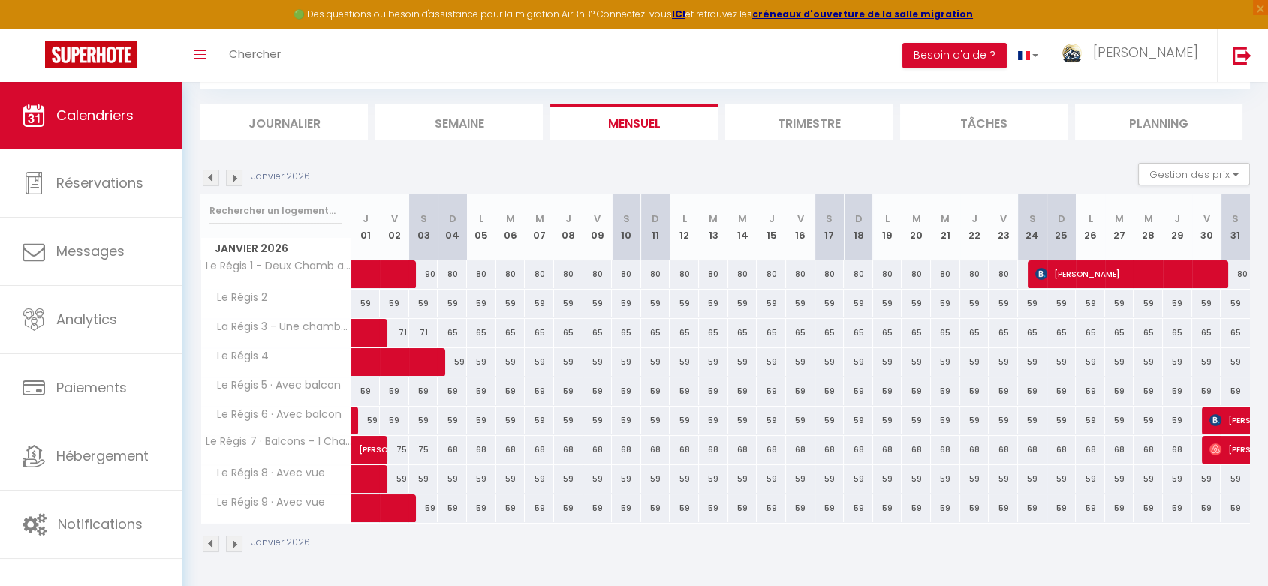
click at [481, 358] on div "59" at bounding box center [481, 362] width 29 height 28
type input "59"
type input "Lun 05 Janvier 2026"
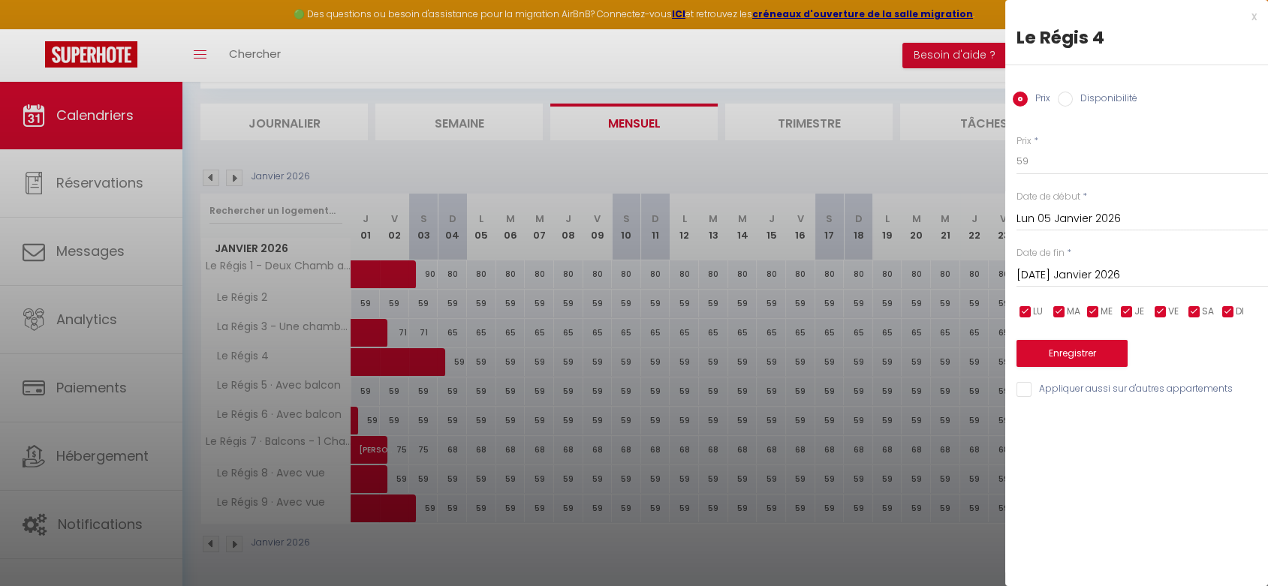
click at [1052, 270] on input "[DATE] Janvier 2026" at bounding box center [1143, 276] width 252 height 20
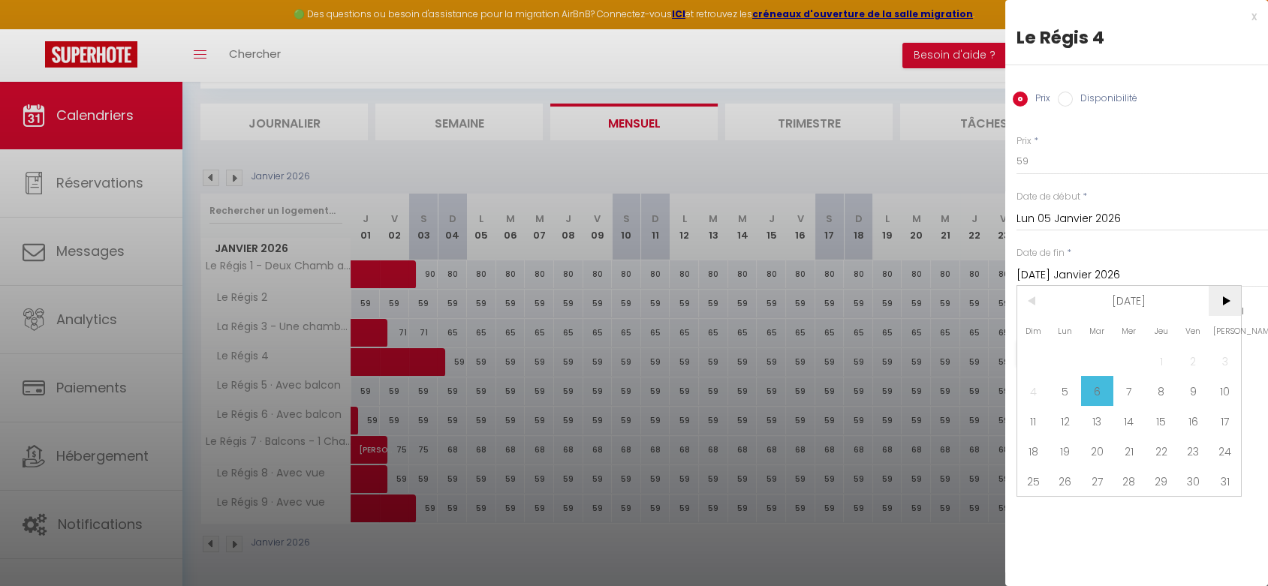
click at [1229, 298] on span ">" at bounding box center [1225, 301] width 32 height 30
click at [1200, 363] on span "6" at bounding box center [1193, 361] width 32 height 30
type input "Ven 06 Février 2026"
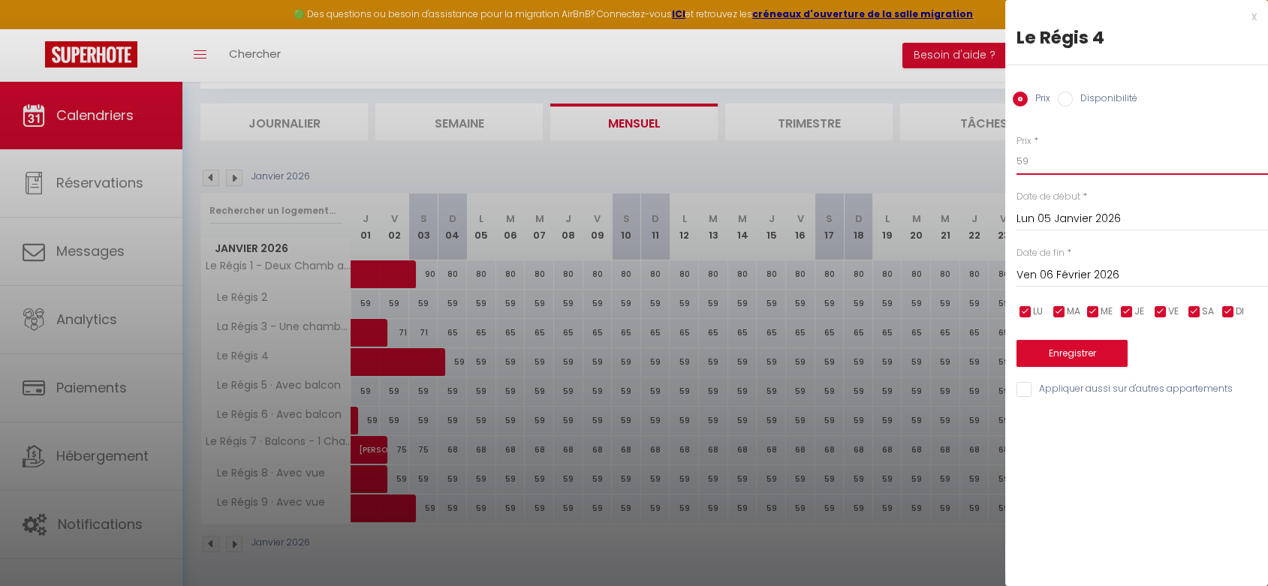
click at [1054, 156] on input "59" at bounding box center [1143, 161] width 252 height 27
type input "56"
click at [1078, 357] on button "Enregistrer" at bounding box center [1072, 353] width 111 height 27
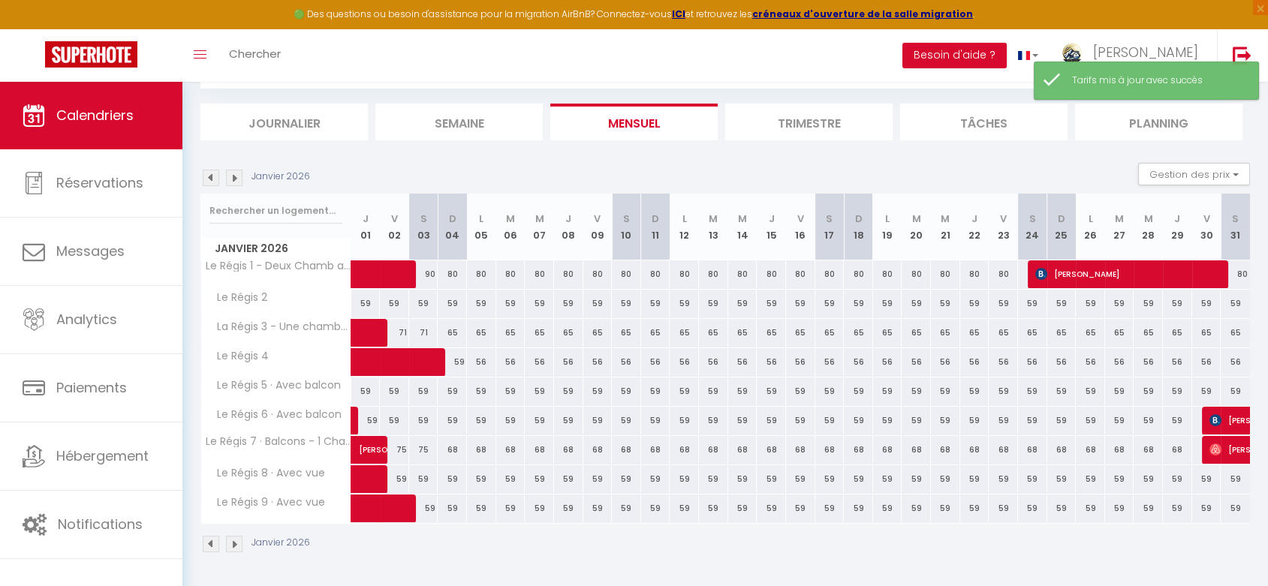
click at [455, 303] on div "59" at bounding box center [452, 304] width 29 height 28
type input "59"
type input "Dim 04 Janvier 2026"
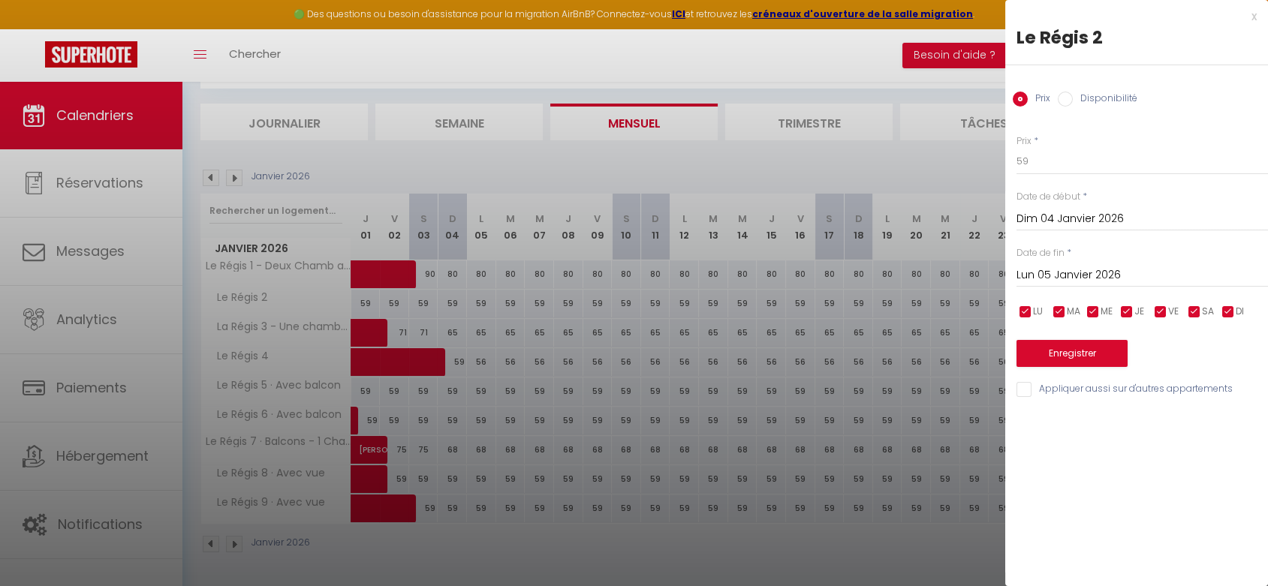
click at [1141, 267] on input "Lun 05 Janvier 2026" at bounding box center [1143, 276] width 252 height 20
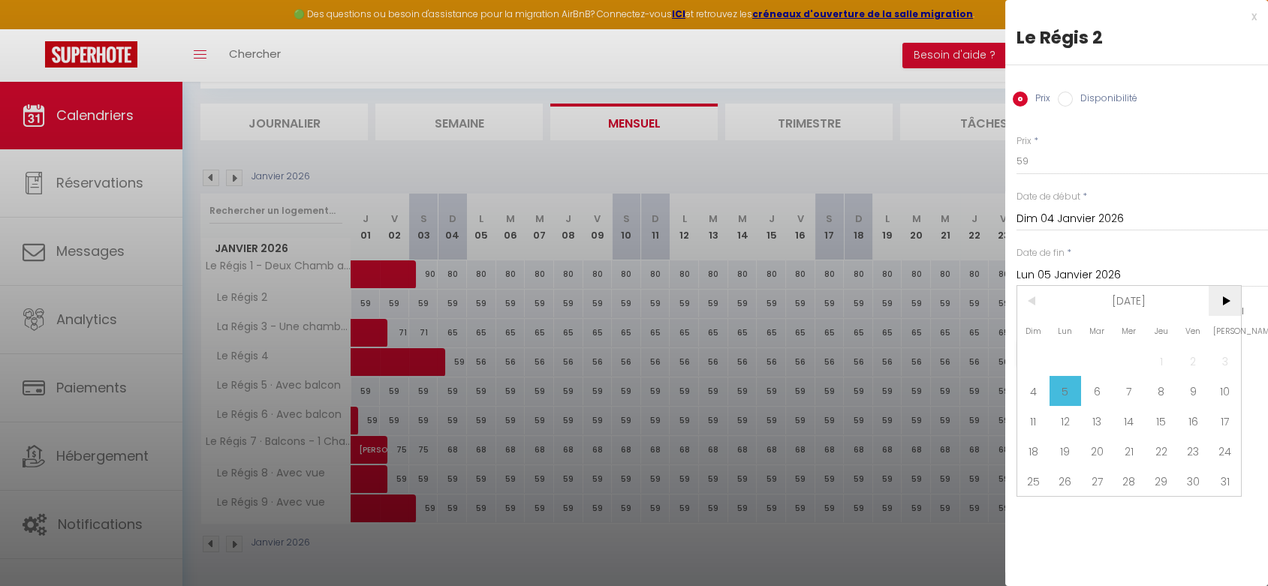
click at [1225, 300] on span ">" at bounding box center [1225, 301] width 32 height 30
click at [1027, 300] on span "<" at bounding box center [1033, 301] width 32 height 30
click at [1224, 365] on span "7" at bounding box center [1225, 361] width 32 height 30
type input "[PERSON_NAME] 07 Février 2026"
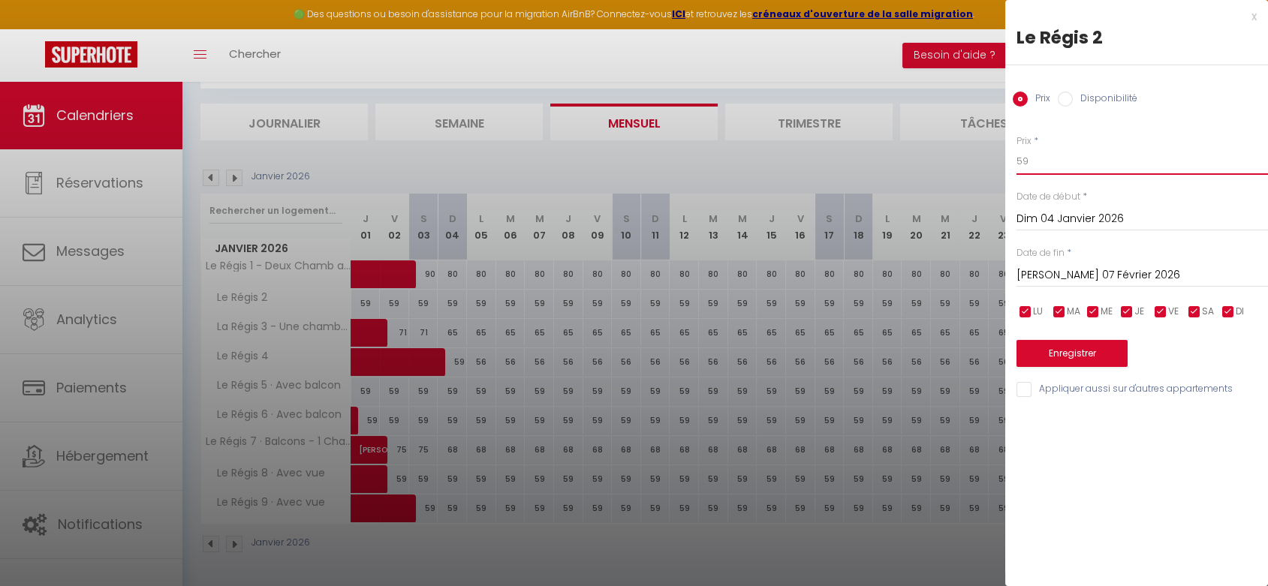
click at [1033, 161] on input "59" at bounding box center [1143, 161] width 252 height 27
type input "56"
click at [1053, 358] on button "Enregistrer" at bounding box center [1072, 353] width 111 height 27
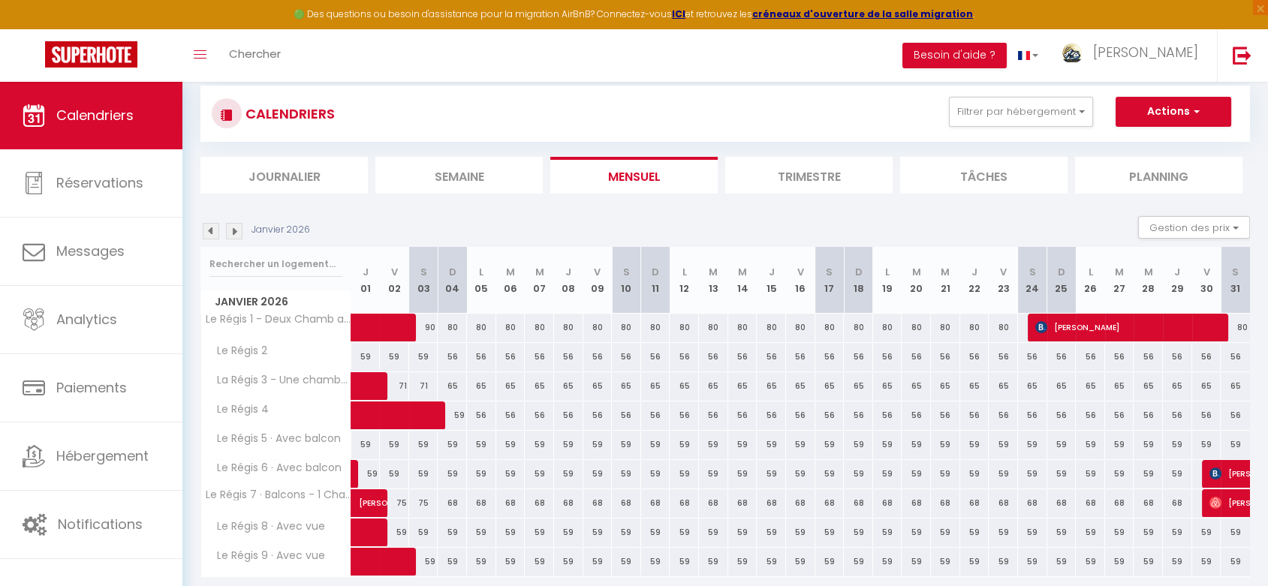
scroll to position [0, 0]
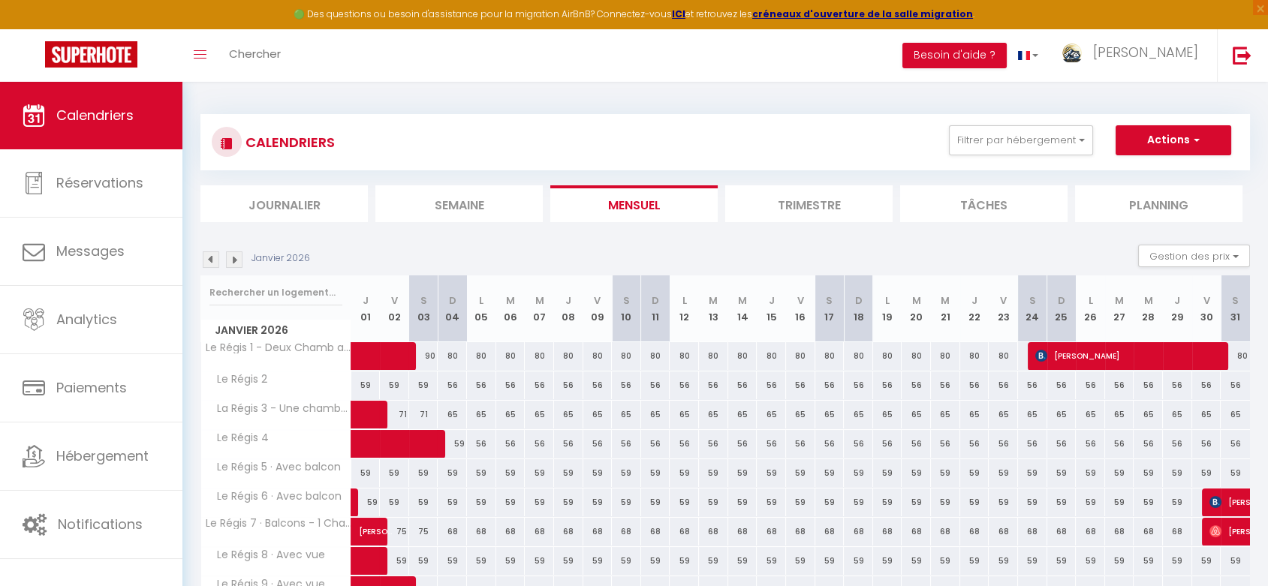
click at [202, 258] on div "Janvier 2026" at bounding box center [257, 260] width 114 height 17
click at [207, 258] on img at bounding box center [211, 260] width 17 height 17
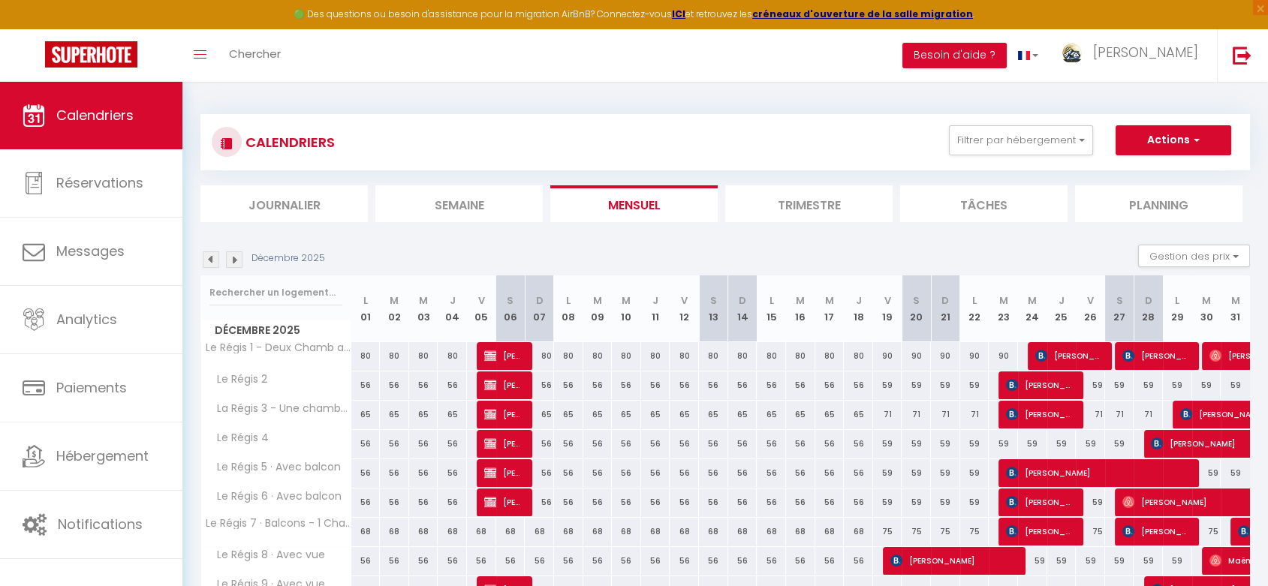
scroll to position [82, 0]
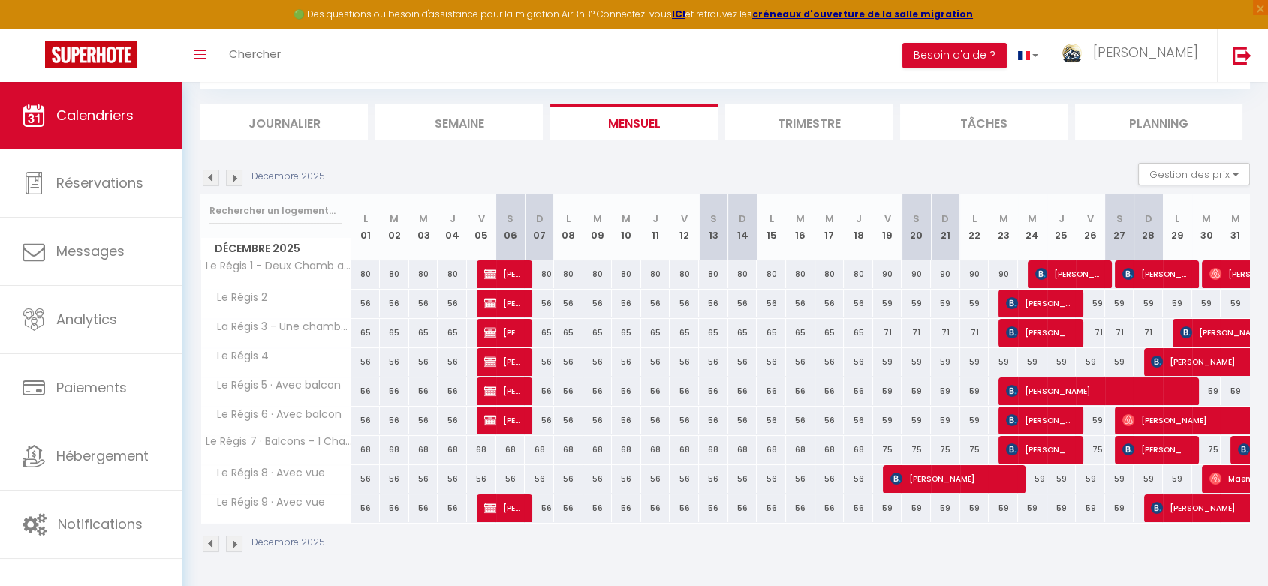
click at [208, 170] on img at bounding box center [211, 178] width 17 height 17
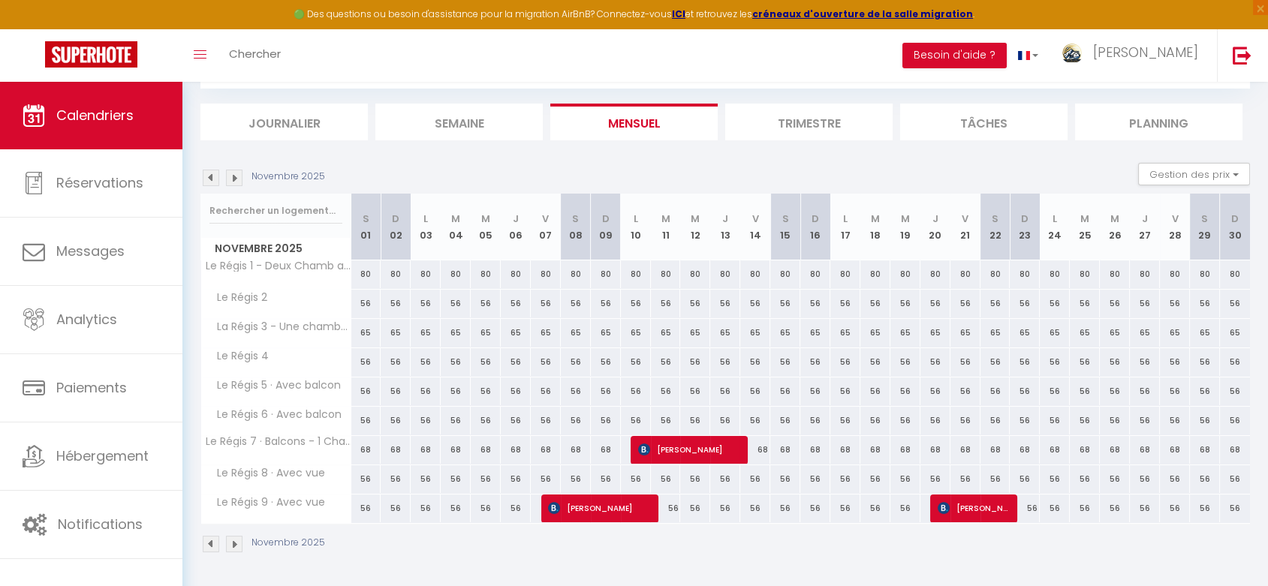
click at [208, 170] on img at bounding box center [211, 178] width 17 height 17
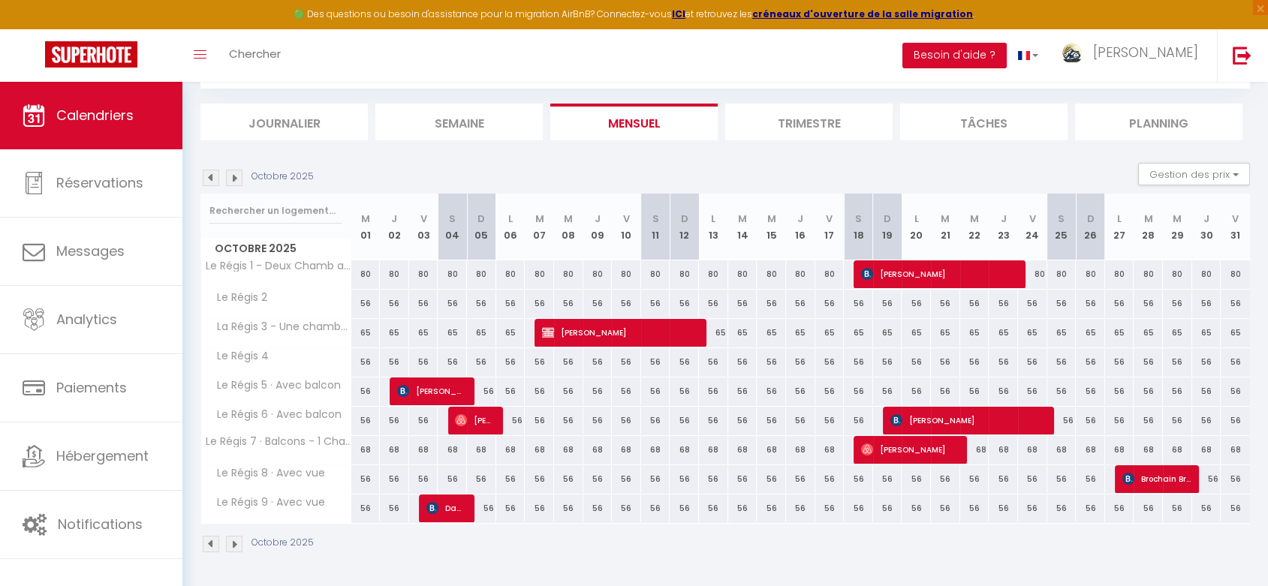
click at [229, 172] on img at bounding box center [234, 178] width 17 height 17
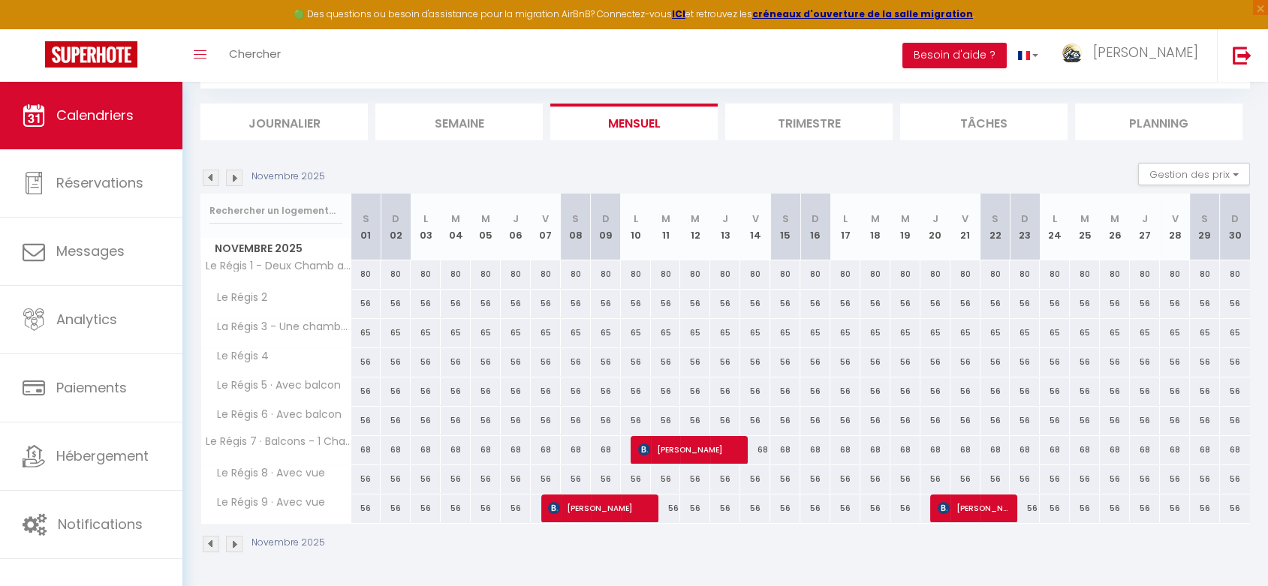
click at [229, 172] on img at bounding box center [234, 178] width 17 height 17
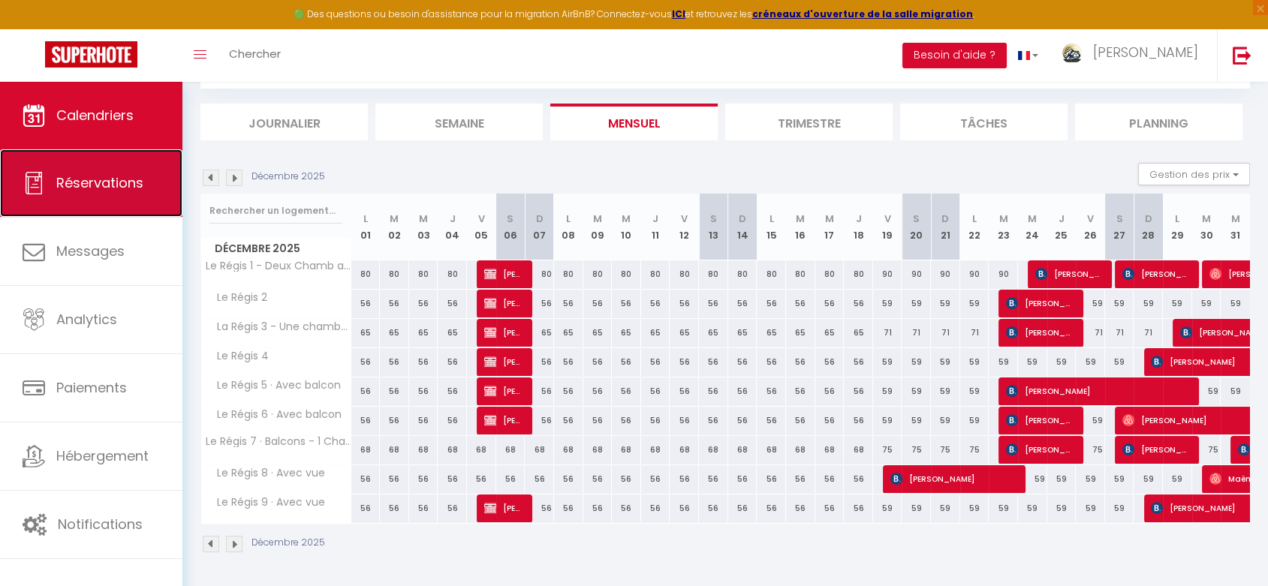
click at [89, 203] on link "Réservations" at bounding box center [91, 183] width 182 height 68
select select "not_cancelled"
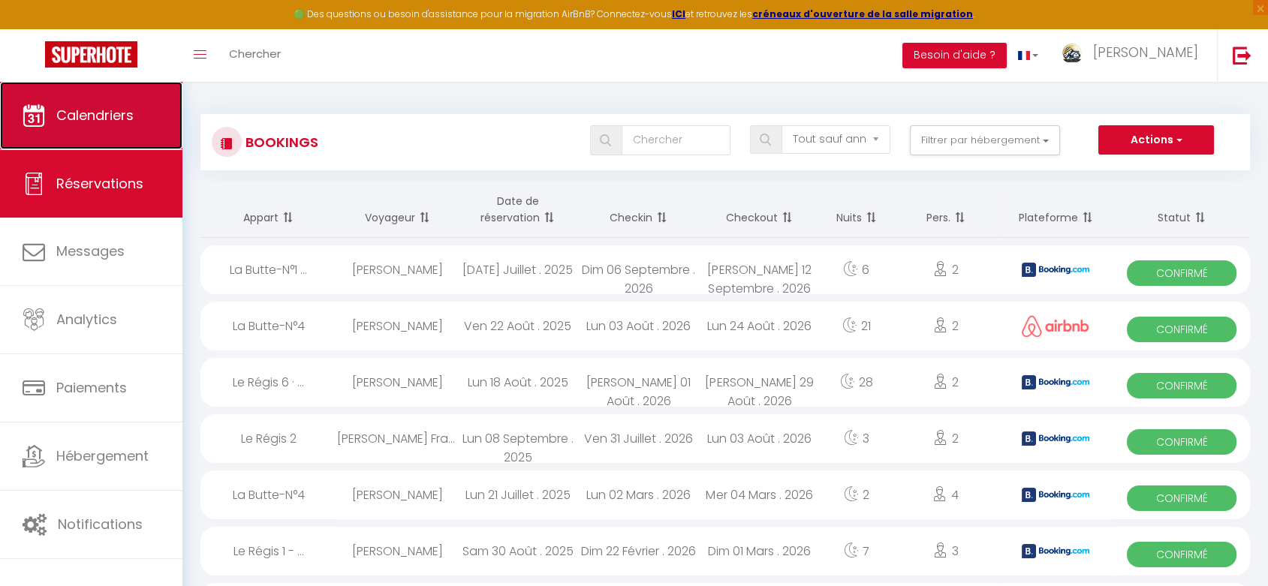
click at [77, 107] on span "Calendriers" at bounding box center [94, 115] width 77 height 19
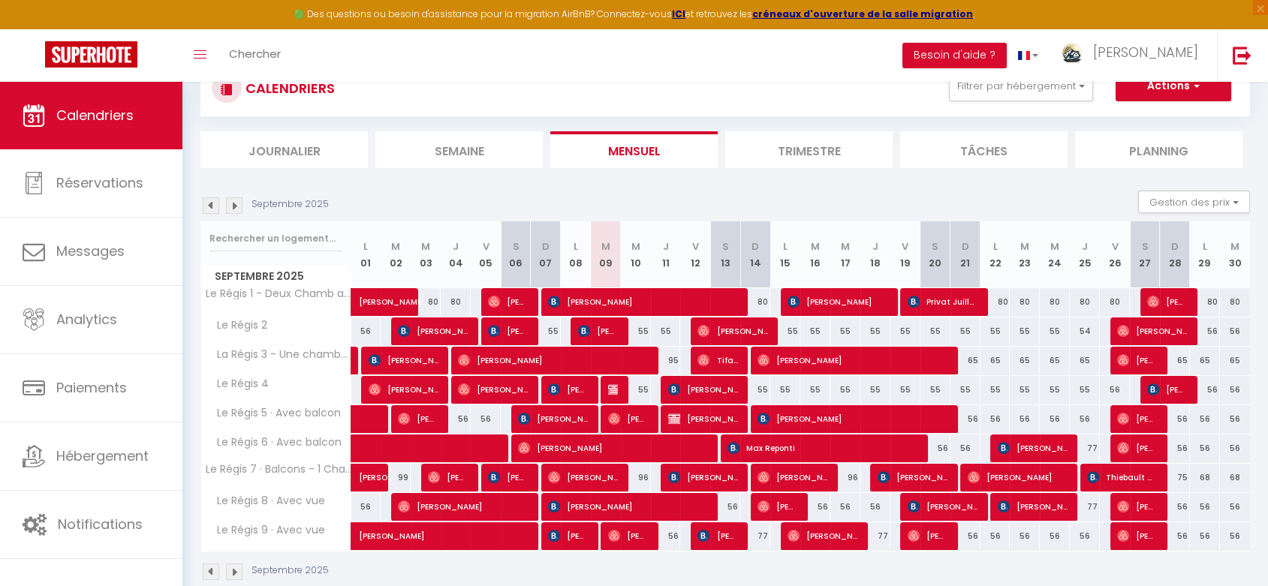
scroll to position [82, 0]
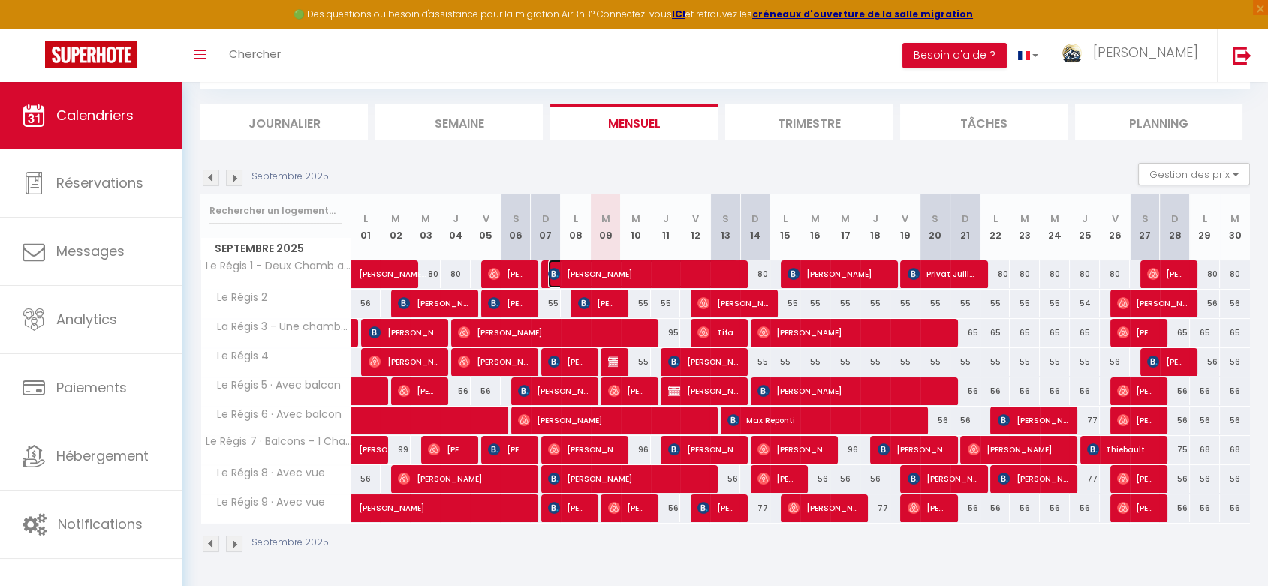
click at [711, 276] on span "[PERSON_NAME]" at bounding box center [643, 274] width 190 height 29
select select "OK"
select select "KO"
select select "0"
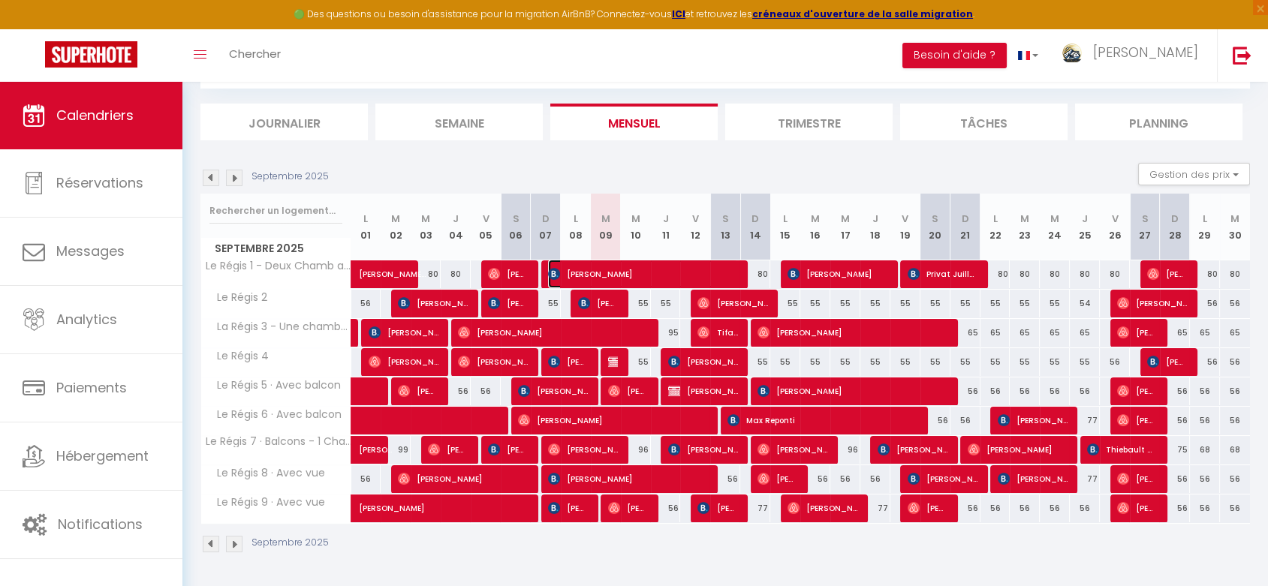
select select "1"
select select
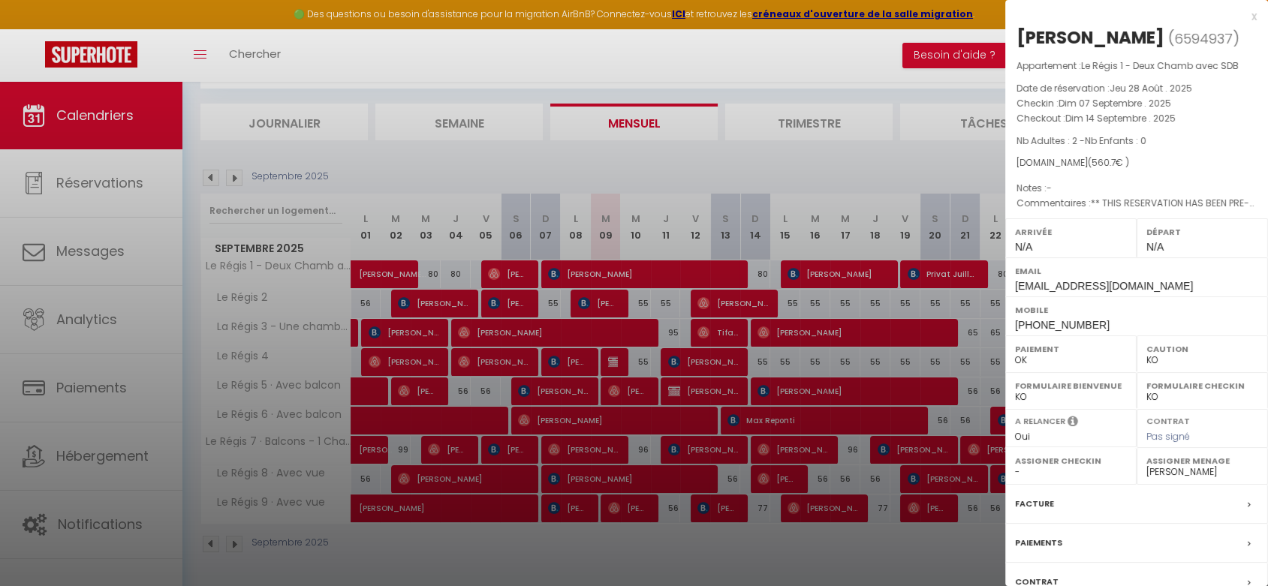
click at [1159, 470] on select "- [PERSON_NAME] [PERSON_NAME] MOLOSNIC [PERSON_NAME] [PERSON_NAME]" at bounding box center [1203, 473] width 112 height 14
click at [1165, 470] on select "- [PERSON_NAME] [PERSON_NAME] MOLOSNIC [PERSON_NAME] [PERSON_NAME]" at bounding box center [1203, 473] width 112 height 14
select select "51071"
click at [1147, 466] on select "- [PERSON_NAME] [PERSON_NAME] MOLOSNIC [PERSON_NAME] [PERSON_NAME]" at bounding box center [1203, 473] width 112 height 14
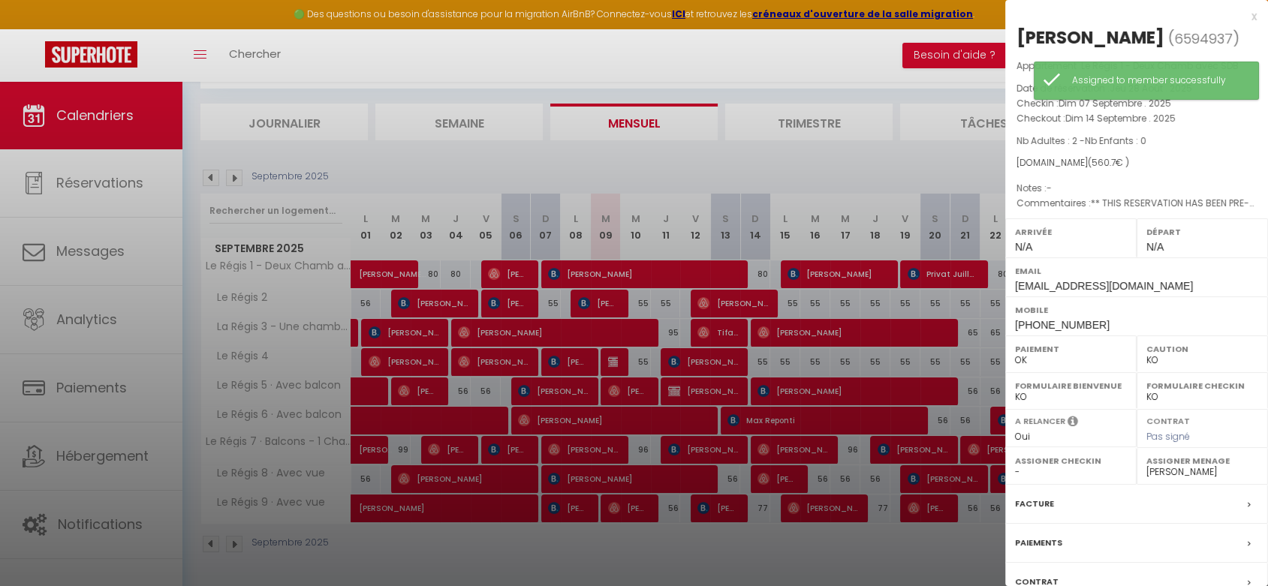
click at [724, 303] on div at bounding box center [634, 293] width 1268 height 586
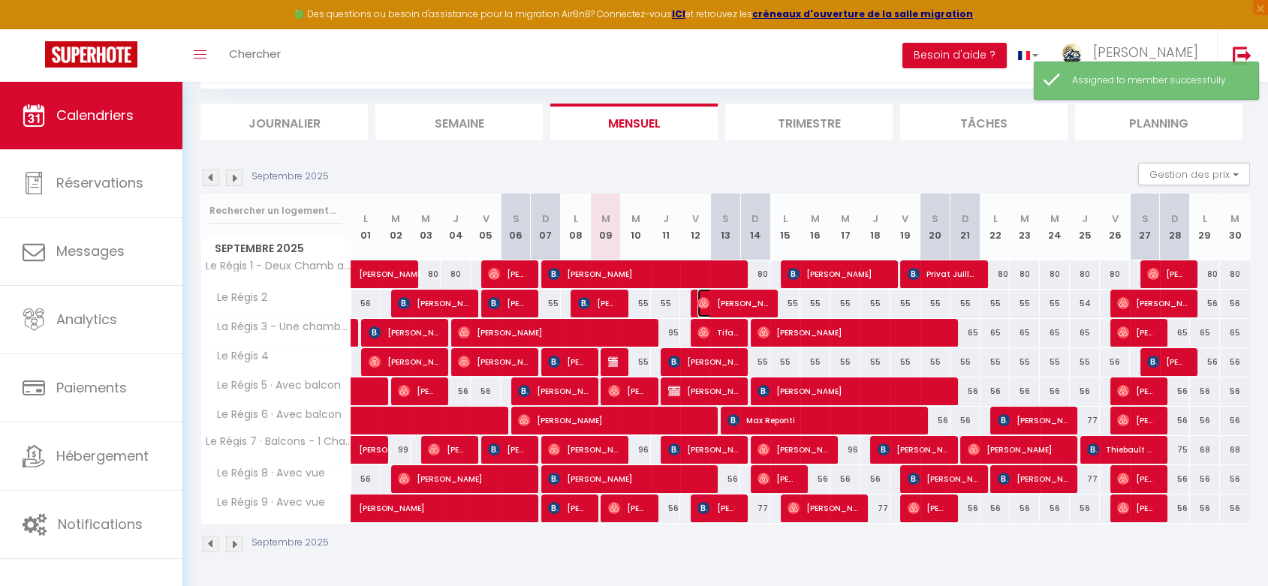
click at [724, 303] on span "[PERSON_NAME]" at bounding box center [733, 303] width 70 height 29
select select "OK"
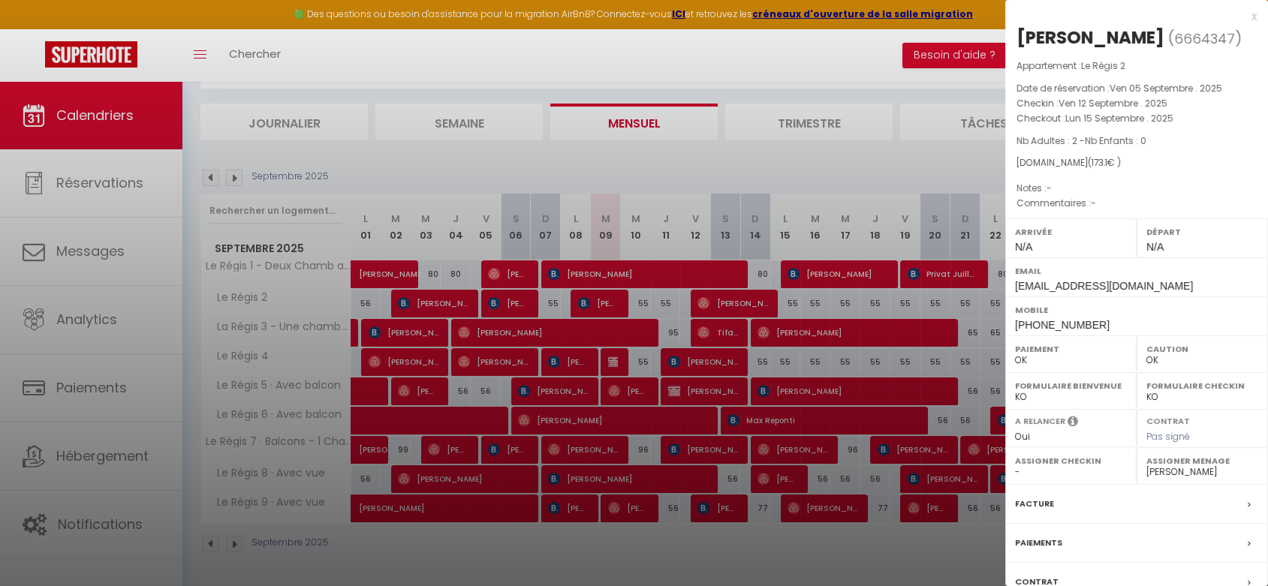
click at [716, 326] on div at bounding box center [634, 293] width 1268 height 586
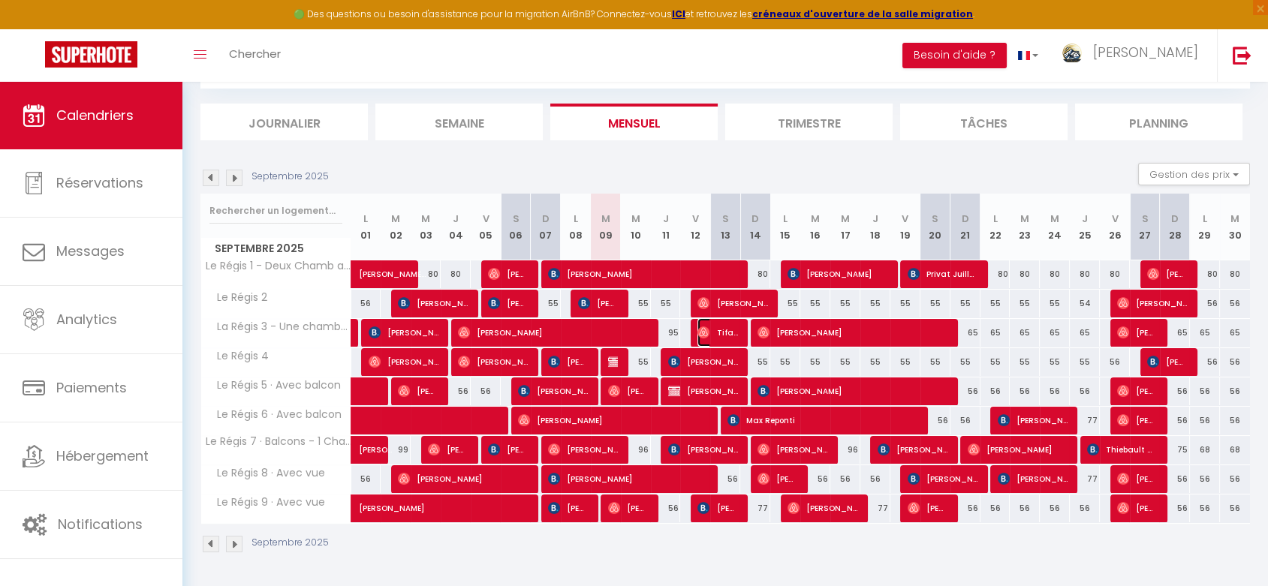
click at [716, 326] on span "Tifaine Guyot" at bounding box center [718, 332] width 40 height 29
select select "51071"
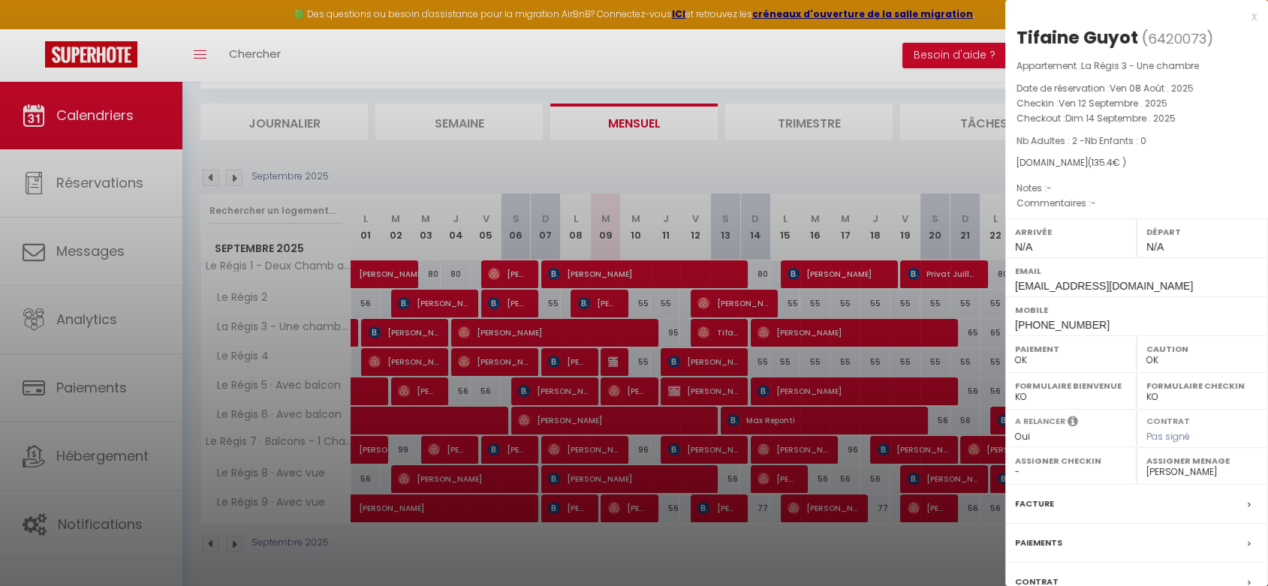
click at [716, 360] on div at bounding box center [634, 293] width 1268 height 586
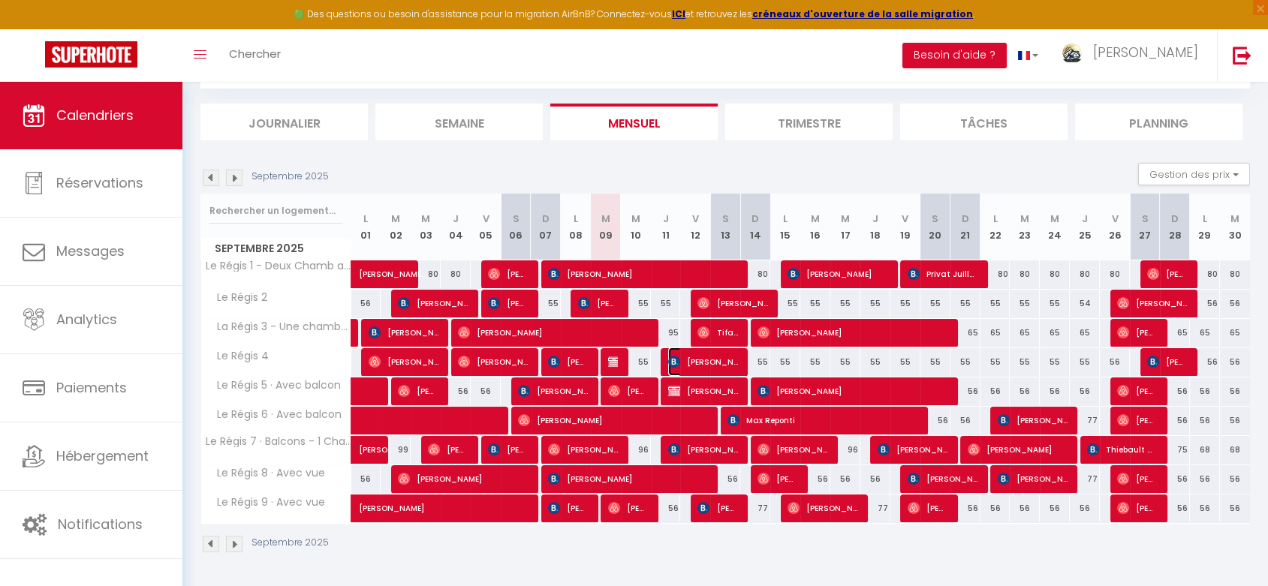
click at [716, 360] on span "[PERSON_NAME]" at bounding box center [703, 362] width 70 height 29
select select "KO"
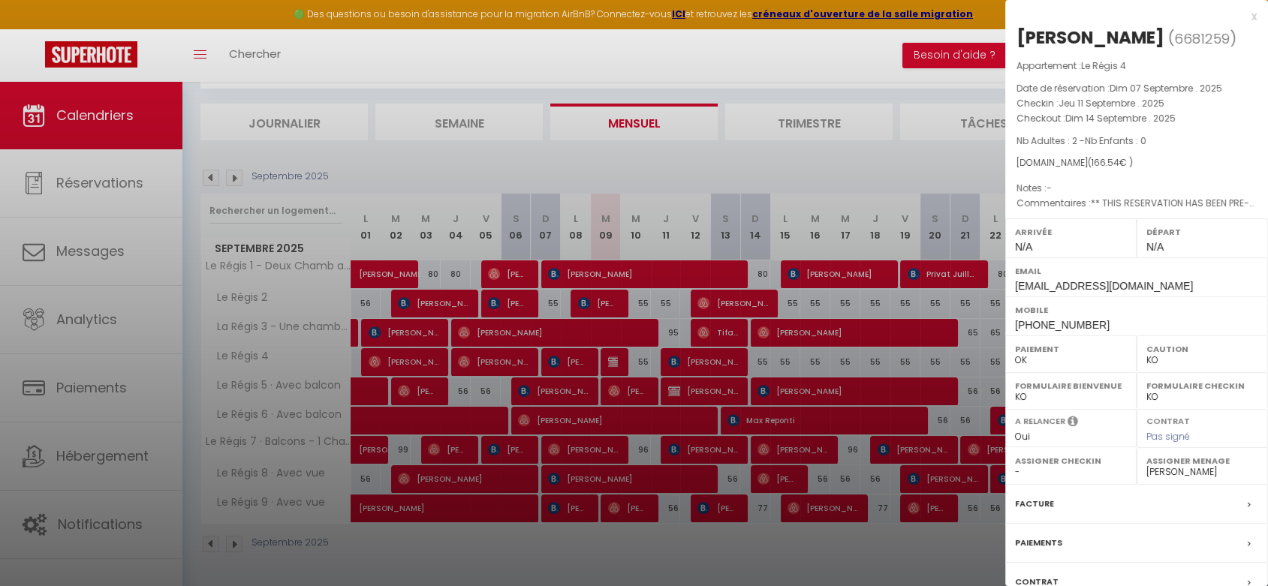
click at [1169, 472] on select "- [PERSON_NAME] [PERSON_NAME] MOLOSNIC [PERSON_NAME] [PERSON_NAME]" at bounding box center [1203, 473] width 112 height 14
select select "51071"
click at [1147, 466] on select "- [PERSON_NAME] [PERSON_NAME] MOLOSNIC [PERSON_NAME] [PERSON_NAME]" at bounding box center [1203, 473] width 112 height 14
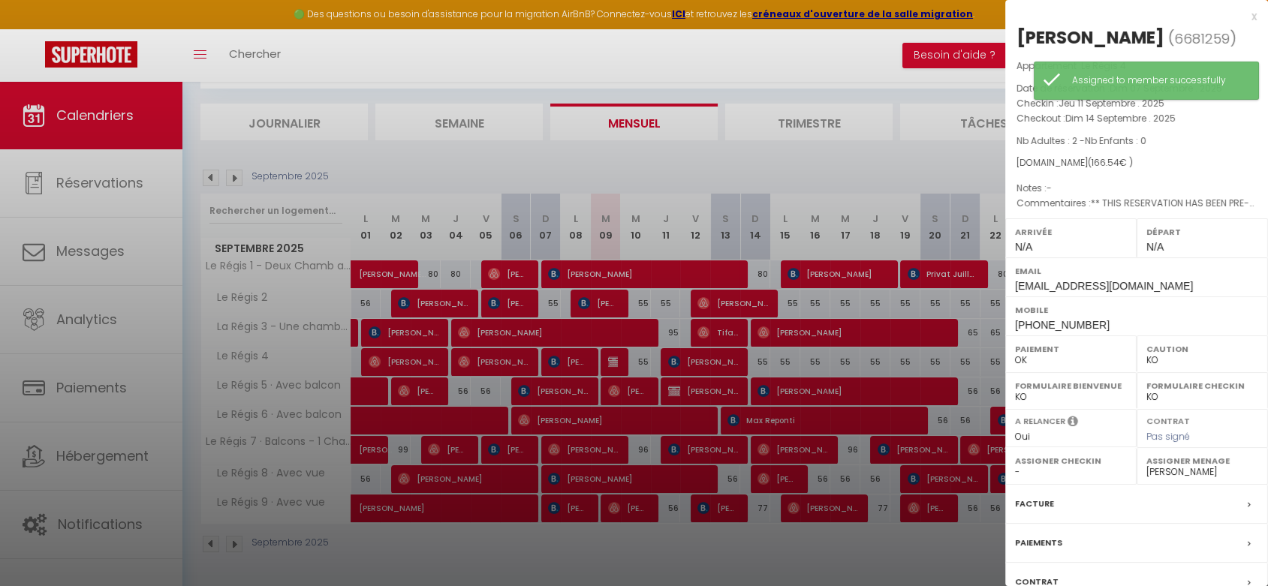
click at [712, 356] on div at bounding box center [634, 293] width 1268 height 586
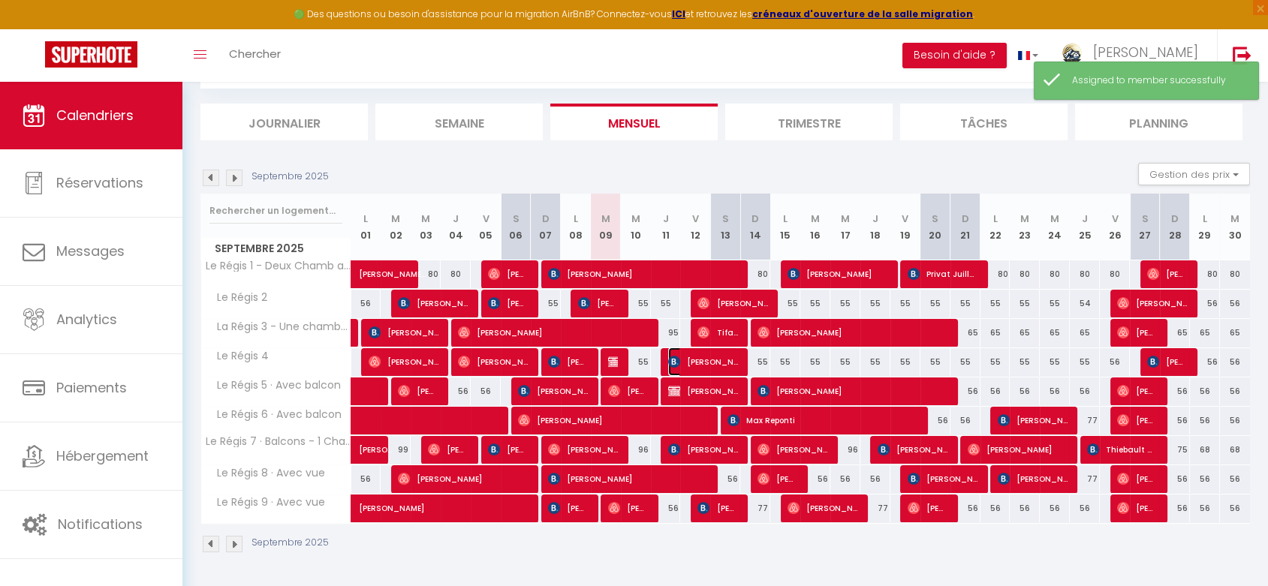
click at [712, 360] on span "[PERSON_NAME]" at bounding box center [703, 362] width 70 height 29
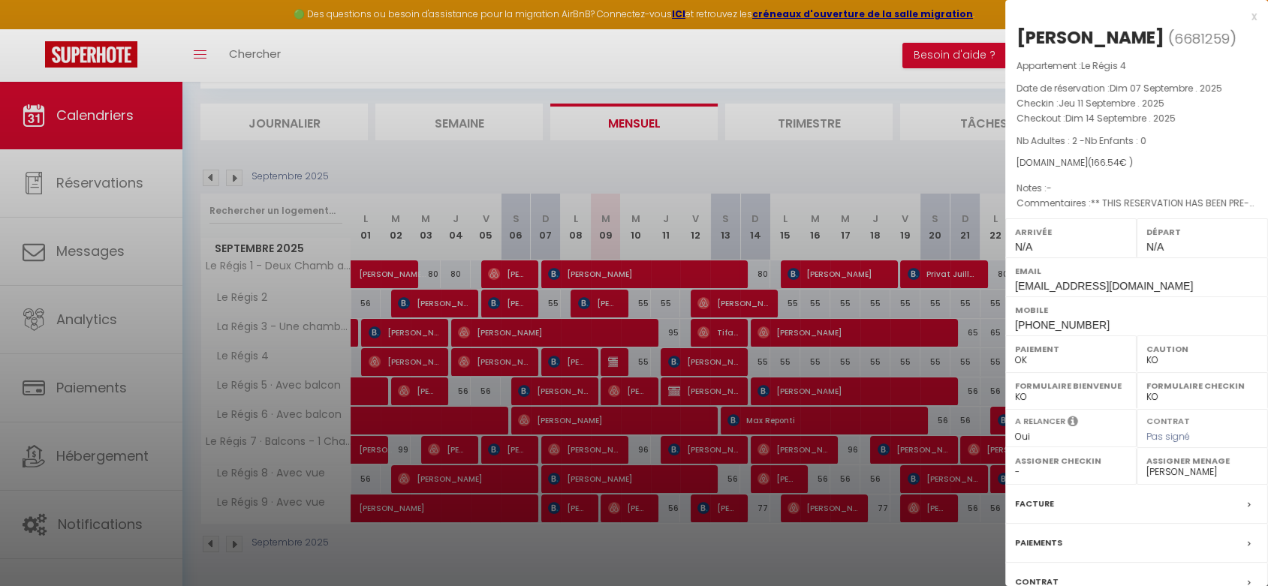
click at [713, 388] on div at bounding box center [634, 293] width 1268 height 586
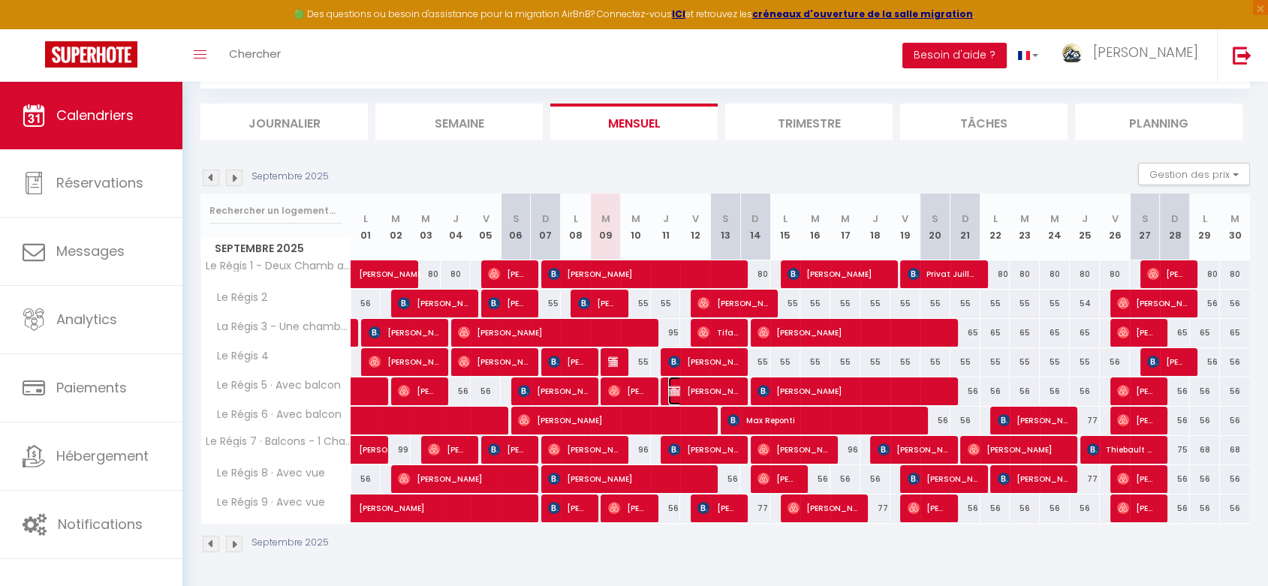
click at [713, 388] on span "[PERSON_NAME]" at bounding box center [703, 391] width 70 height 29
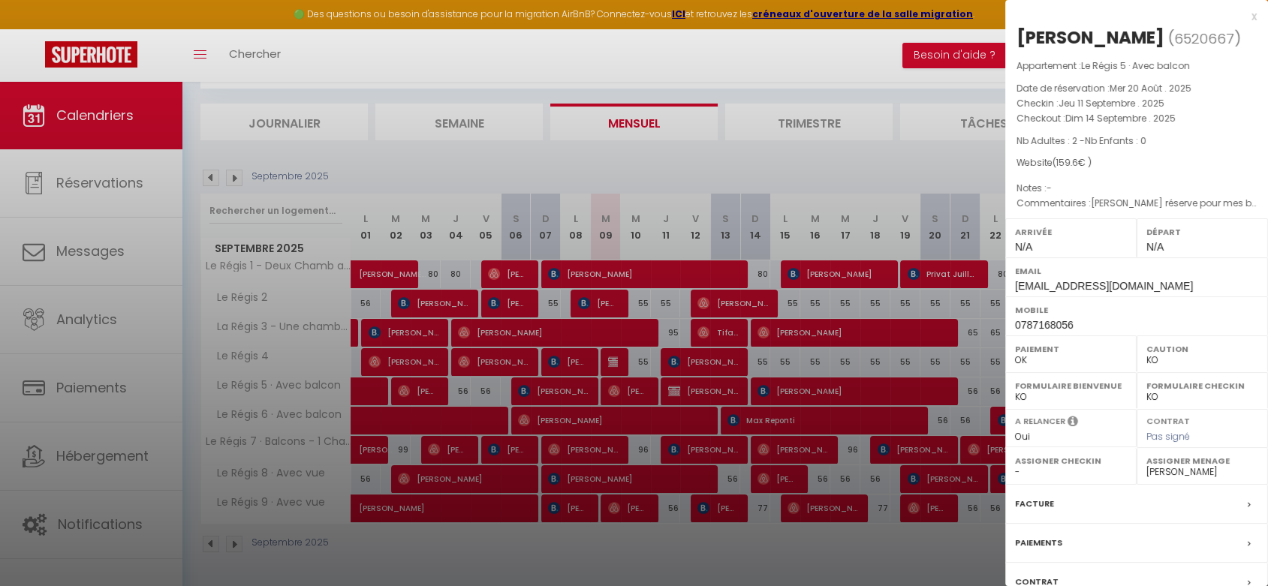
click at [699, 421] on div at bounding box center [634, 293] width 1268 height 586
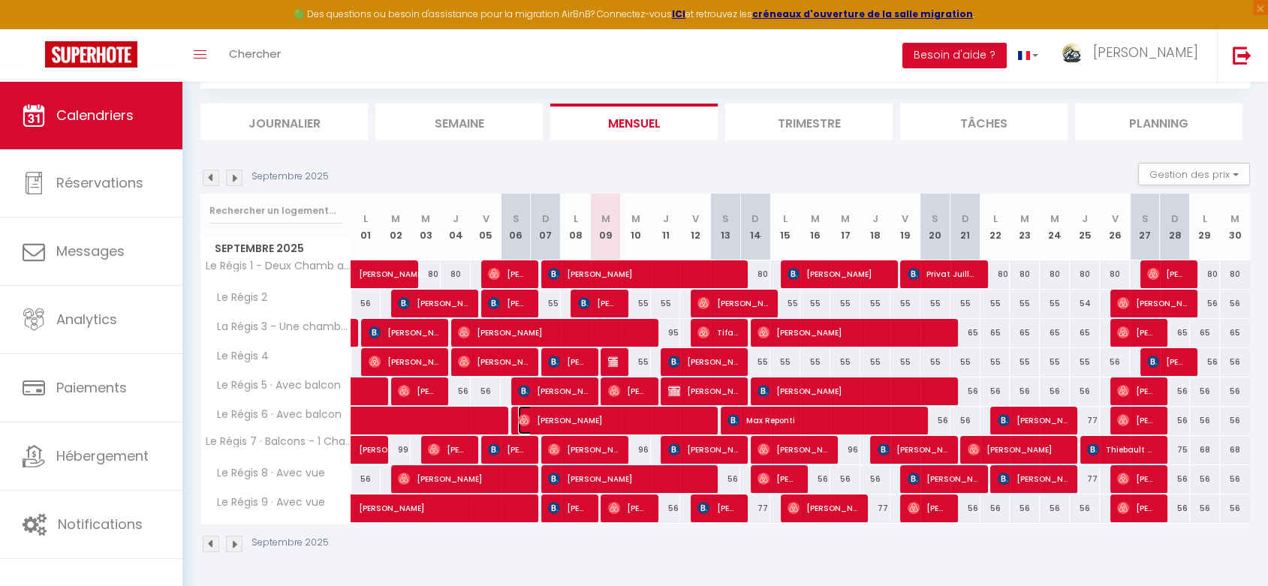
click at [699, 421] on span "[PERSON_NAME]" at bounding box center [613, 420] width 190 height 29
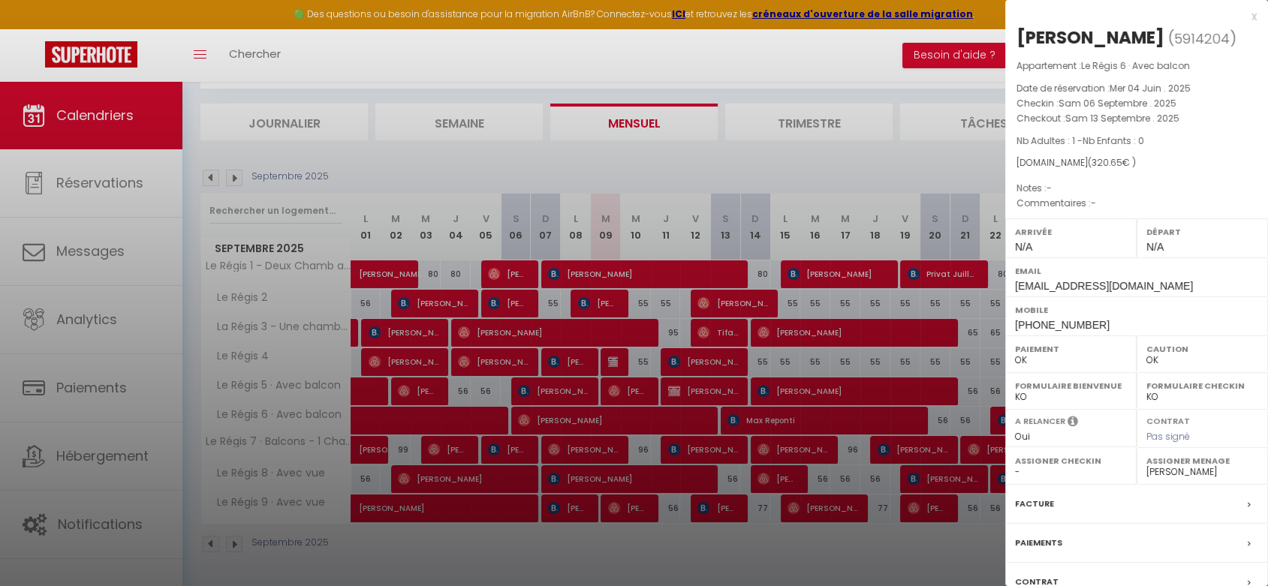
click at [701, 451] on div at bounding box center [634, 293] width 1268 height 586
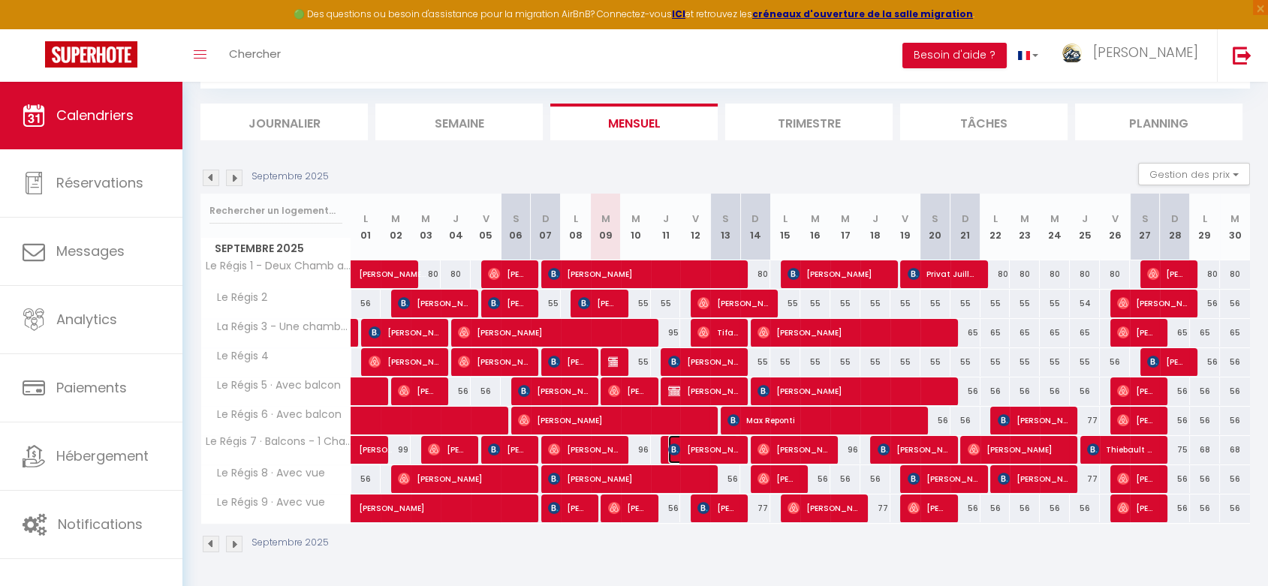
click at [701, 451] on span "[PERSON_NAME]" at bounding box center [703, 450] width 70 height 29
select select "KO"
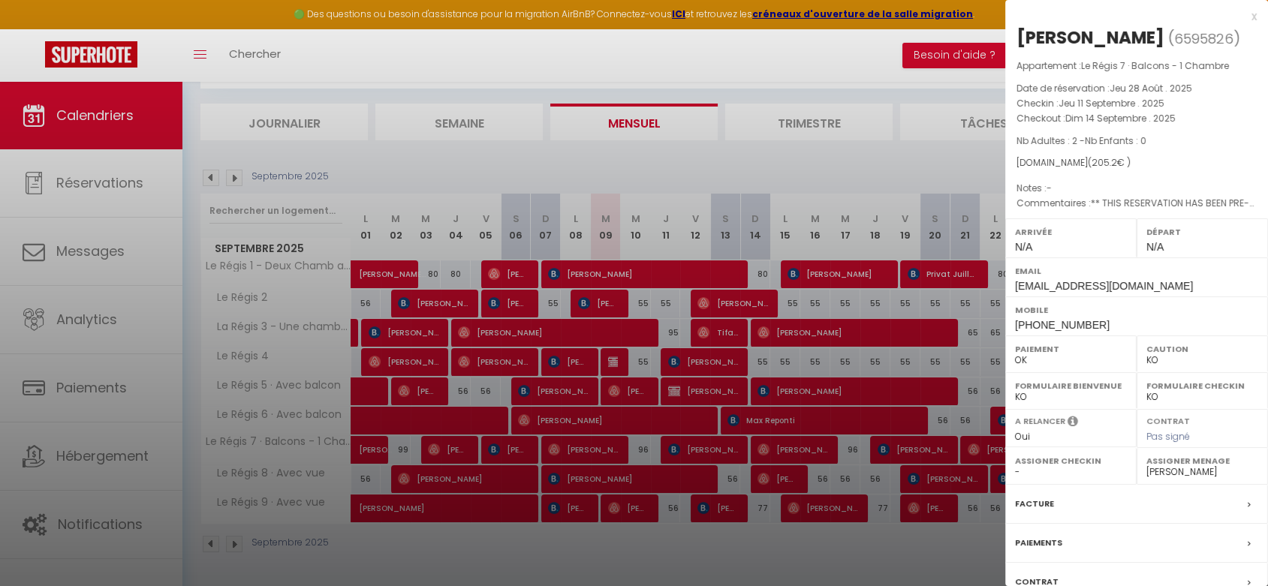
click at [1185, 469] on select "- [PERSON_NAME] [PERSON_NAME] MOLOSNIC [PERSON_NAME] [PERSON_NAME]" at bounding box center [1203, 473] width 112 height 14
click at [1147, 466] on select "- [PERSON_NAME] [PERSON_NAME] MOLOSNIC [PERSON_NAME] [PERSON_NAME]" at bounding box center [1203, 473] width 112 height 14
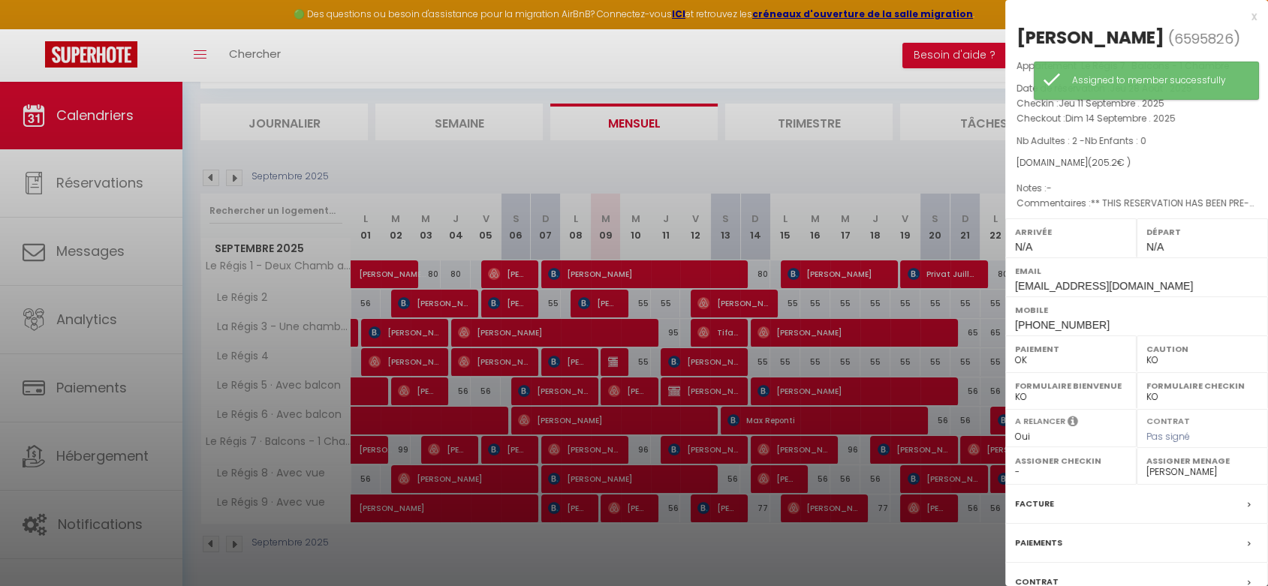
click at [692, 482] on div at bounding box center [634, 293] width 1268 height 586
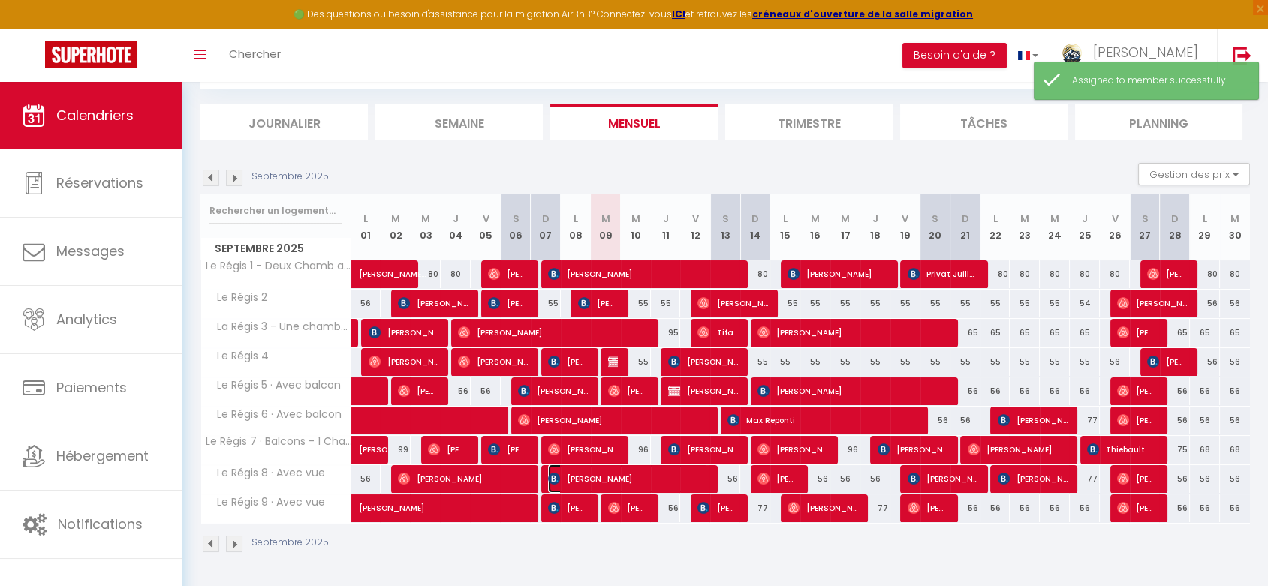
click at [692, 482] on span "[PERSON_NAME]" at bounding box center [628, 479] width 160 height 29
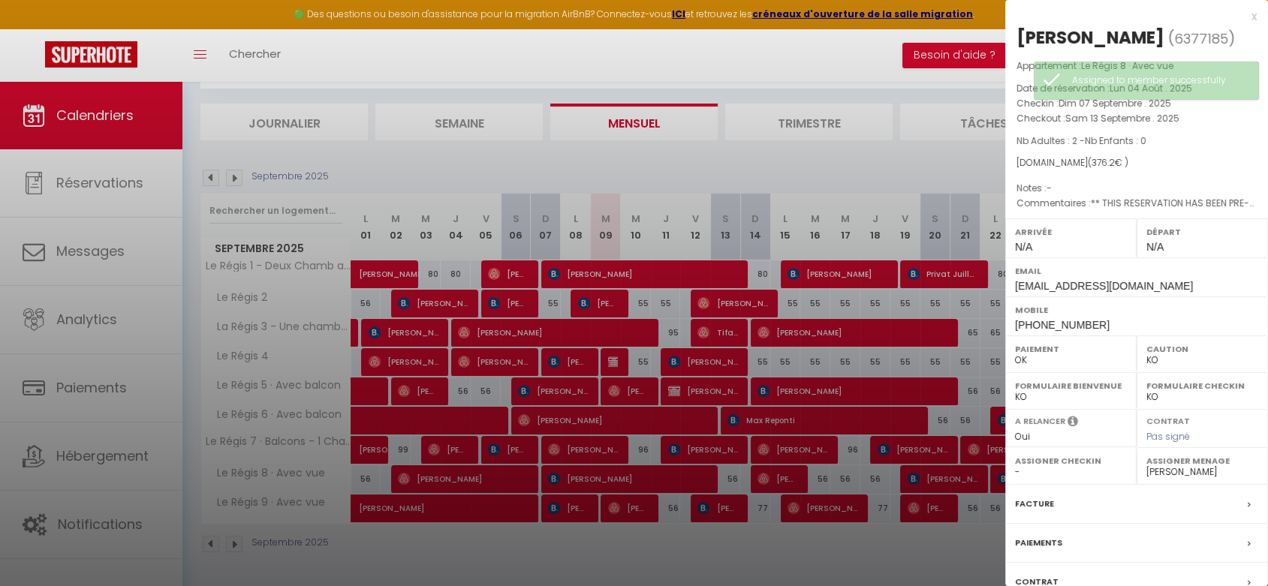
click at [713, 503] on div at bounding box center [634, 293] width 1268 height 586
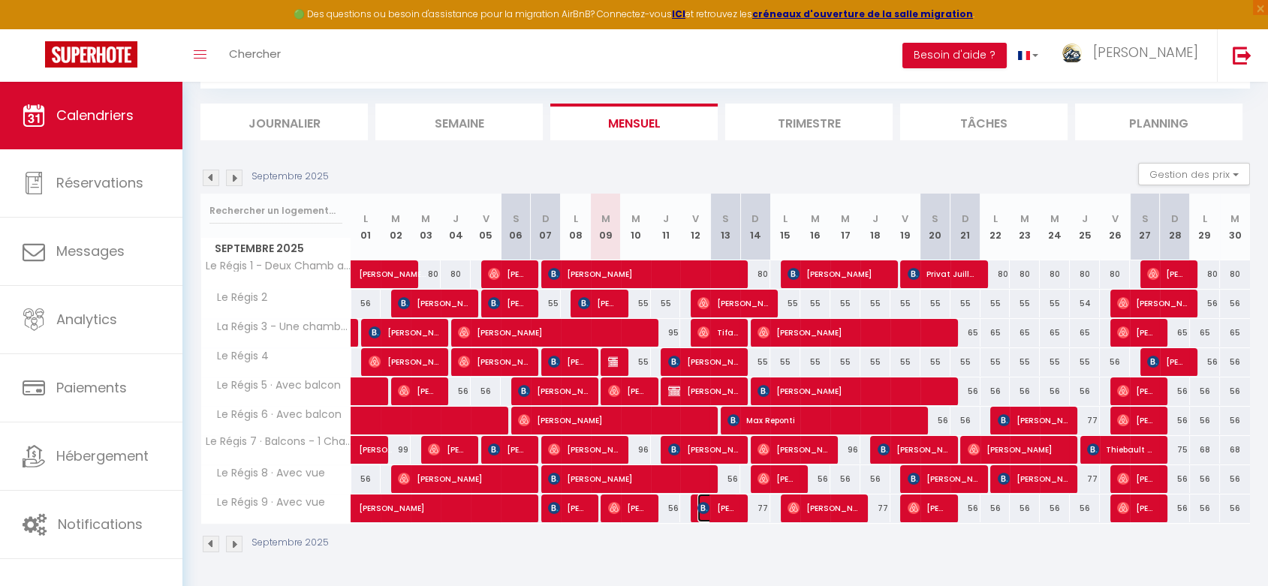
click at [713, 503] on span "[PERSON_NAME]" at bounding box center [718, 508] width 40 height 29
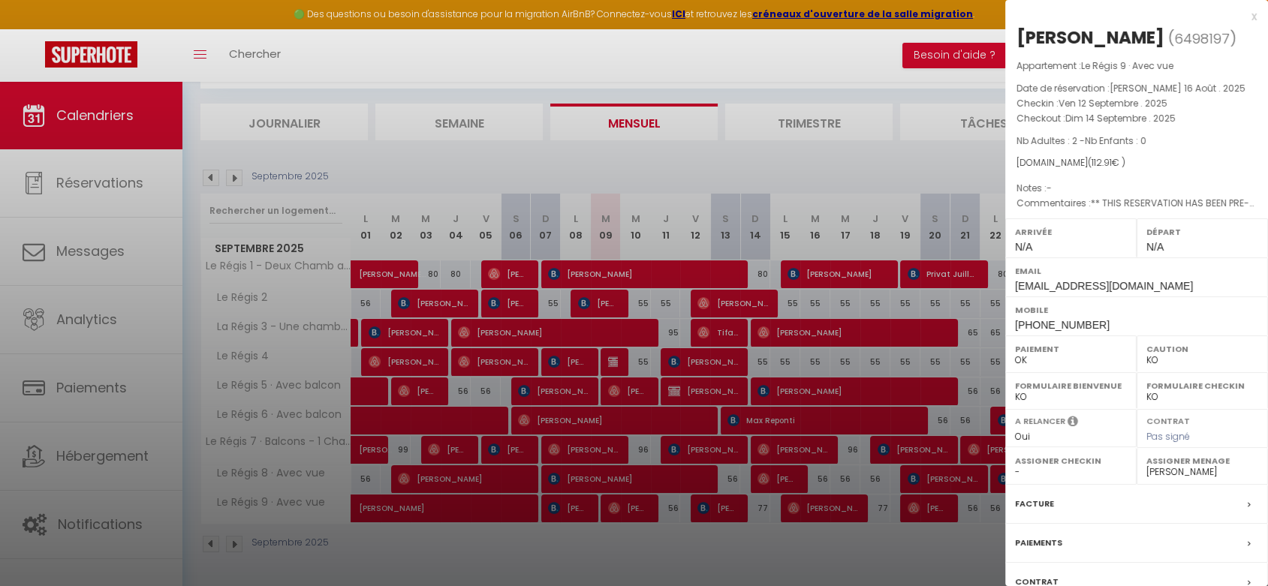
click at [713, 503] on div at bounding box center [634, 293] width 1268 height 586
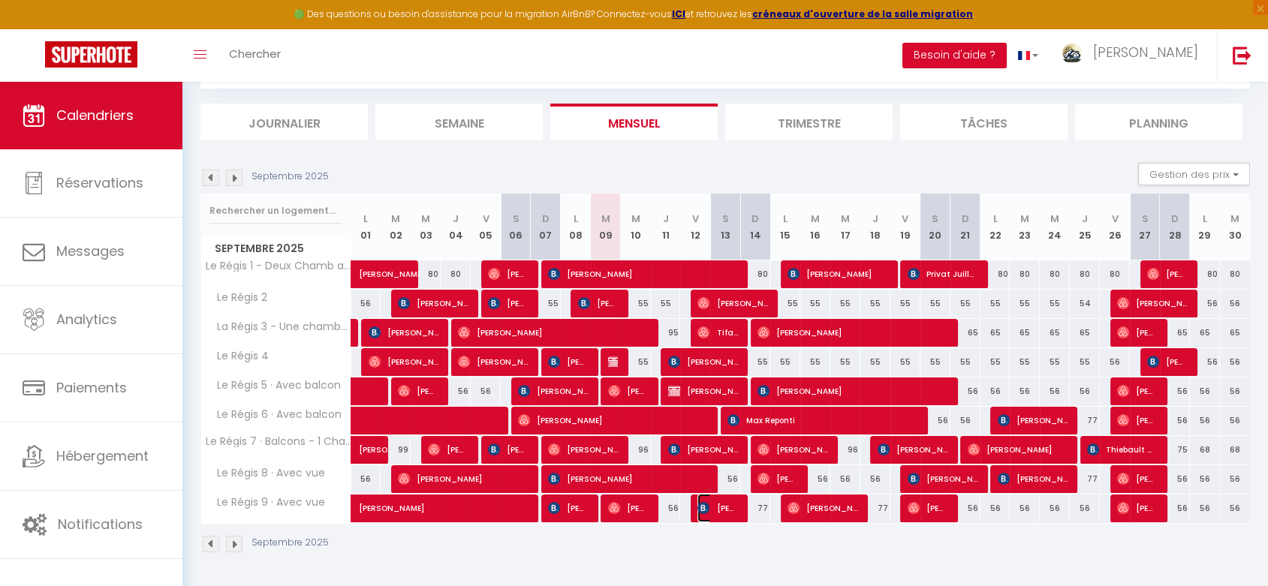
click at [718, 510] on span "[PERSON_NAME]" at bounding box center [718, 508] width 40 height 29
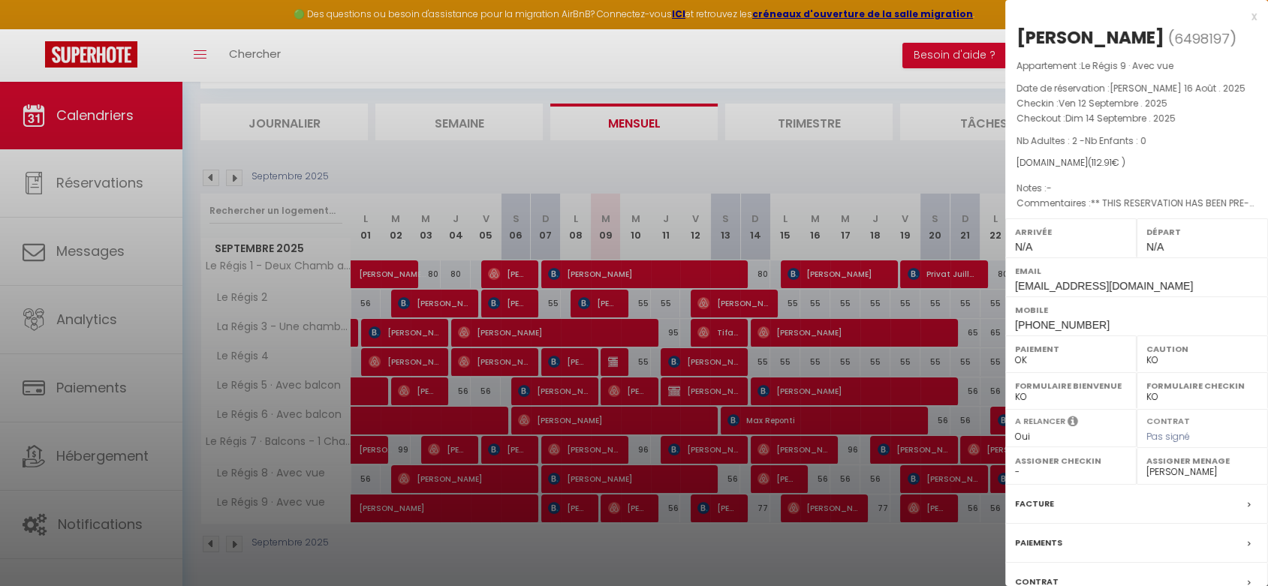
click at [718, 510] on div at bounding box center [634, 293] width 1268 height 586
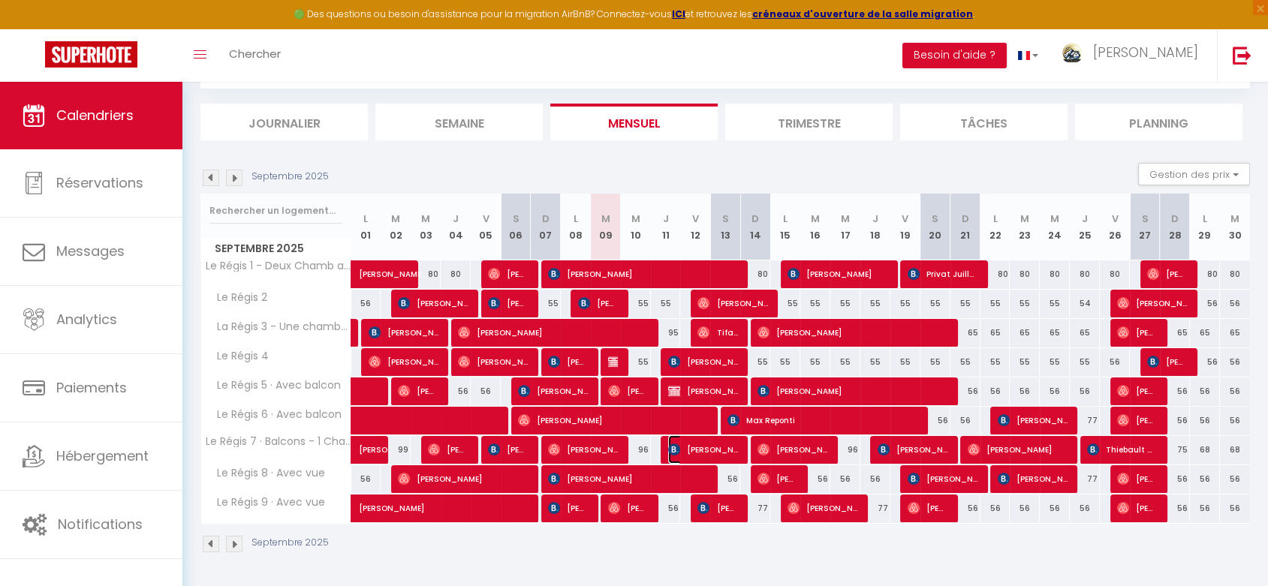
click at [718, 445] on span "[PERSON_NAME]" at bounding box center [703, 450] width 70 height 29
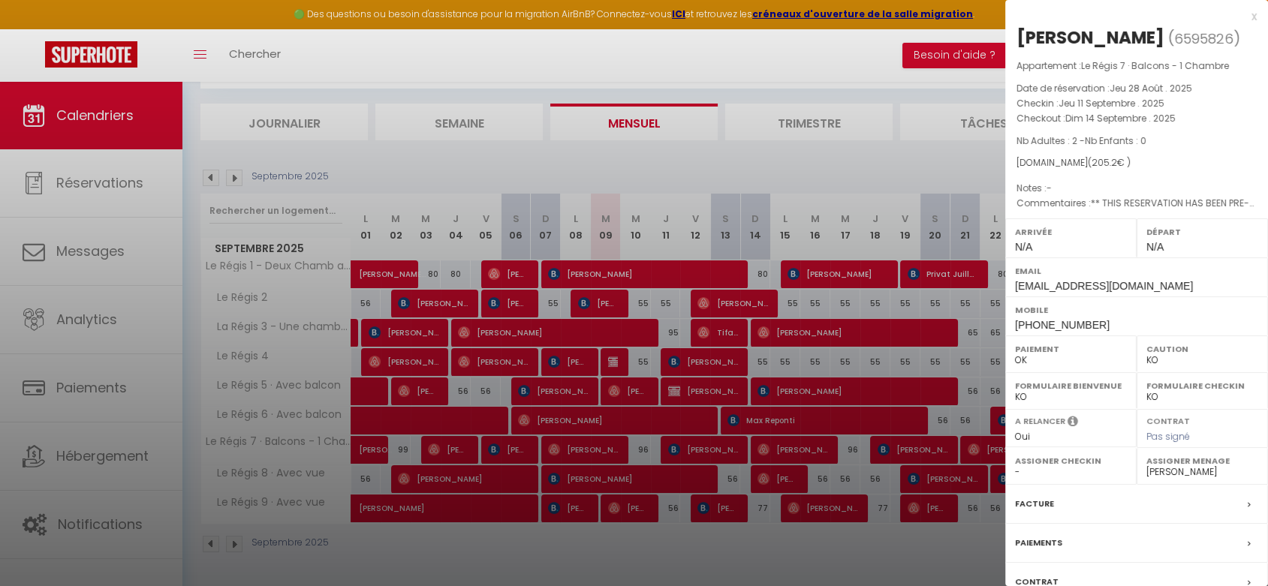
click at [713, 394] on div at bounding box center [634, 293] width 1268 height 586
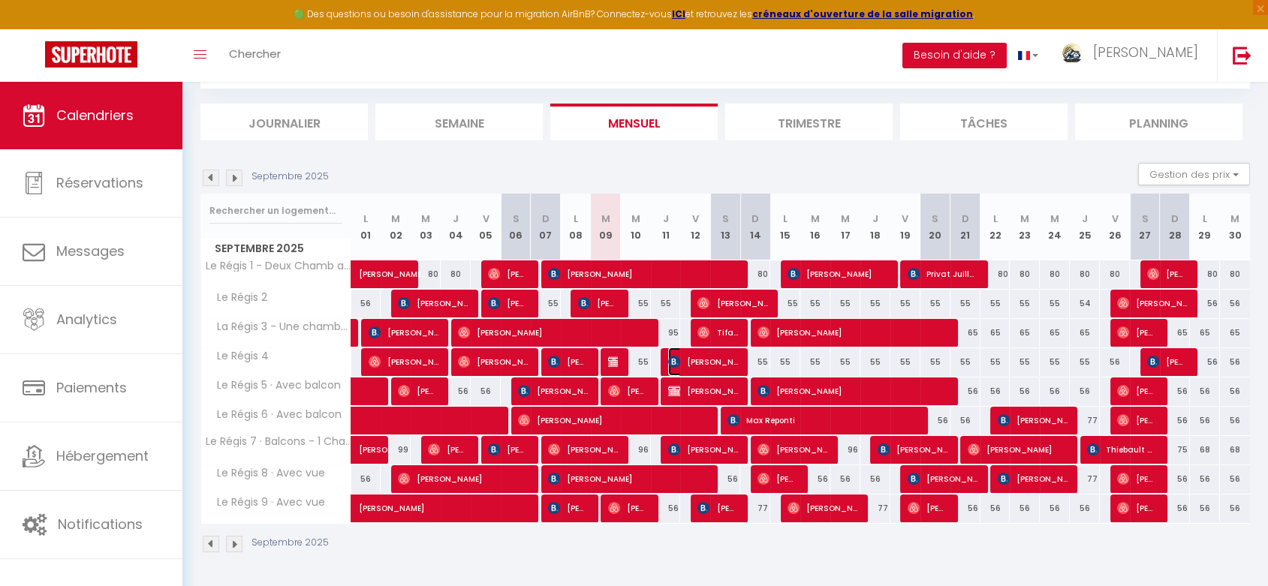
click at [713, 360] on span "[PERSON_NAME]" at bounding box center [703, 362] width 70 height 29
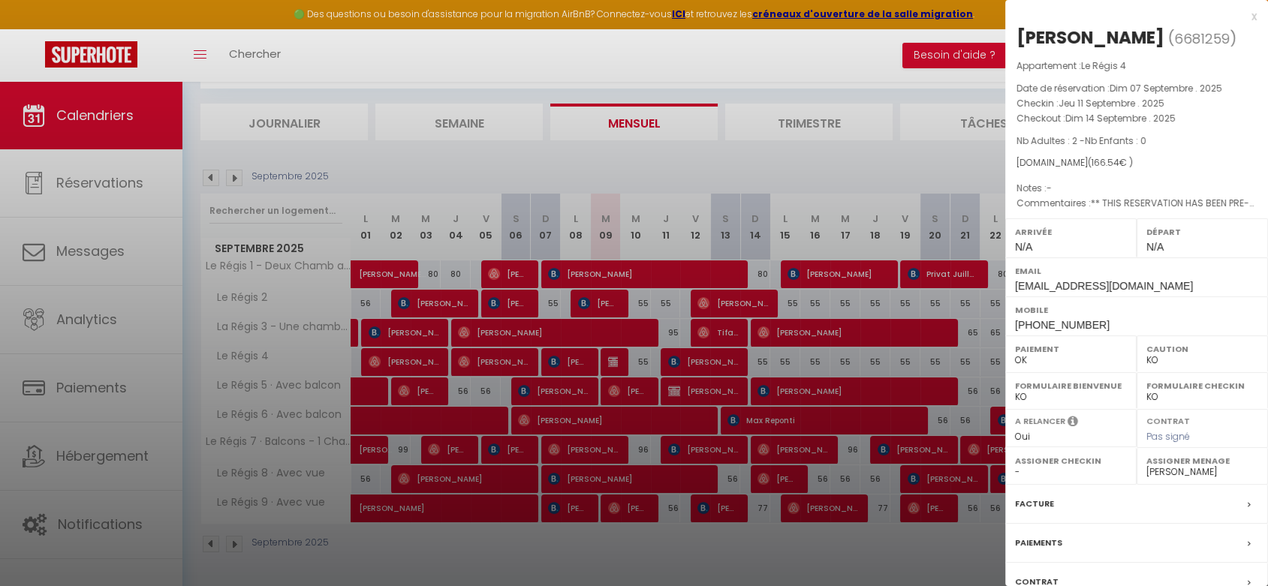
click at [723, 329] on div at bounding box center [634, 293] width 1268 height 586
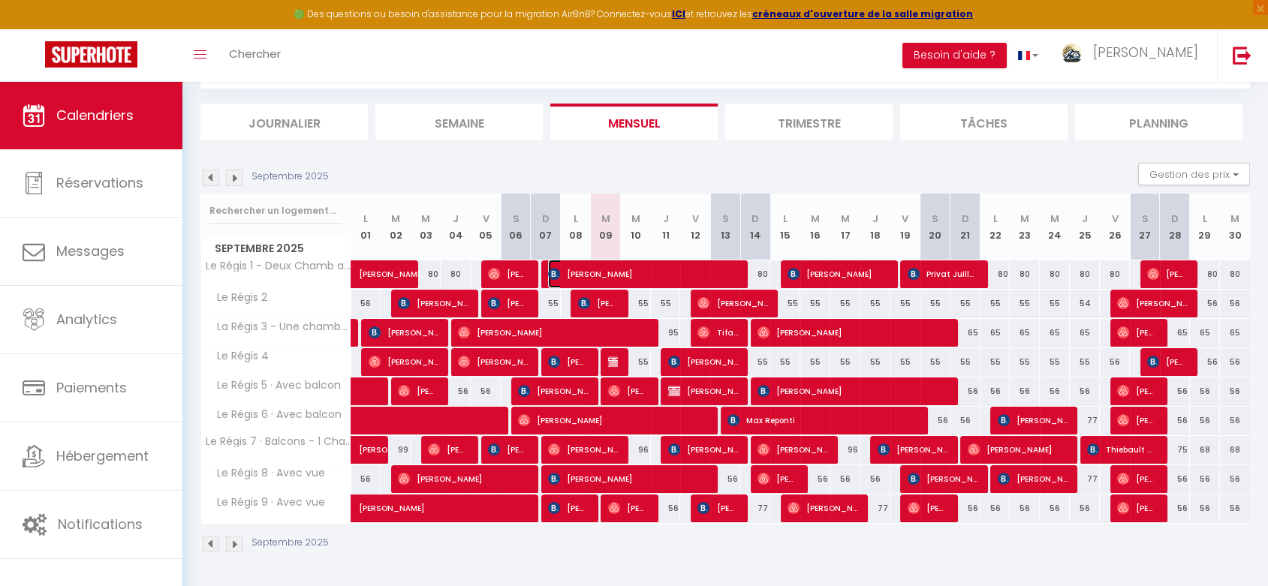
click at [717, 278] on span "[PERSON_NAME]" at bounding box center [643, 274] width 190 height 29
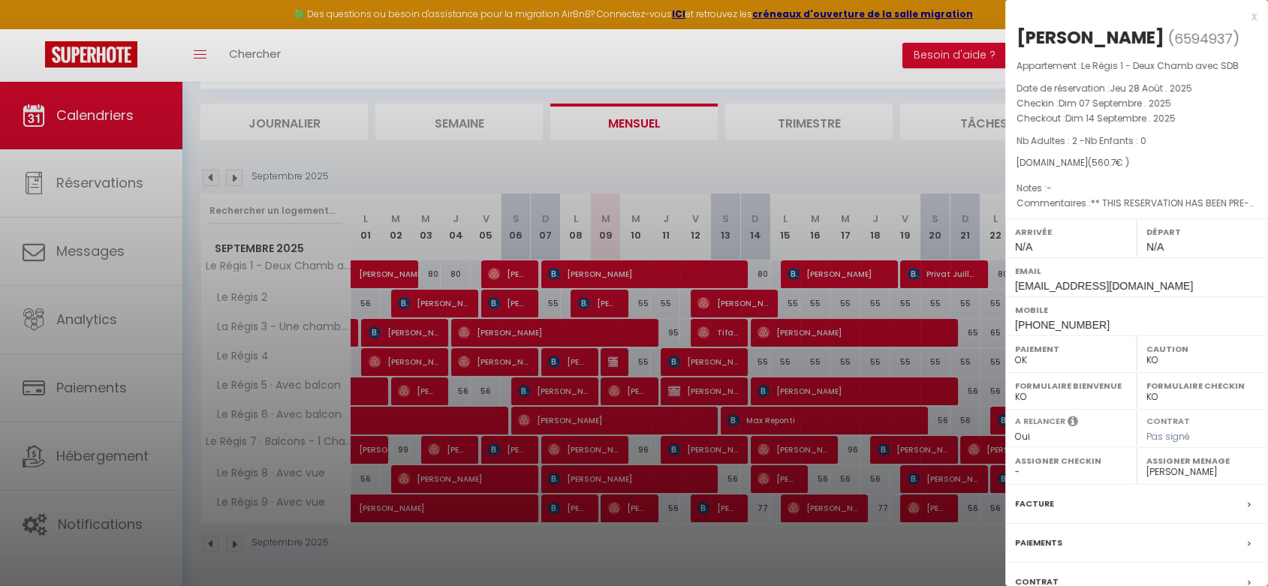
click at [1186, 462] on label "Assigner Menage" at bounding box center [1203, 461] width 112 height 15
click at [1183, 469] on select "- [PERSON_NAME] [PERSON_NAME] MOLOSNIC [PERSON_NAME] [PERSON_NAME]" at bounding box center [1203, 473] width 112 height 14
select select "46497"
click at [1147, 466] on select "- [PERSON_NAME] [PERSON_NAME] MOLOSNIC [PERSON_NAME] [PERSON_NAME]" at bounding box center [1203, 473] width 112 height 14
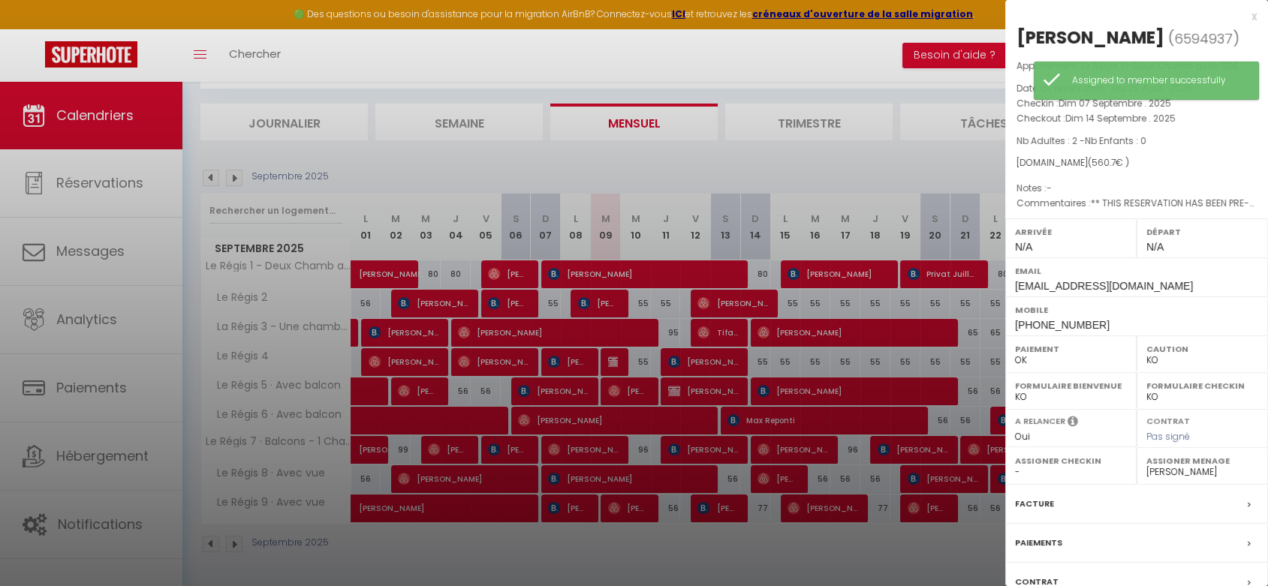
click at [876, 568] on div at bounding box center [634, 293] width 1268 height 586
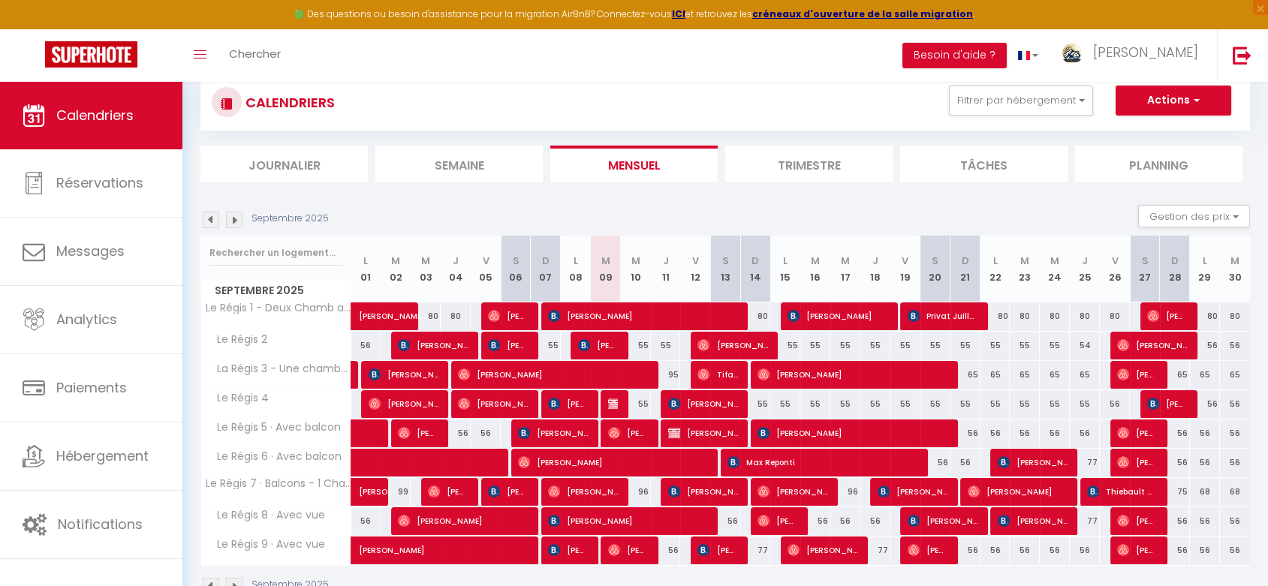
scroll to position [0, 0]
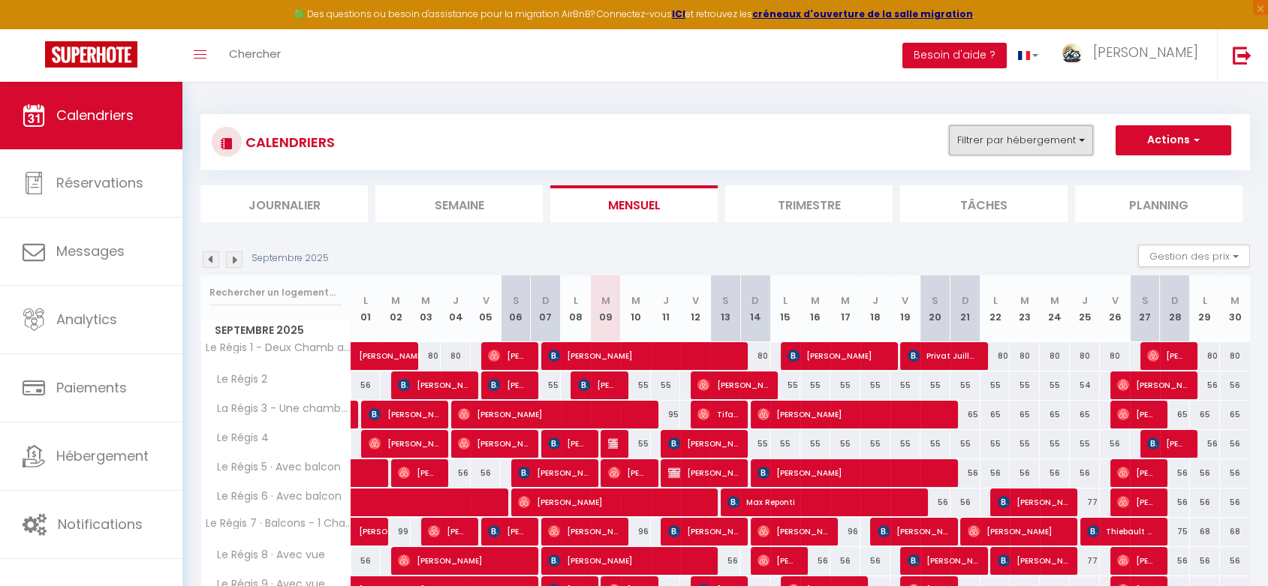
click at [1017, 129] on button "Filtrer par hébergement" at bounding box center [1021, 140] width 144 height 30
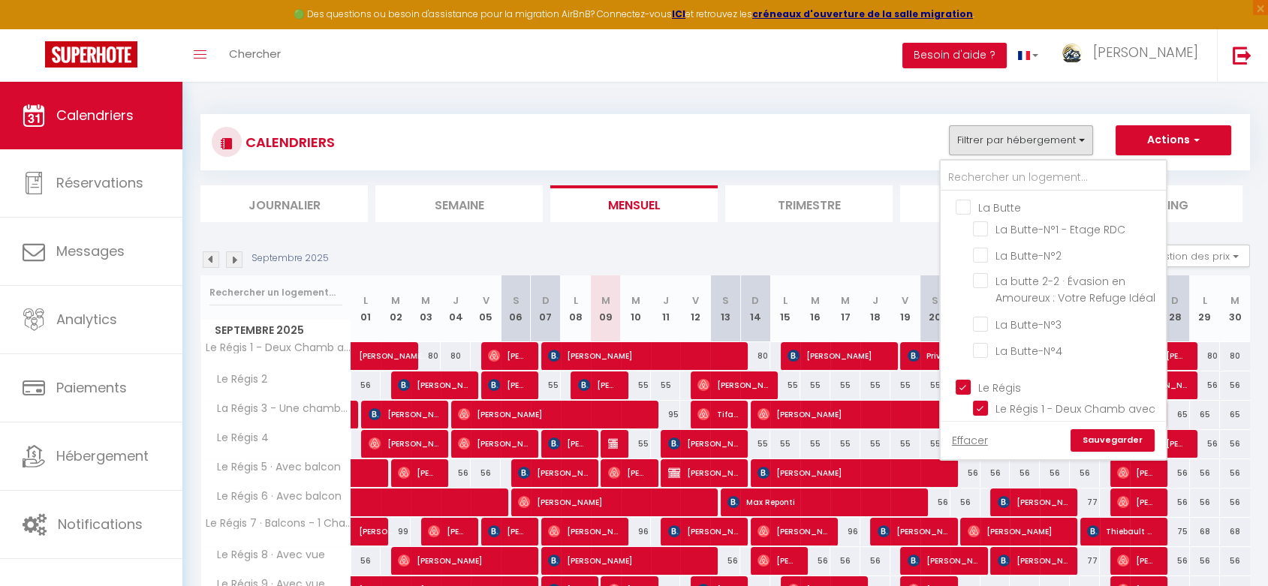
click at [966, 210] on input "La Butte" at bounding box center [1068, 206] width 225 height 15
checkbox input "true"
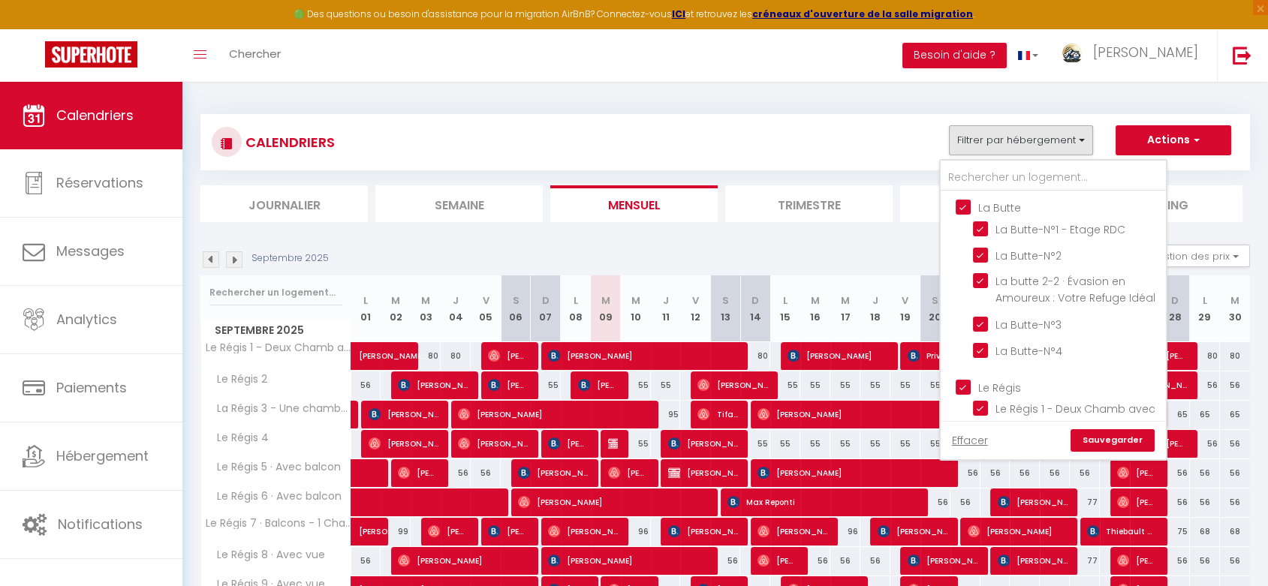
checkbox input "true"
click at [1097, 443] on link "Sauvegarder" at bounding box center [1113, 441] width 84 height 23
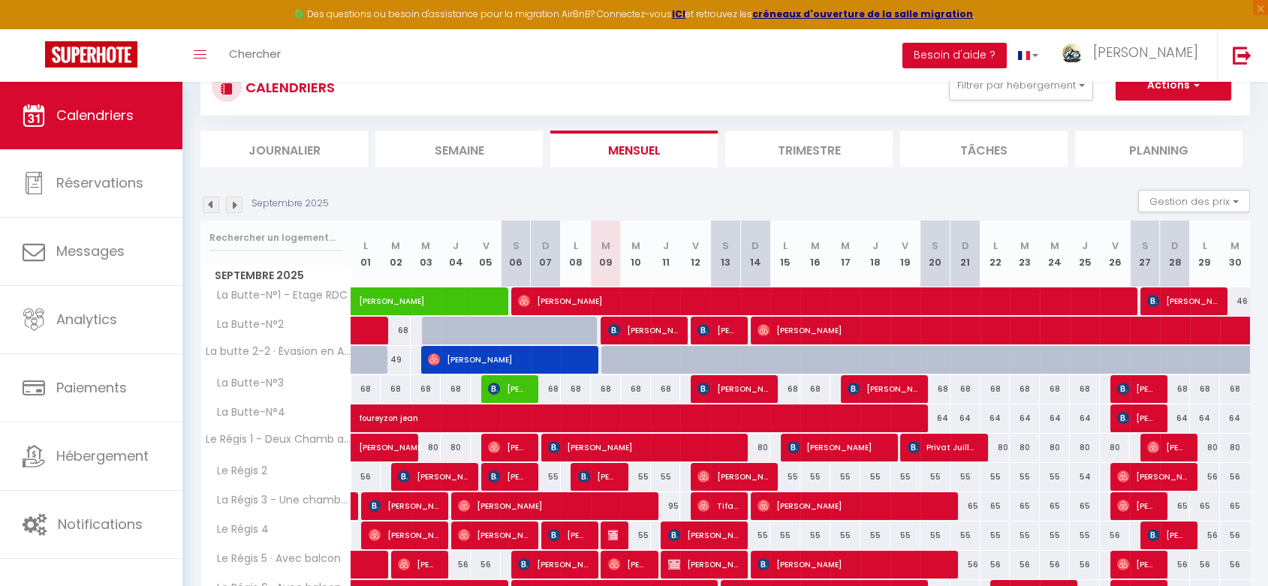
scroll to position [83, 0]
